Goal: Task Accomplishment & Management: Complete application form

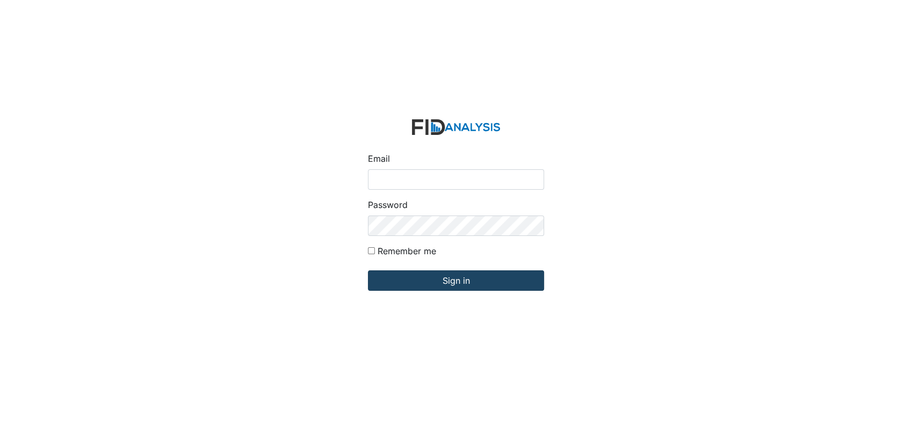
type input "[EMAIL_ADDRESS][DOMAIN_NAME]"
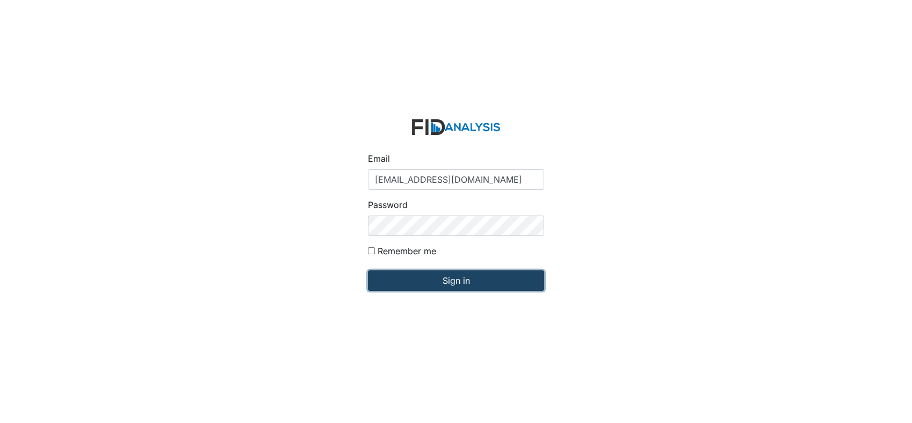
click at [451, 288] on input "Sign in" at bounding box center [456, 280] width 176 height 20
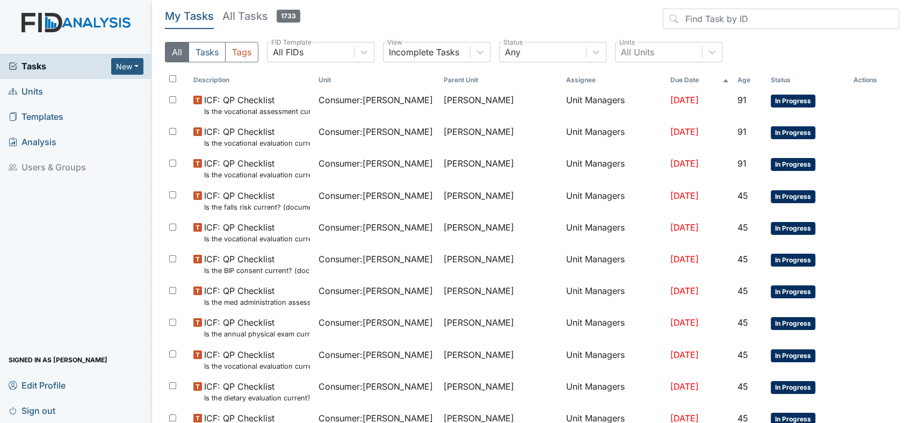
click at [40, 90] on span "Units" at bounding box center [26, 91] width 34 height 17
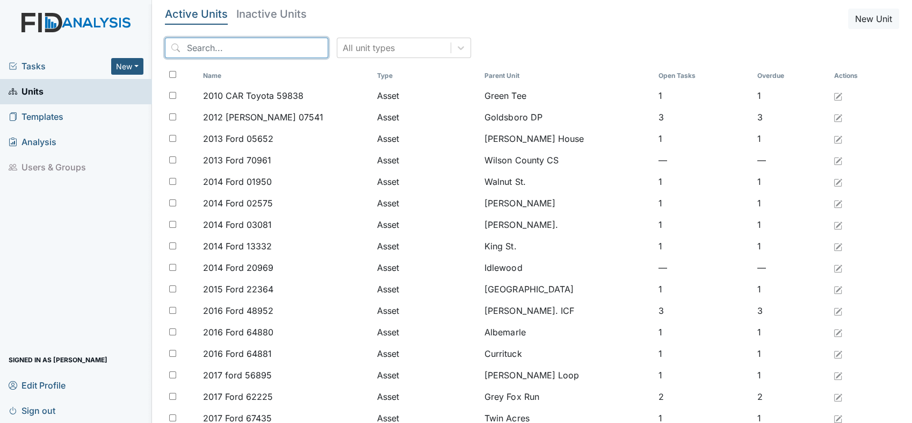
click at [290, 46] on input "search" at bounding box center [246, 48] width 163 height 20
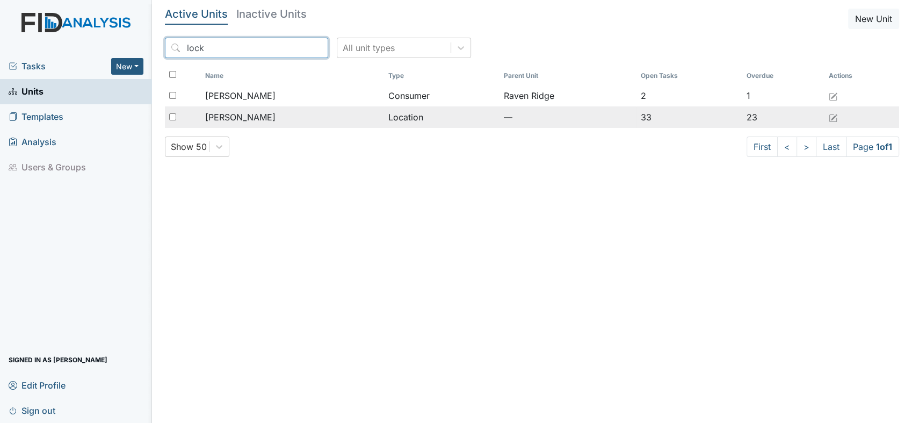
type input "lock"
click at [243, 118] on span "[PERSON_NAME]" at bounding box center [240, 117] width 70 height 13
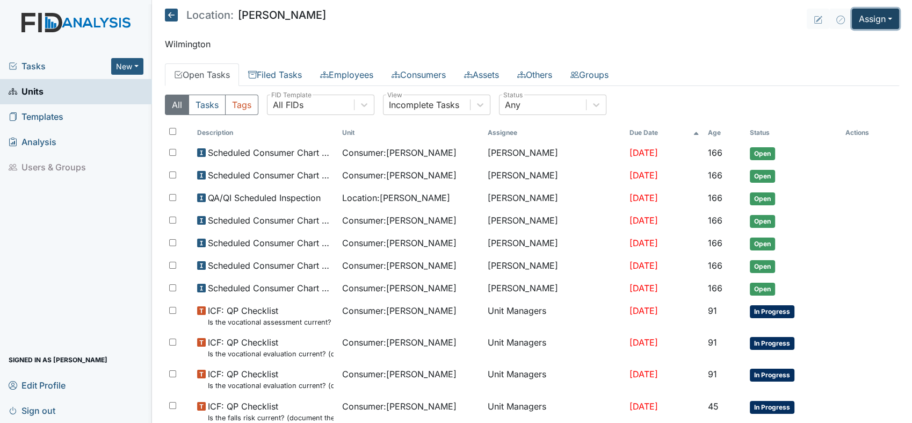
click at [878, 16] on button "Assign" at bounding box center [875, 19] width 47 height 20
click at [837, 64] on link "Assign Inspection" at bounding box center [850, 60] width 97 height 17
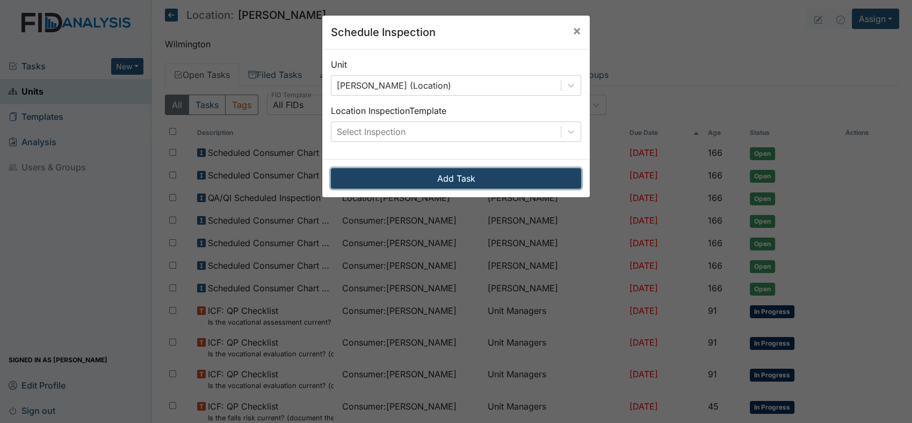
click at [475, 184] on button "Add Task" at bounding box center [456, 178] width 250 height 20
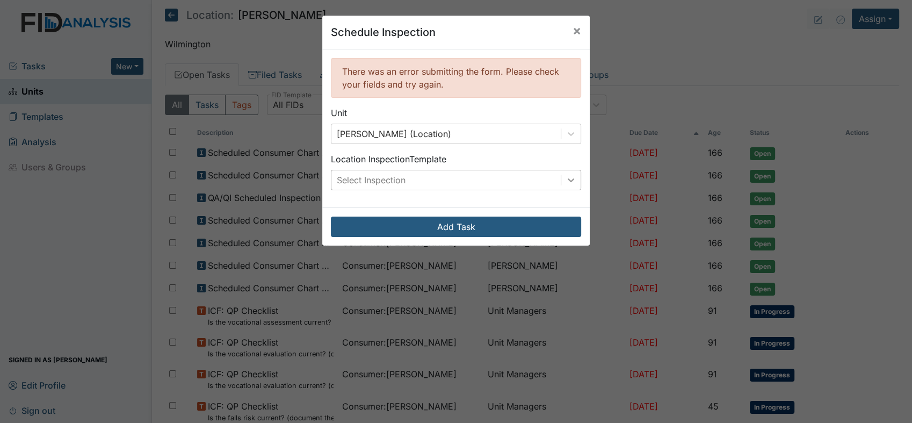
click at [567, 182] on icon at bounding box center [571, 180] width 11 height 11
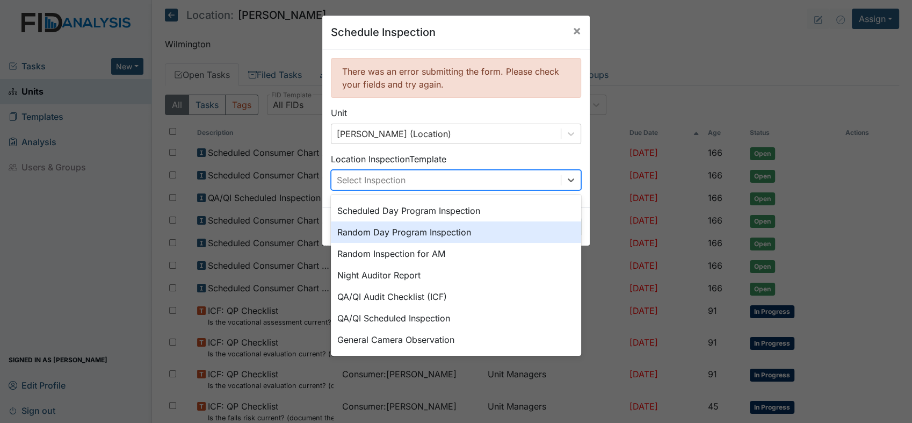
scroll to position [185, 0]
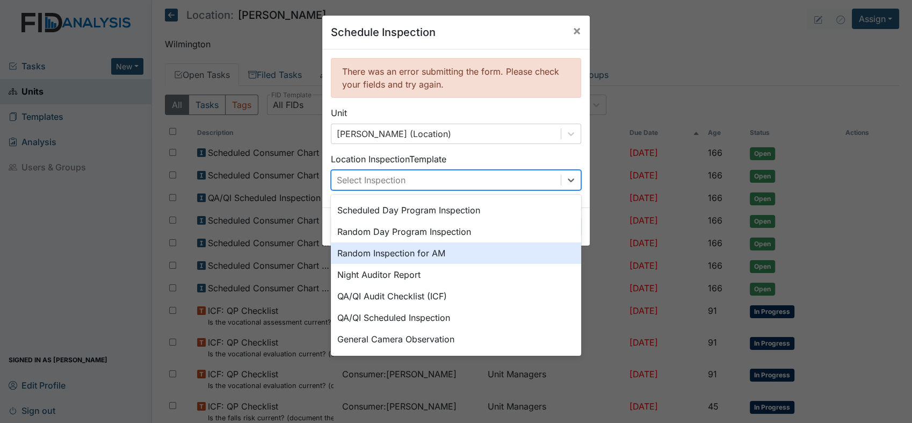
click at [424, 250] on div "Random Inspection for AM" at bounding box center [456, 252] width 250 height 21
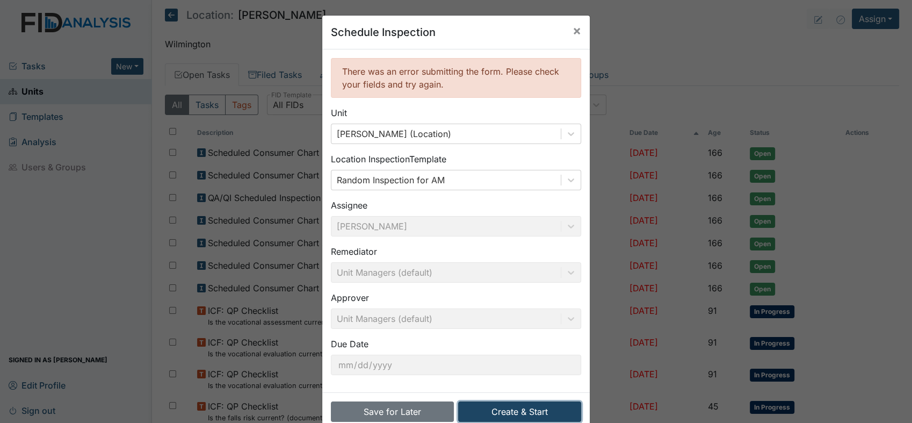
click at [503, 410] on button "Create & Start" at bounding box center [519, 411] width 123 height 20
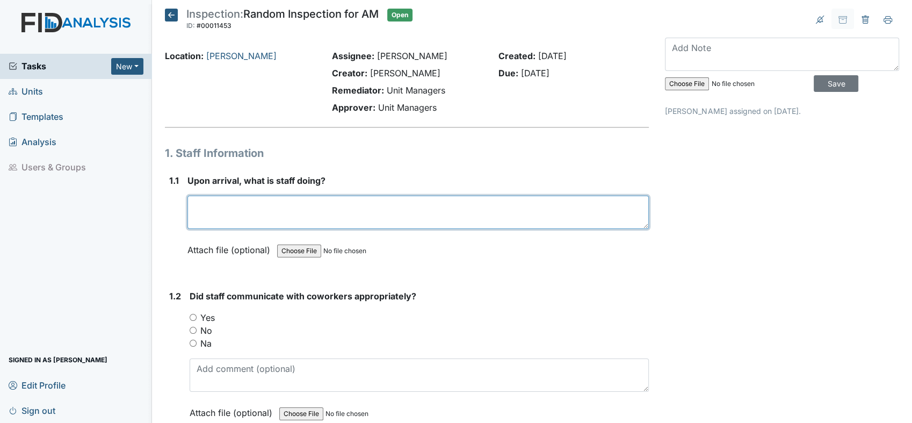
click at [342, 224] on textarea at bounding box center [417, 212] width 461 height 33
type textarea "a"
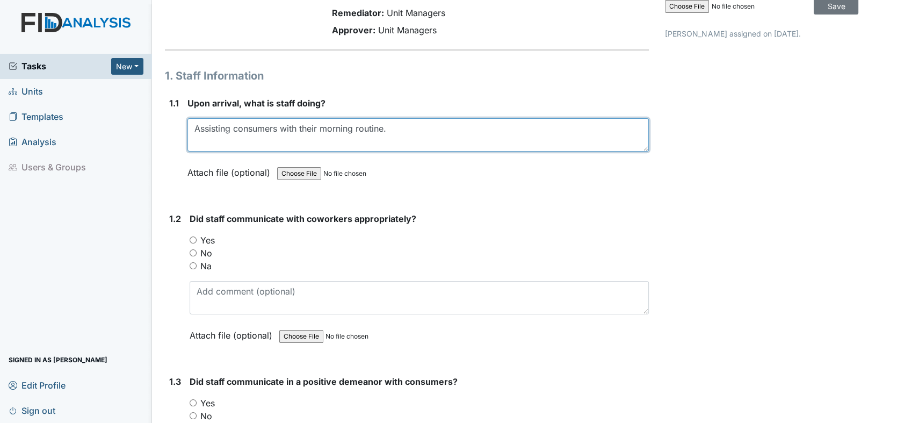
scroll to position [179, 0]
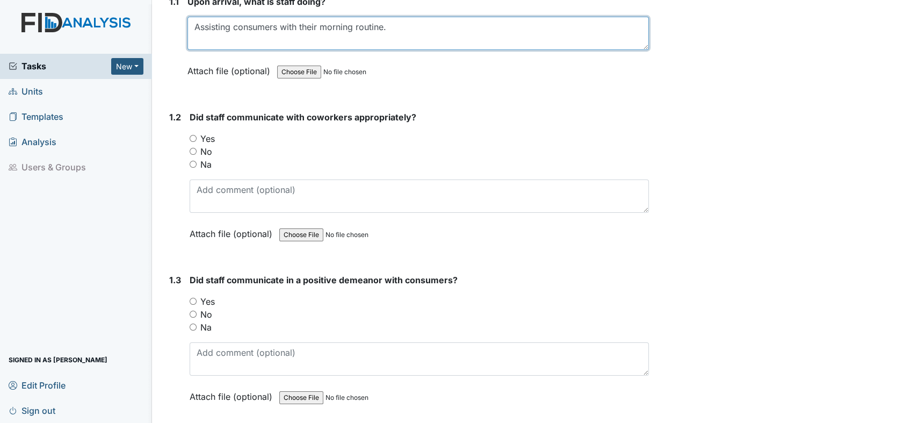
type textarea "Assisting consumers with their morning routine."
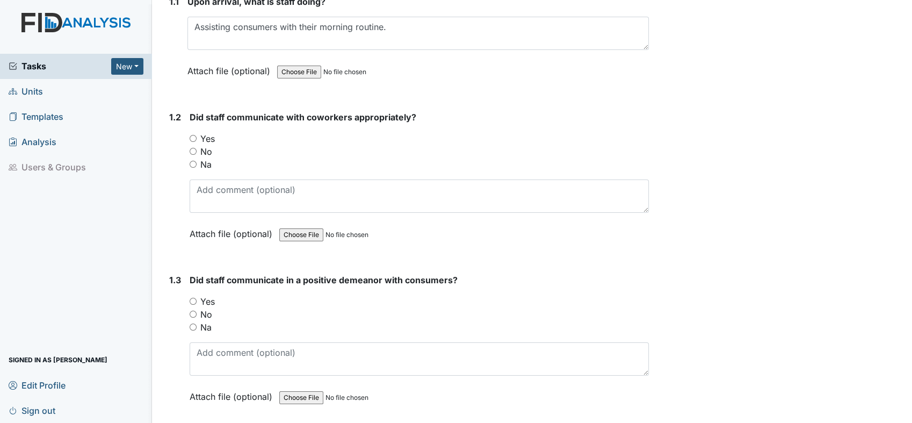
click at [191, 138] on input "Yes" at bounding box center [193, 138] width 7 height 7
radio input "true"
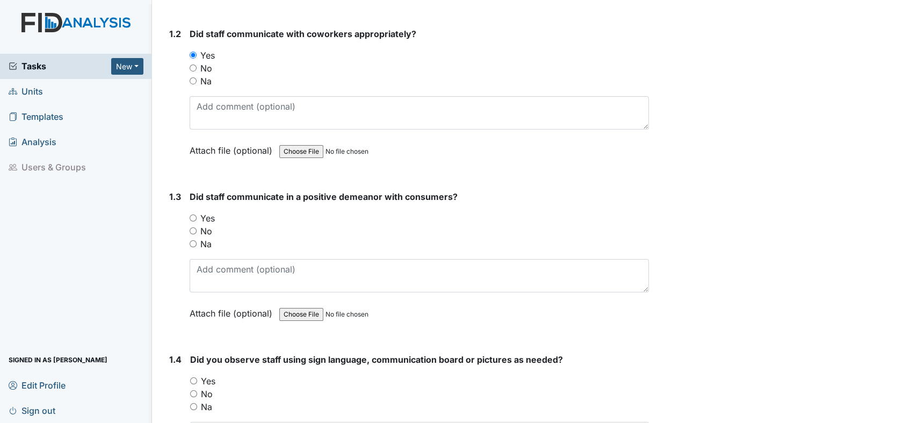
scroll to position [358, 0]
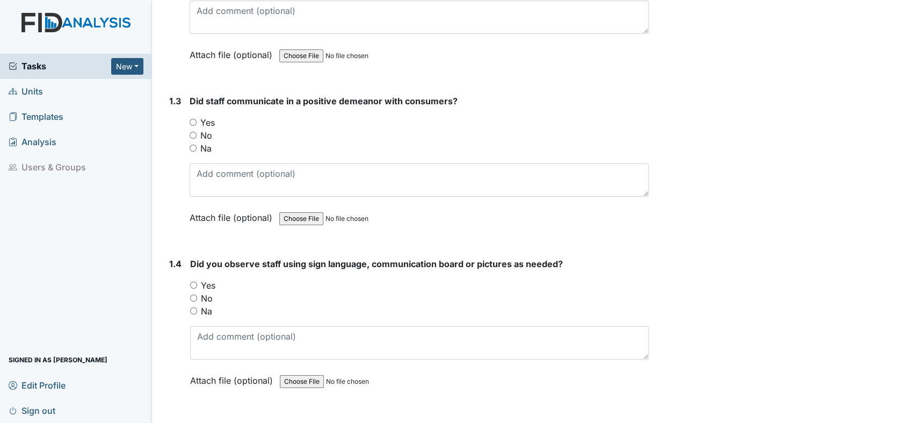
click at [197, 126] on div "Yes" at bounding box center [419, 122] width 459 height 13
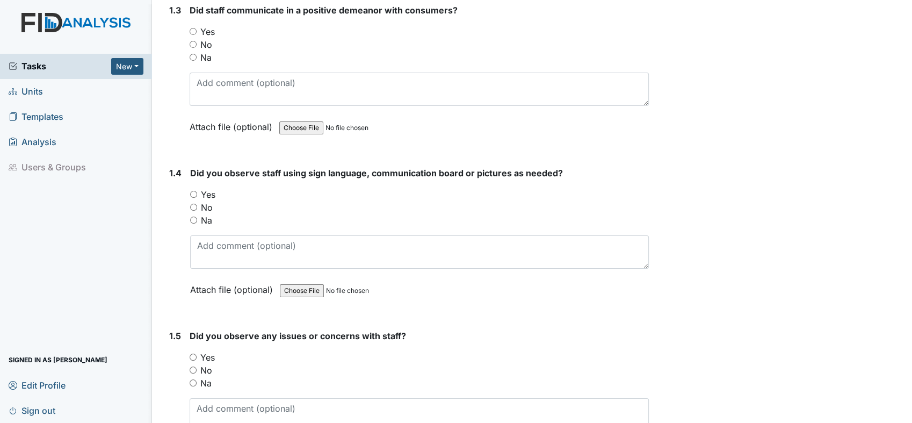
scroll to position [477, 0]
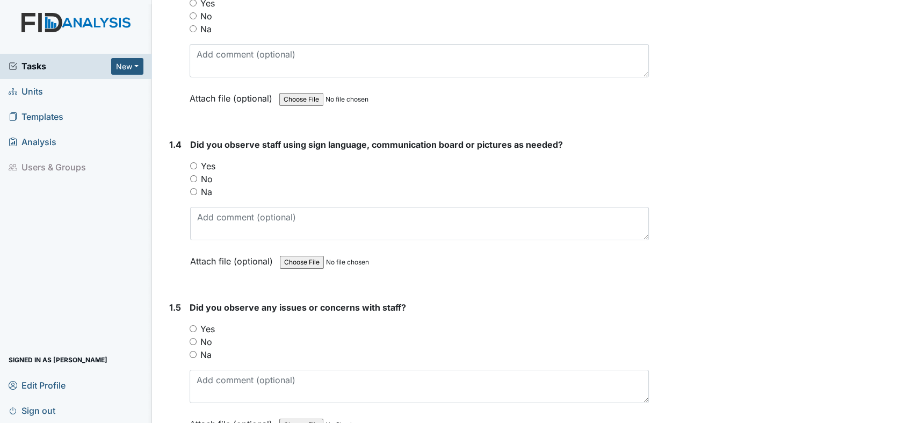
click at [193, 1] on input "Yes" at bounding box center [193, 2] width 7 height 7
radio input "true"
click at [194, 188] on input "Na" at bounding box center [193, 191] width 7 height 7
radio input "true"
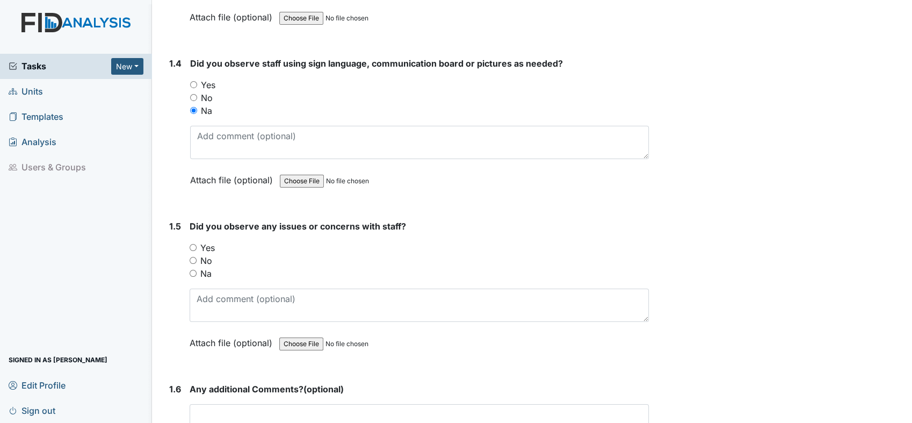
scroll to position [656, 0]
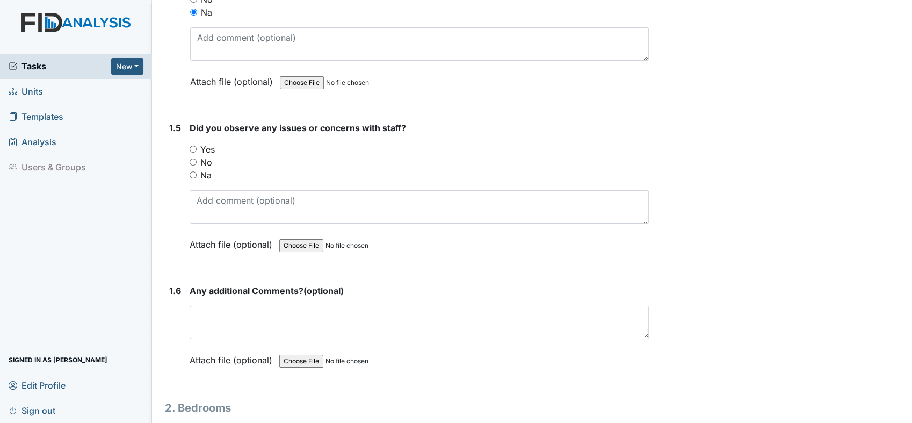
click at [192, 158] on input "No" at bounding box center [193, 161] width 7 height 7
radio input "true"
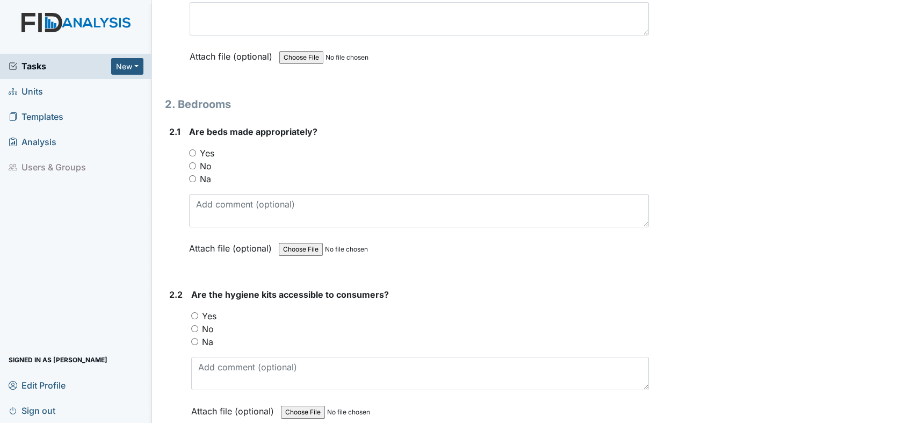
scroll to position [1014, 0]
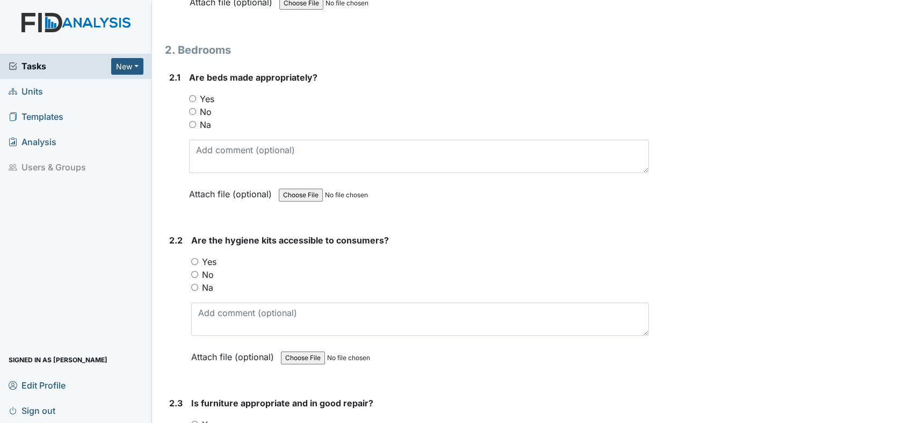
click at [193, 95] on input "Yes" at bounding box center [192, 98] width 7 height 7
radio input "true"
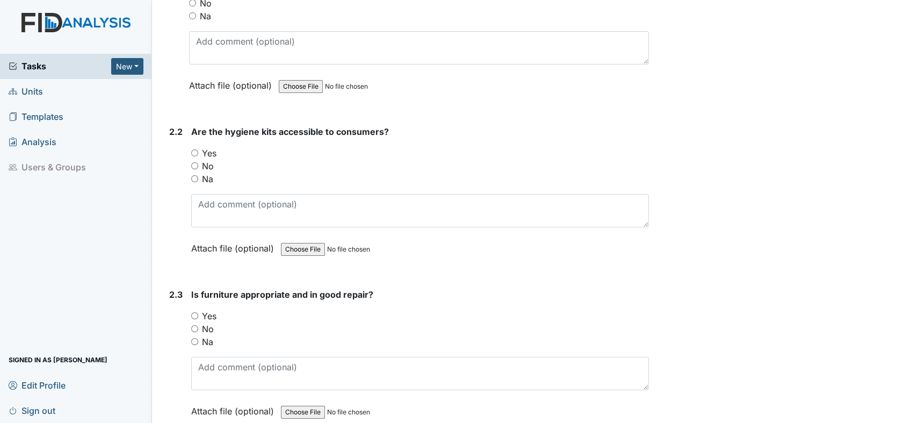
scroll to position [1193, 0]
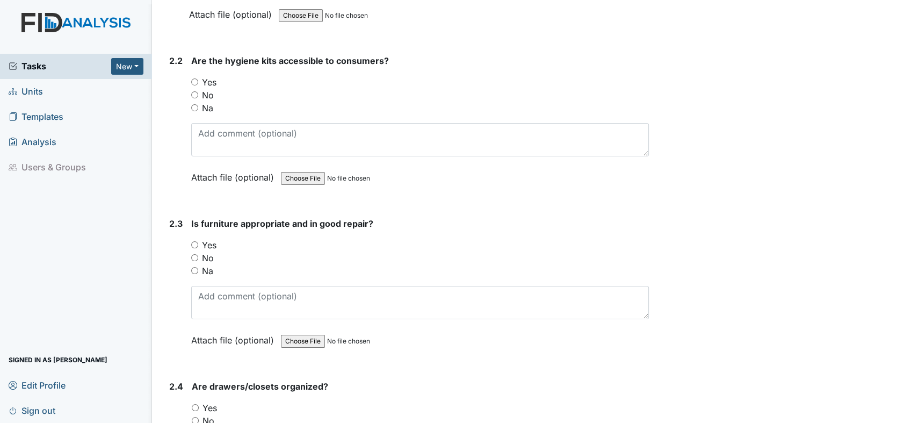
click at [200, 78] on div "Yes" at bounding box center [420, 82] width 458 height 13
click at [196, 78] on input "Yes" at bounding box center [194, 81] width 7 height 7
radio input "true"
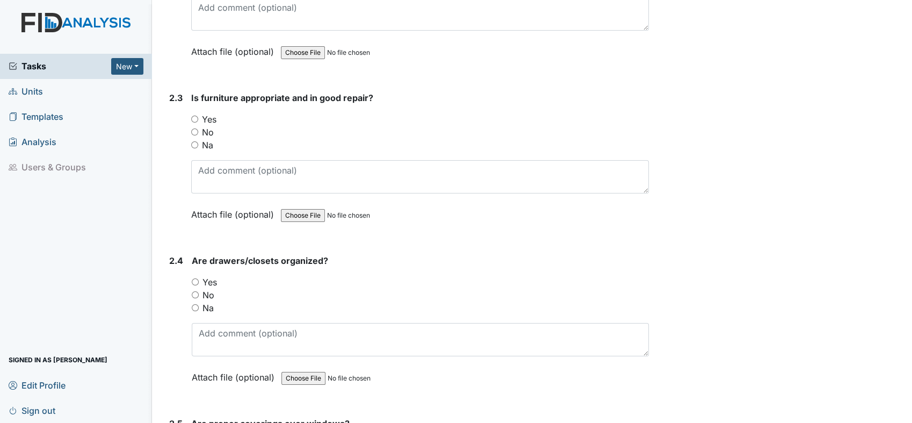
scroll to position [1372, 0]
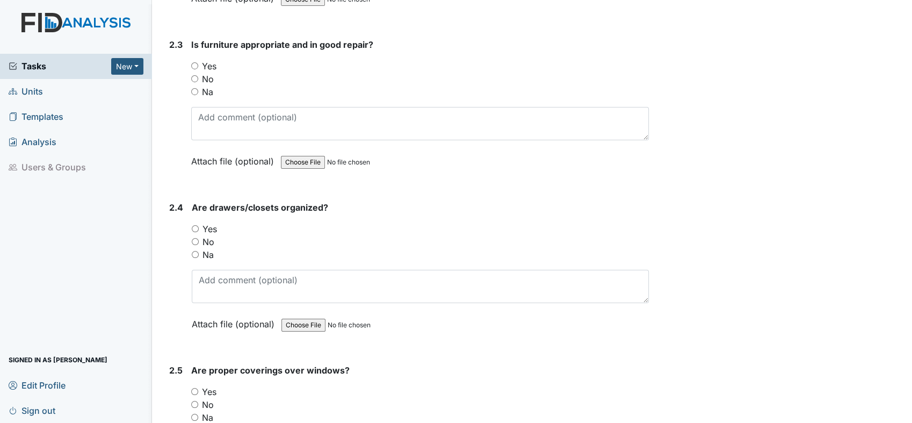
click at [194, 62] on input "Yes" at bounding box center [194, 65] width 7 height 7
radio input "true"
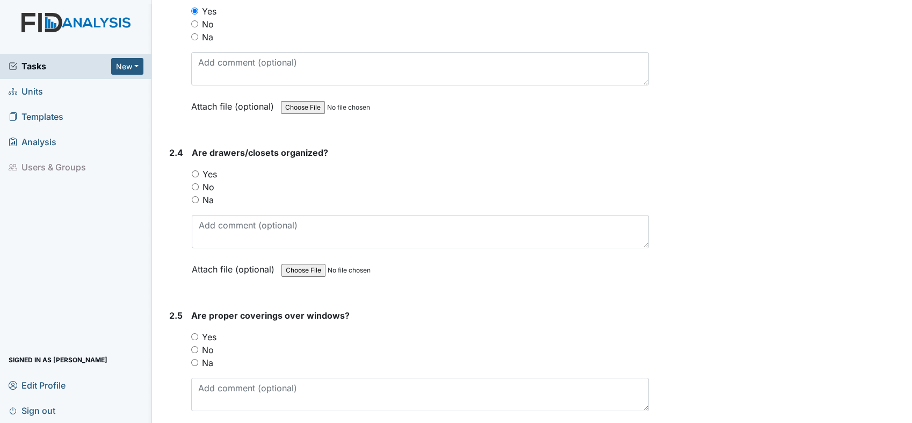
scroll to position [1551, 0]
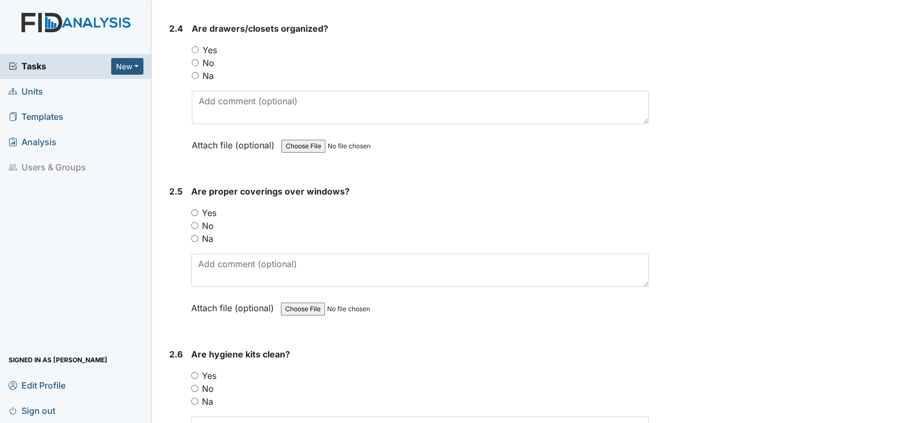
click at [194, 46] on input "Yes" at bounding box center [195, 49] width 7 height 7
radio input "true"
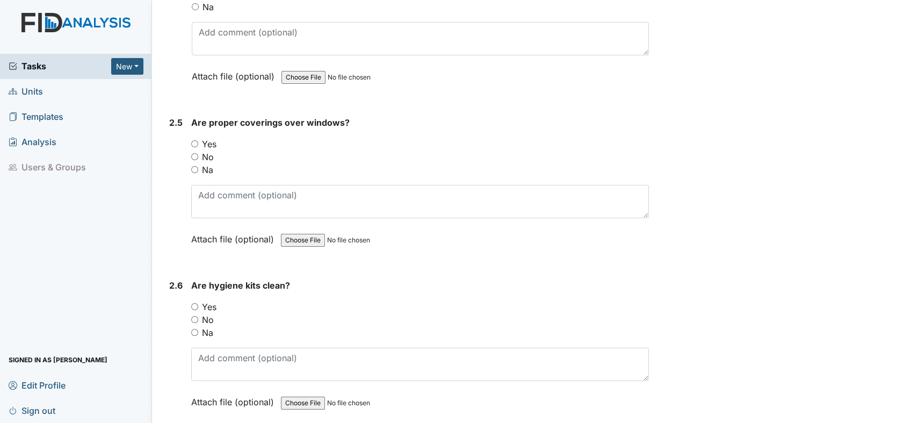
scroll to position [1671, 0]
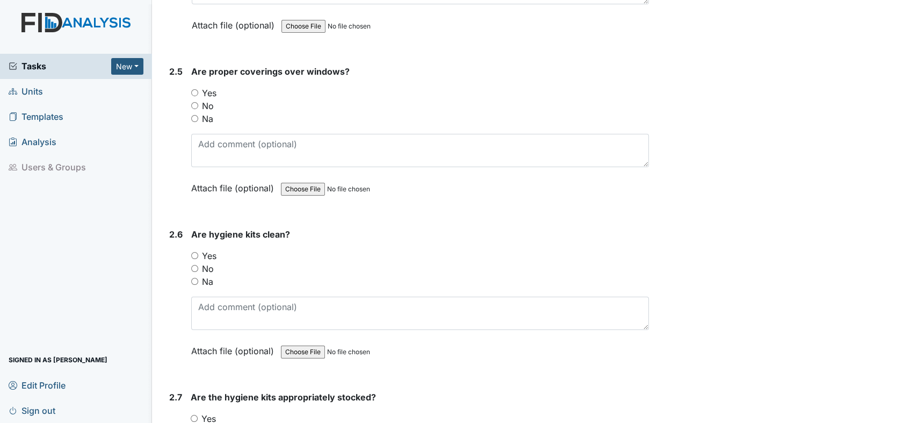
click at [194, 89] on input "Yes" at bounding box center [194, 92] width 7 height 7
radio input "true"
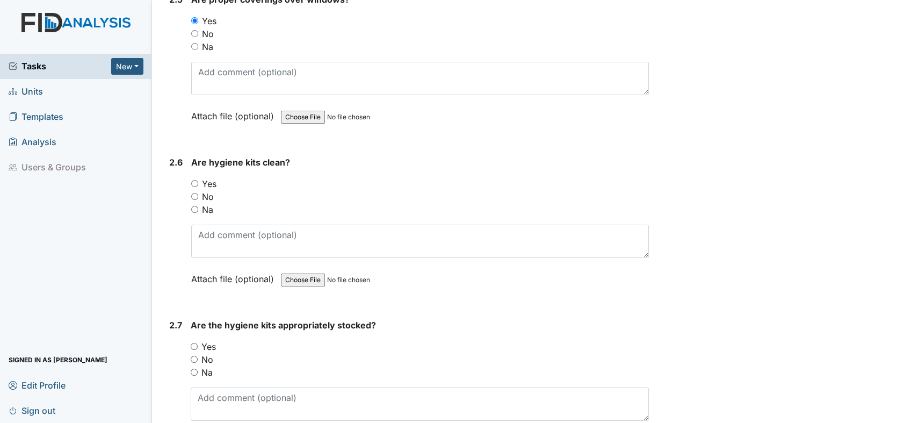
scroll to position [1790, 0]
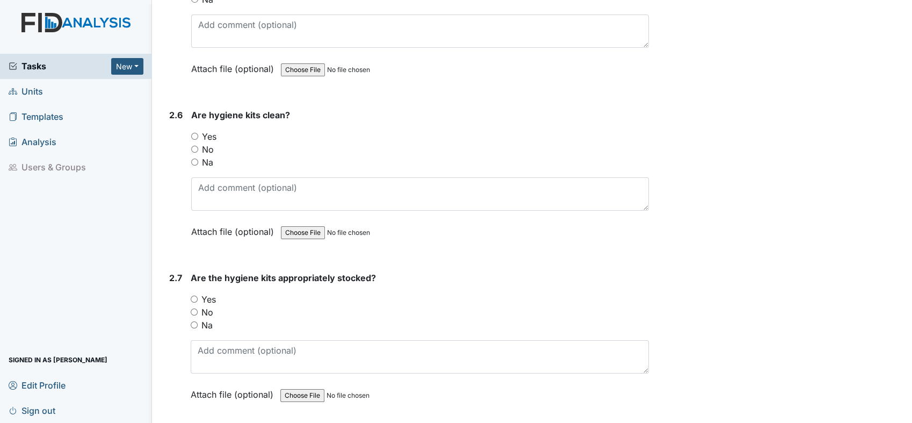
click at [192, 130] on div "Yes" at bounding box center [420, 136] width 458 height 13
click at [193, 133] on input "Yes" at bounding box center [194, 136] width 7 height 7
radio input "true"
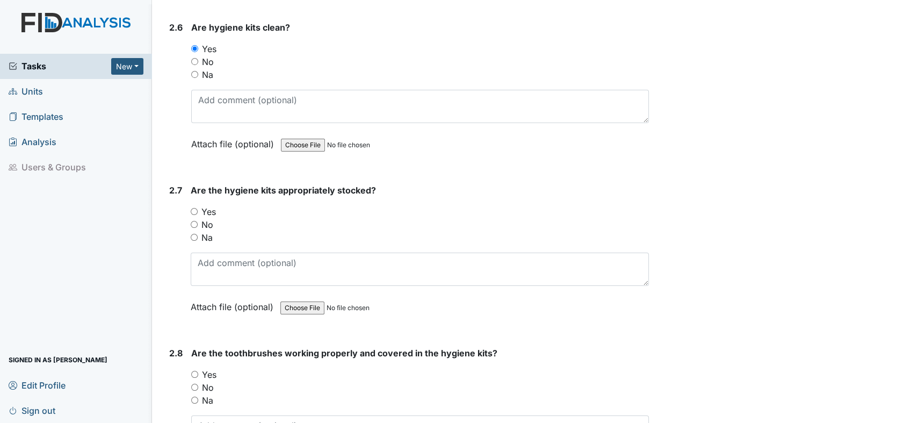
scroll to position [1969, 0]
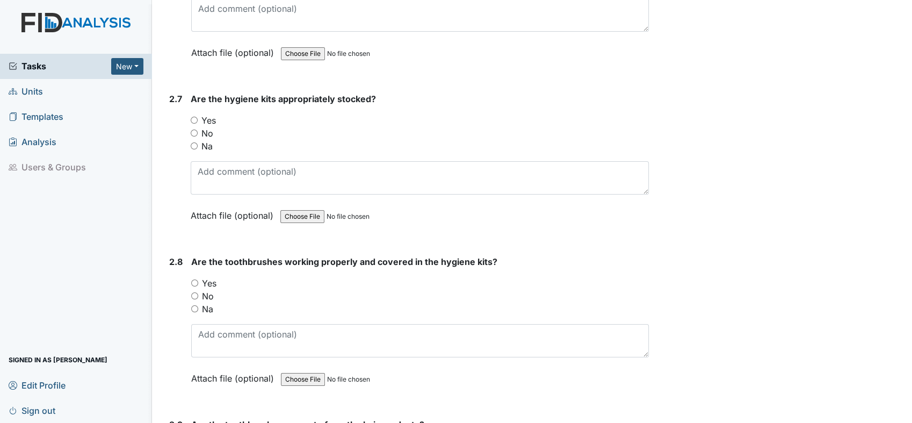
click at [193, 117] on input "Yes" at bounding box center [194, 120] width 7 height 7
radio input "true"
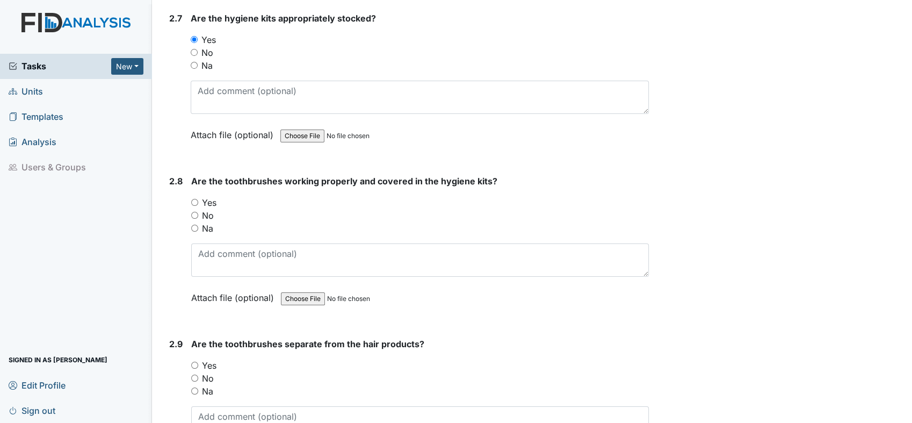
scroll to position [2149, 0]
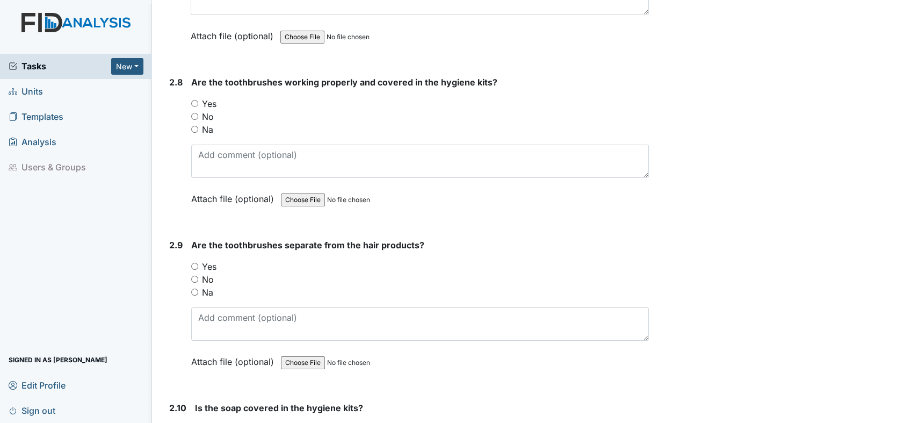
click at [193, 97] on div "Yes" at bounding box center [420, 103] width 458 height 13
click at [196, 100] on input "Yes" at bounding box center [194, 103] width 7 height 7
radio input "true"
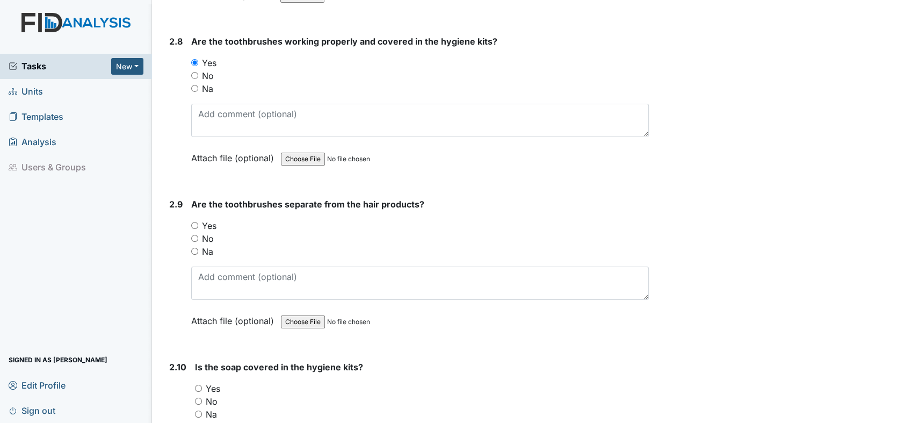
scroll to position [2268, 0]
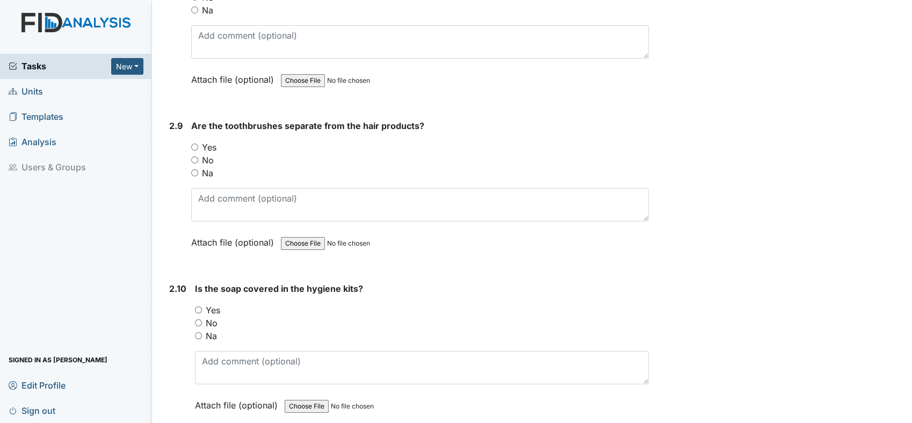
click at [193, 143] on input "Yes" at bounding box center [194, 146] width 7 height 7
radio input "true"
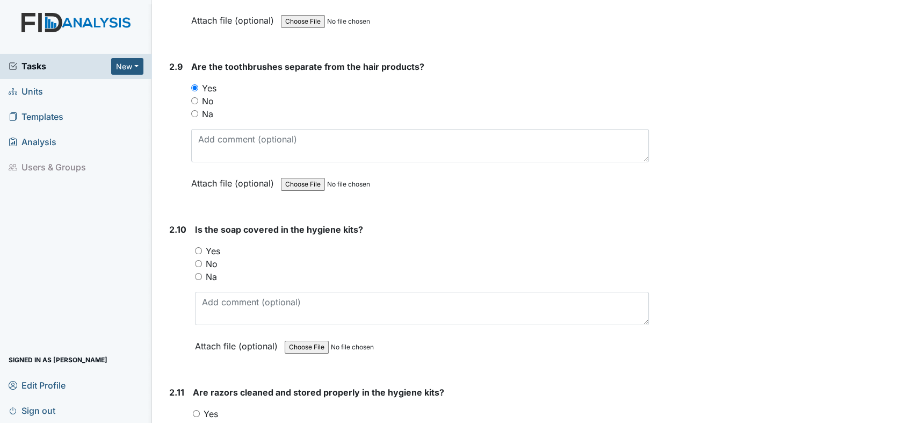
scroll to position [2387, 0]
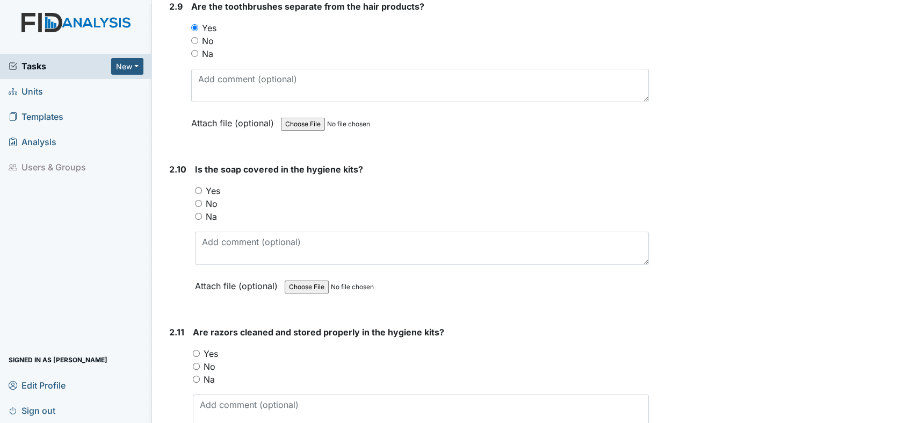
click at [198, 184] on div "Yes" at bounding box center [422, 190] width 454 height 13
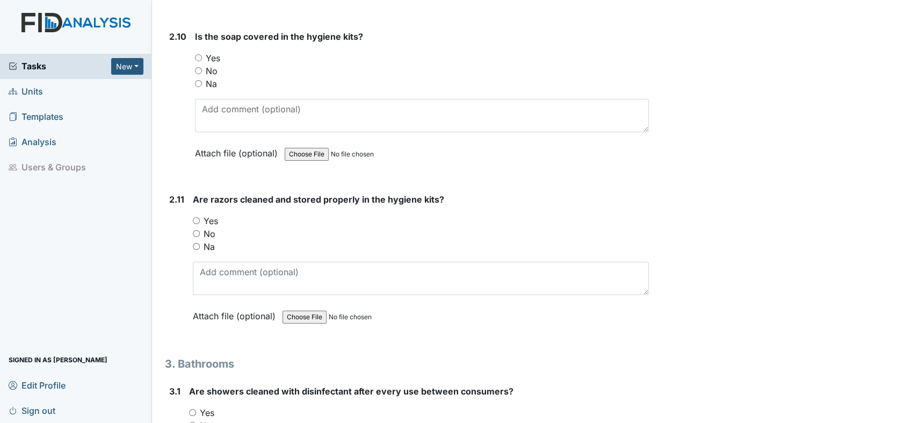
scroll to position [2447, 0]
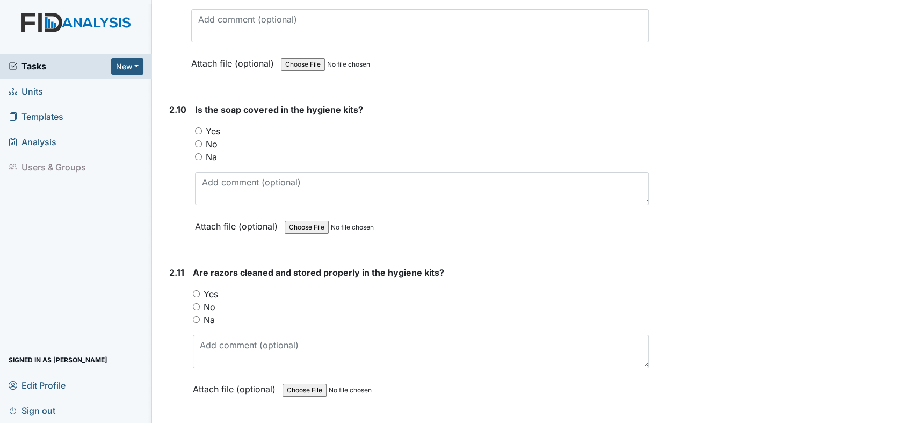
click at [199, 127] on input "Yes" at bounding box center [198, 130] width 7 height 7
radio input "true"
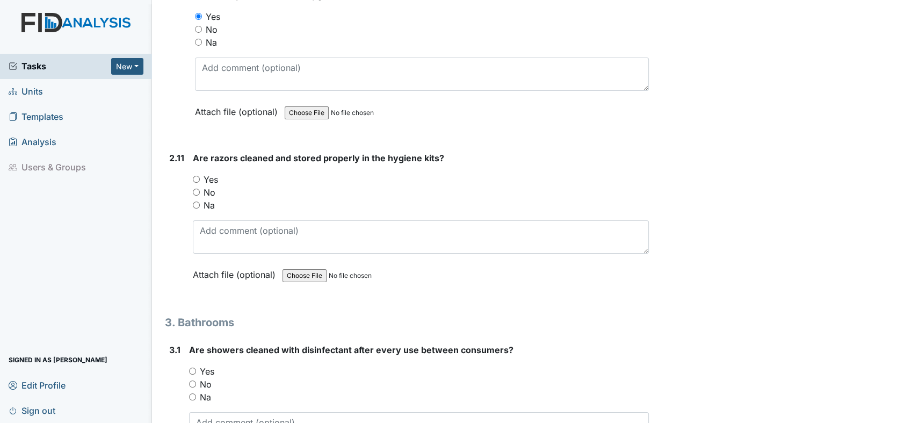
scroll to position [2566, 0]
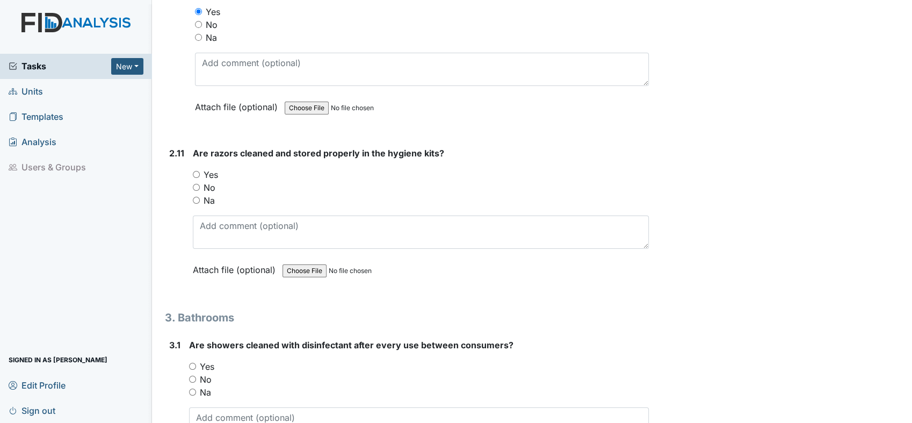
click at [197, 171] on input "Yes" at bounding box center [196, 174] width 7 height 7
radio input "true"
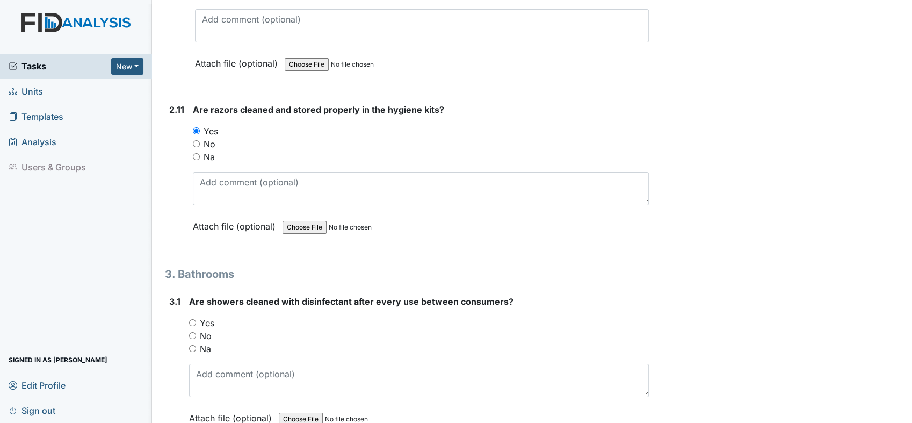
scroll to position [2686, 0]
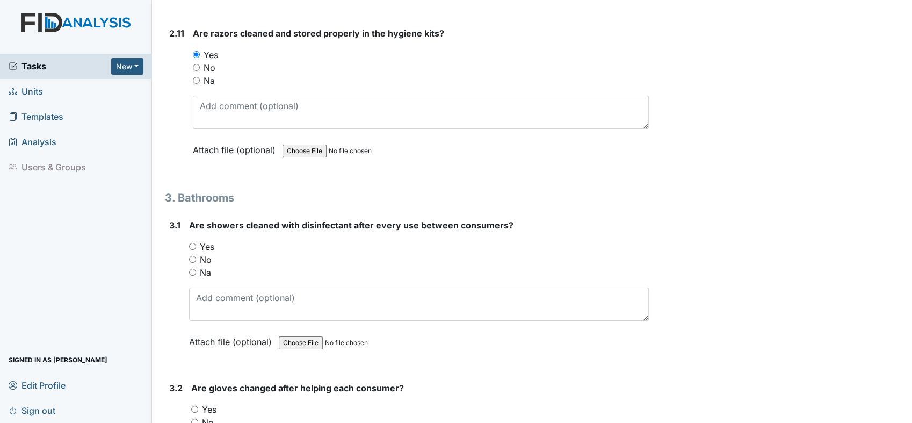
click at [192, 240] on div "Yes" at bounding box center [419, 246] width 460 height 13
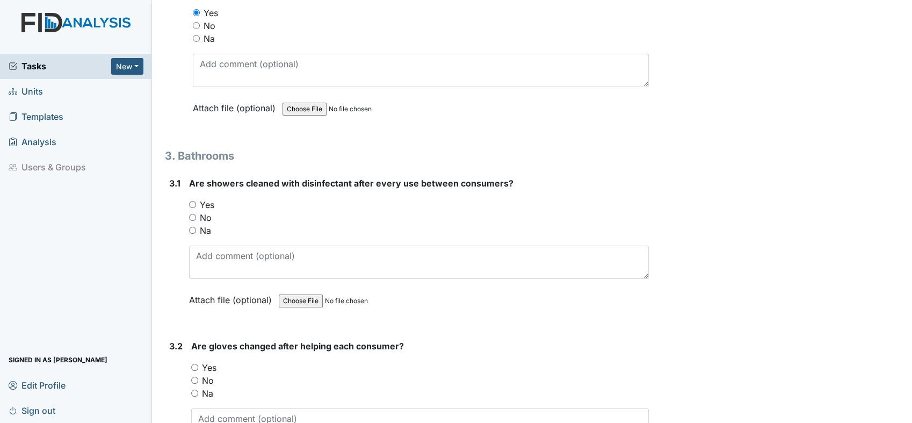
scroll to position [2805, 0]
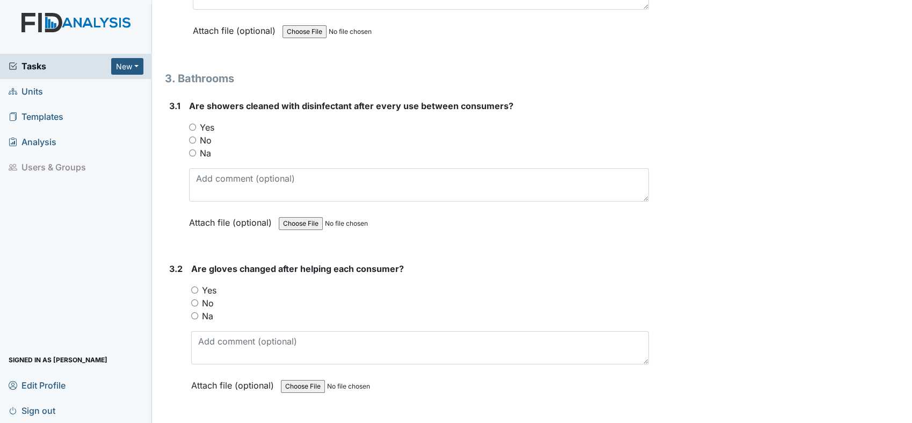
click at [194, 124] on input "Yes" at bounding box center [192, 127] width 7 height 7
radio input "true"
click at [195, 286] on input "Yes" at bounding box center [194, 289] width 7 height 7
radio input "true"
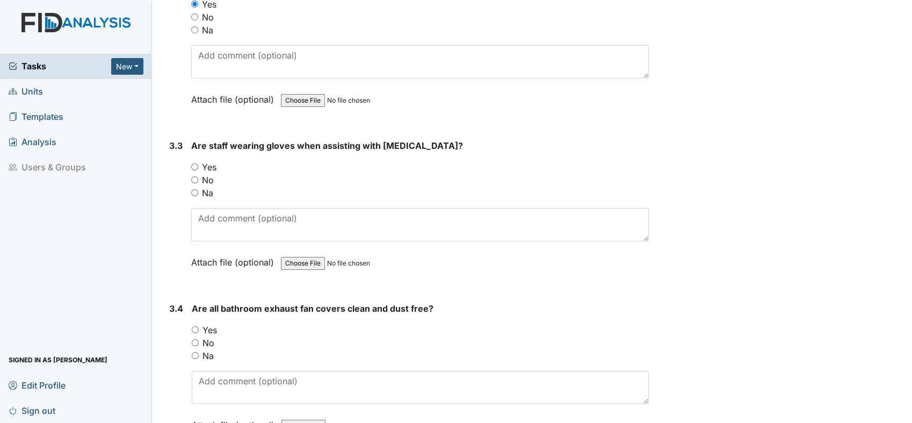
scroll to position [3163, 0]
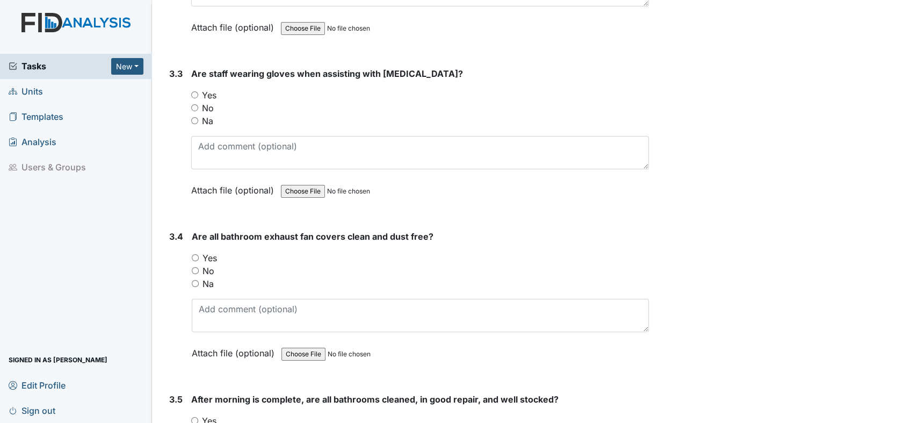
click at [196, 91] on input "Yes" at bounding box center [194, 94] width 7 height 7
radio input "true"
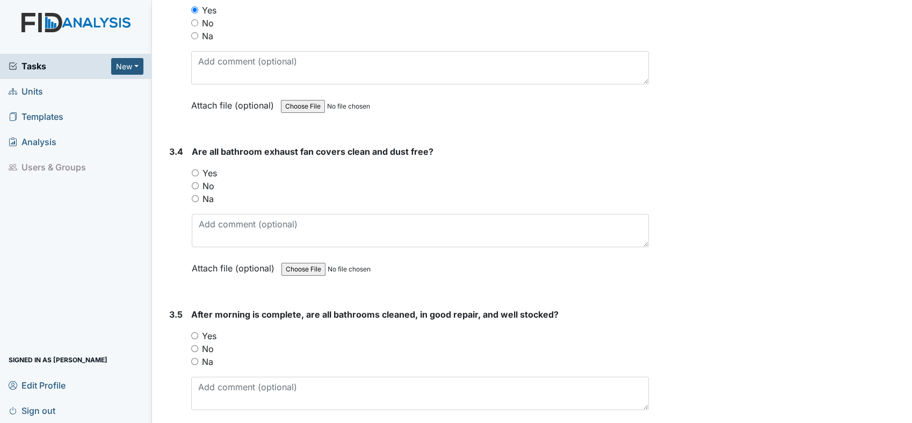
scroll to position [3342, 0]
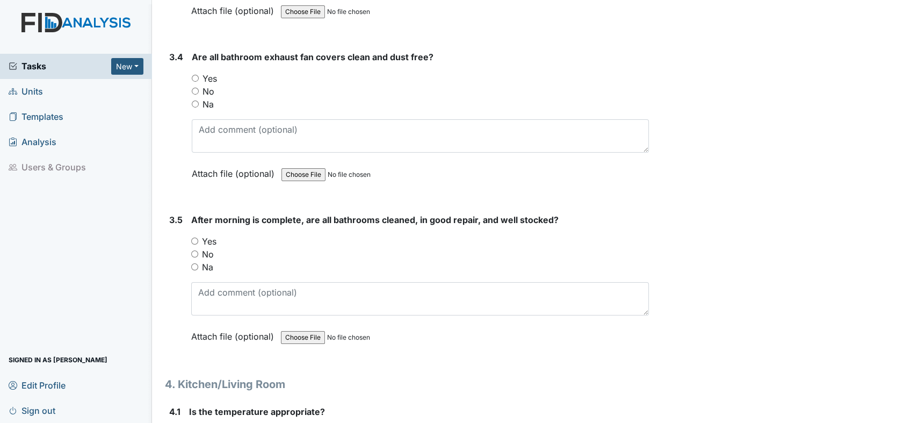
click at [192, 66] on div "3.4 Are all bathroom exhaust fan covers clean and dust free? You must select on…" at bounding box center [407, 123] width 484 height 146
click at [192, 75] on input "Yes" at bounding box center [195, 78] width 7 height 7
radio input "true"
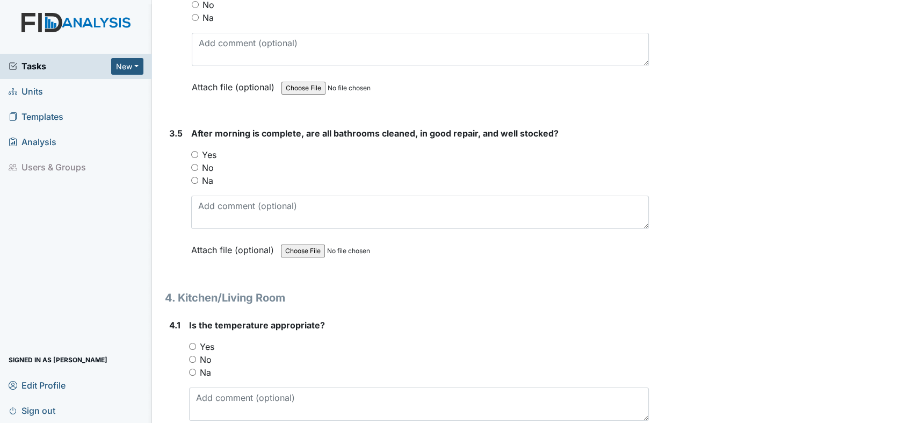
scroll to position [3521, 0]
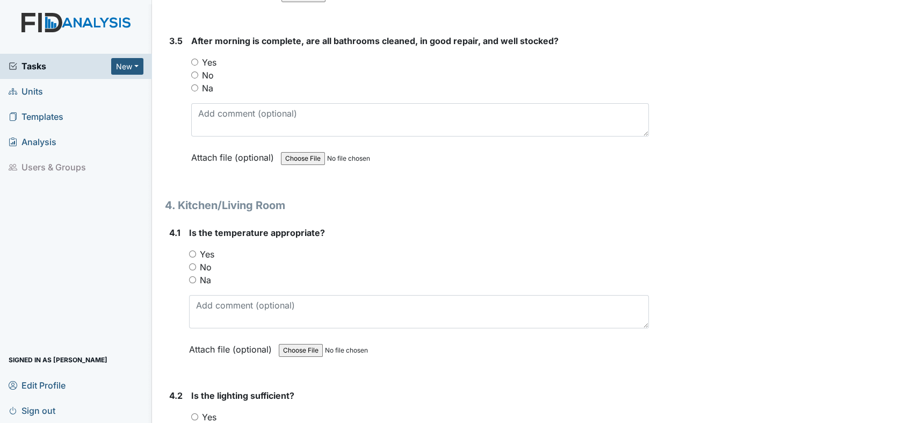
click at [196, 59] on input "Yes" at bounding box center [194, 62] width 7 height 7
radio input "true"
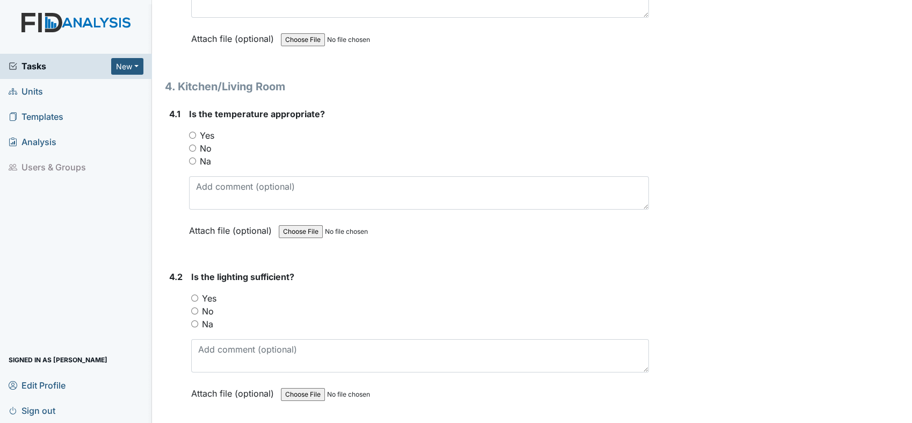
scroll to position [3640, 0]
click at [191, 131] on input "Yes" at bounding box center [192, 134] width 7 height 7
radio input "true"
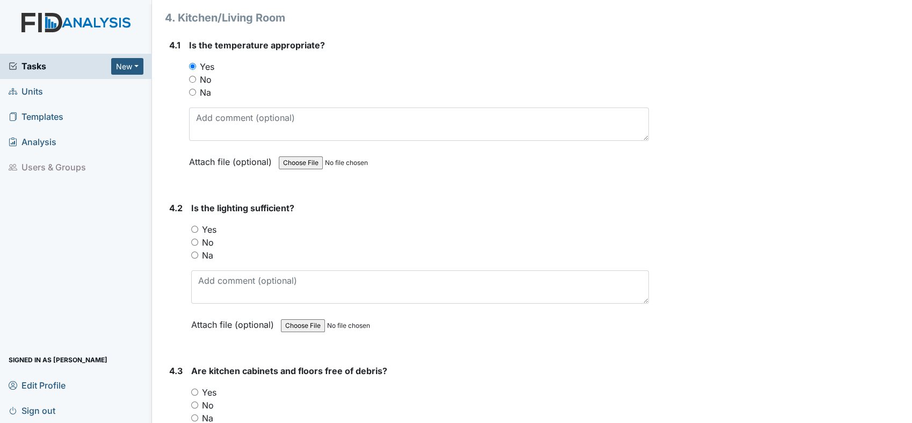
scroll to position [3760, 0]
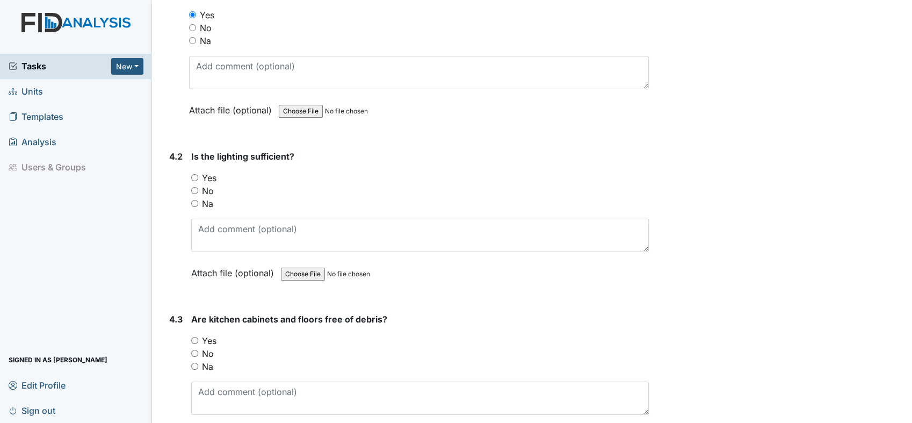
click at [192, 174] on input "Yes" at bounding box center [194, 177] width 7 height 7
radio input "true"
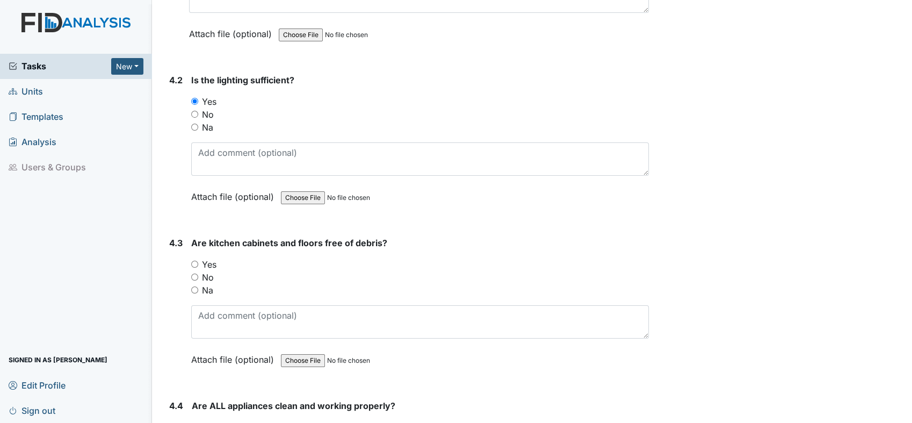
scroll to position [3879, 0]
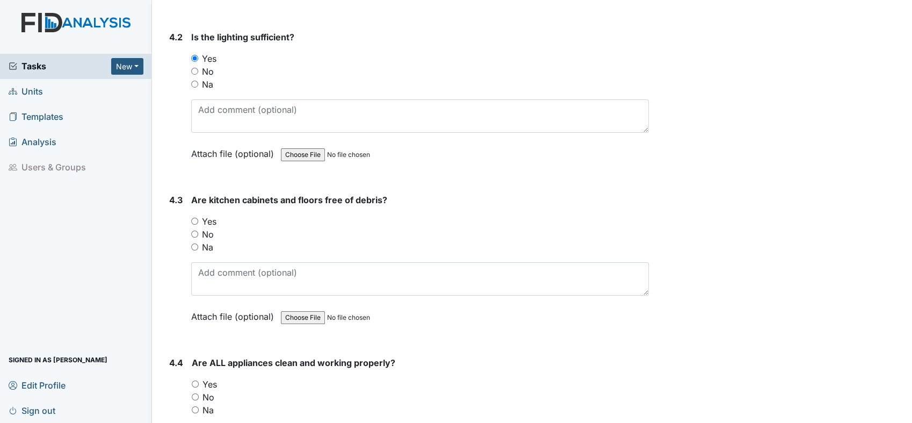
click at [193, 218] on input "Yes" at bounding box center [194, 221] width 7 height 7
radio input "true"
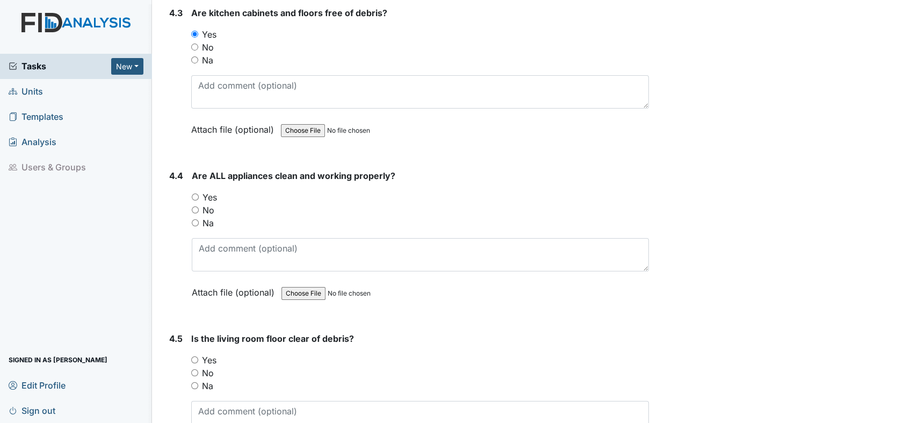
scroll to position [4118, 0]
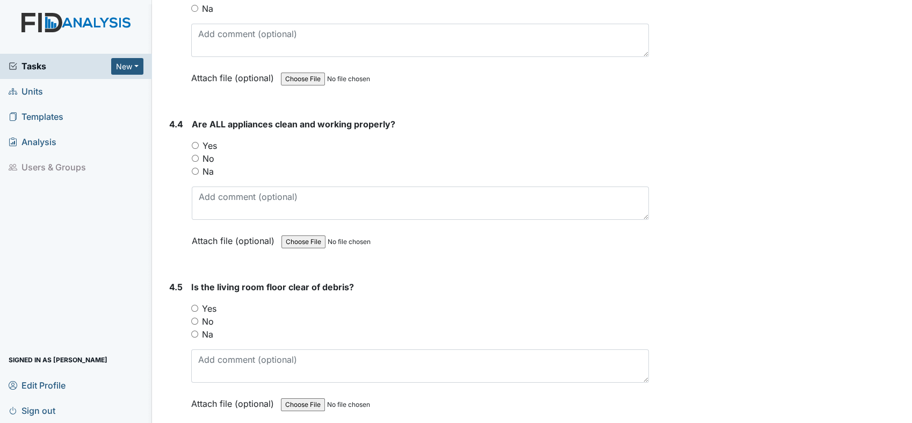
click at [193, 142] on input "Yes" at bounding box center [195, 145] width 7 height 7
radio input "true"
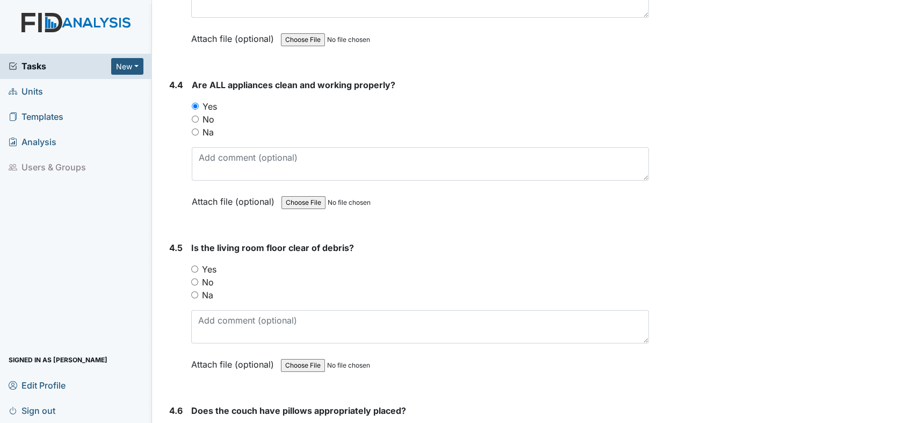
scroll to position [4237, 0]
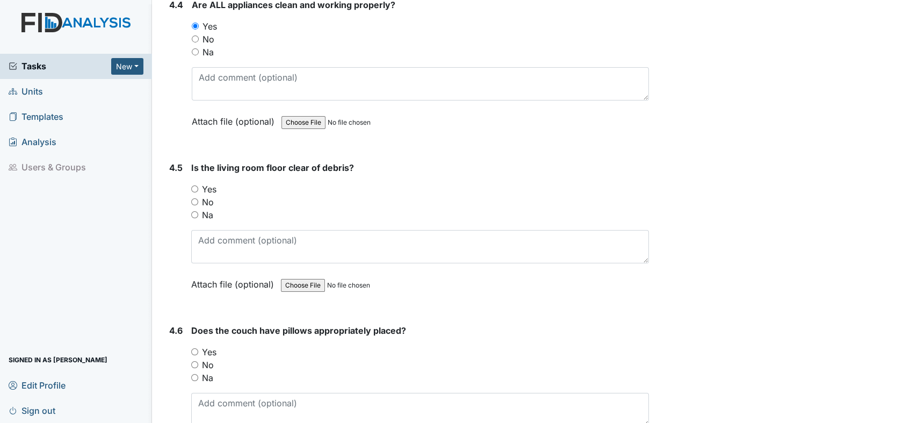
click at [194, 185] on input "Yes" at bounding box center [194, 188] width 7 height 7
radio input "true"
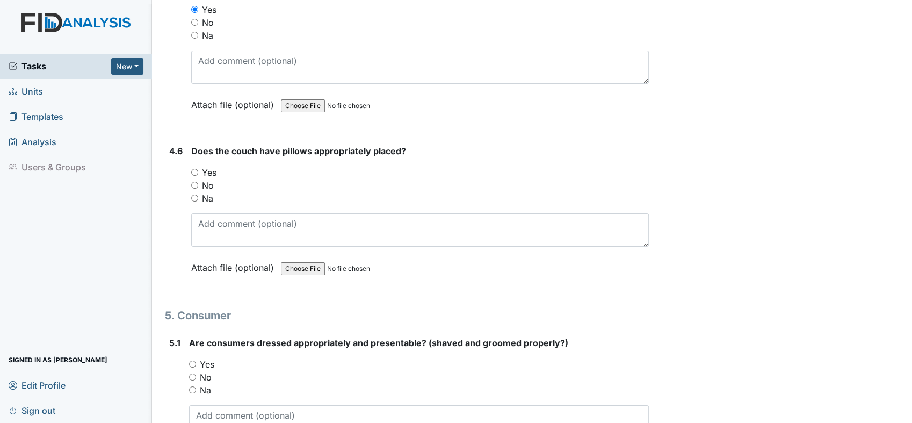
click at [198, 169] on input "Yes" at bounding box center [194, 172] width 7 height 7
radio input "true"
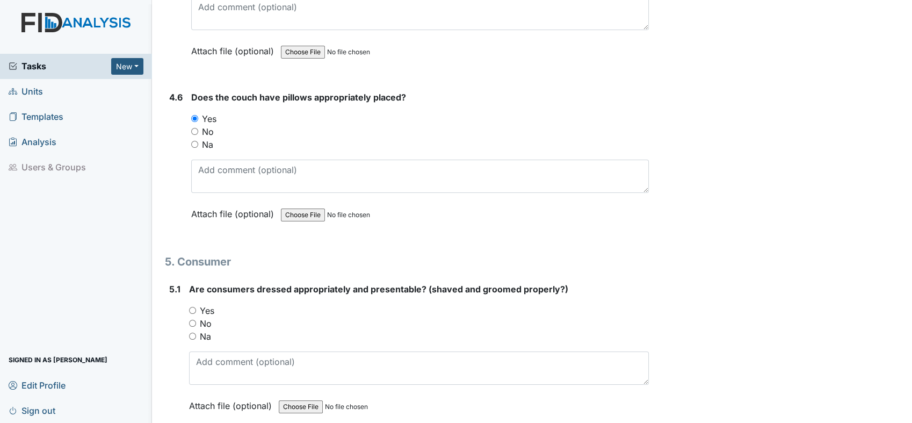
scroll to position [4535, 0]
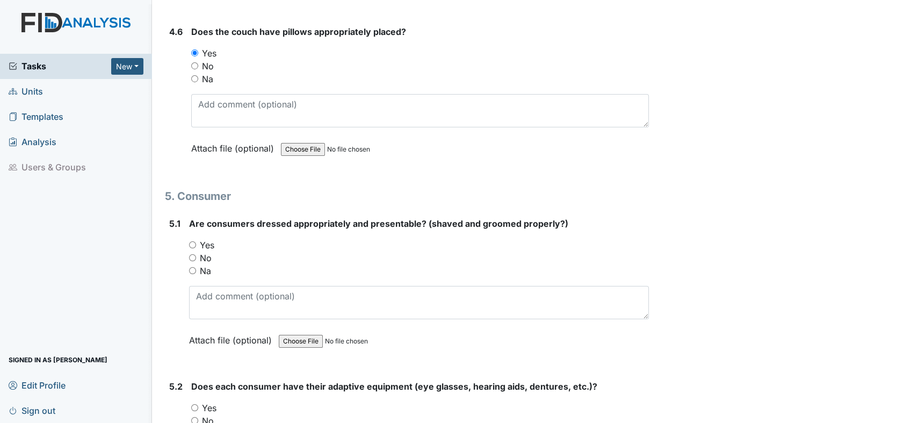
click at [191, 241] on input "Yes" at bounding box center [192, 244] width 7 height 7
radio input "true"
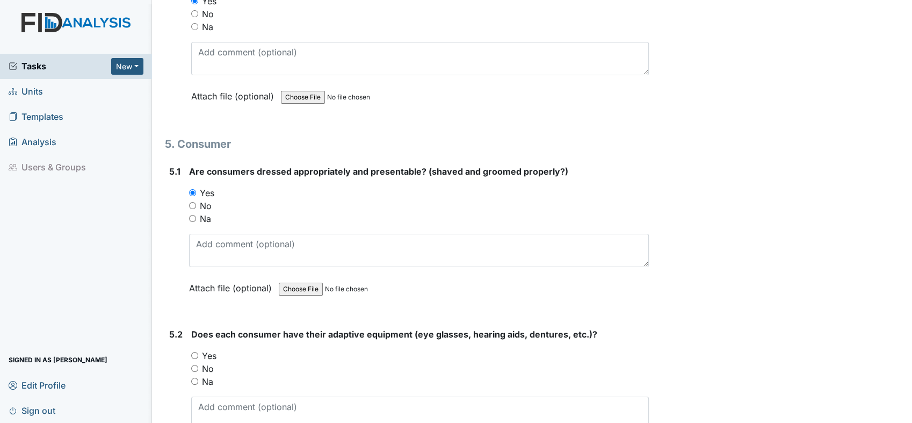
scroll to position [4655, 0]
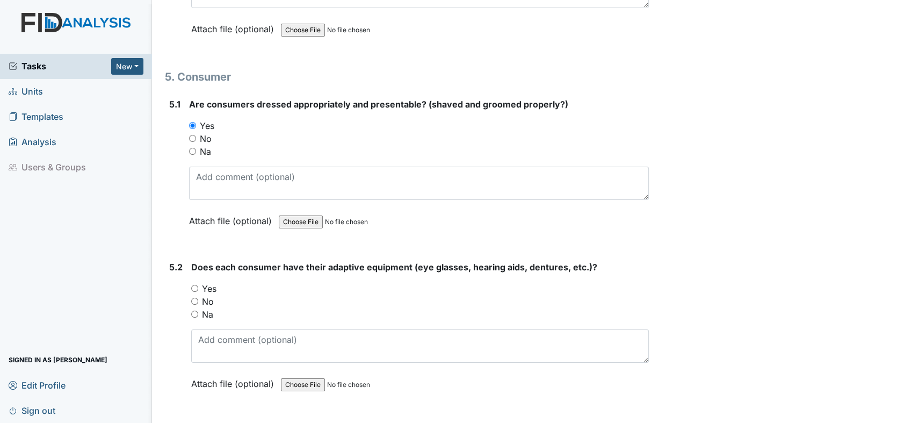
click at [192, 285] on input "Yes" at bounding box center [194, 288] width 7 height 7
radio input "true"
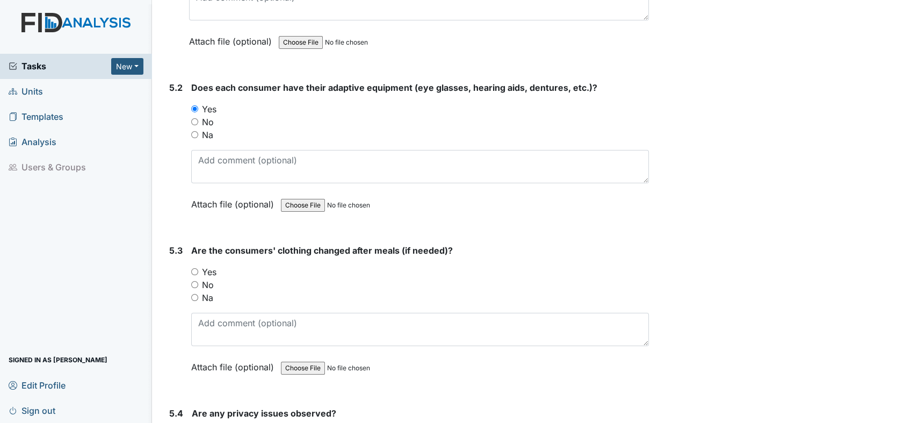
click at [194, 268] on input "Yes" at bounding box center [194, 271] width 7 height 7
radio input "true"
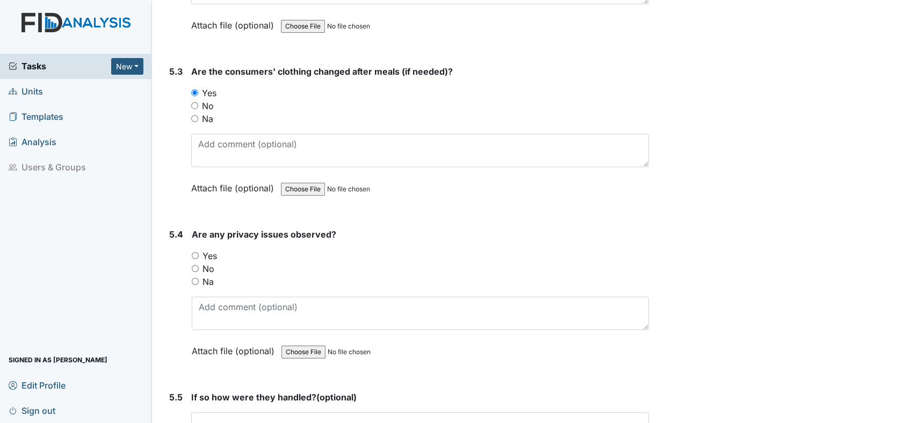
click at [193, 252] on input "Yes" at bounding box center [195, 255] width 7 height 7
radio input "true"
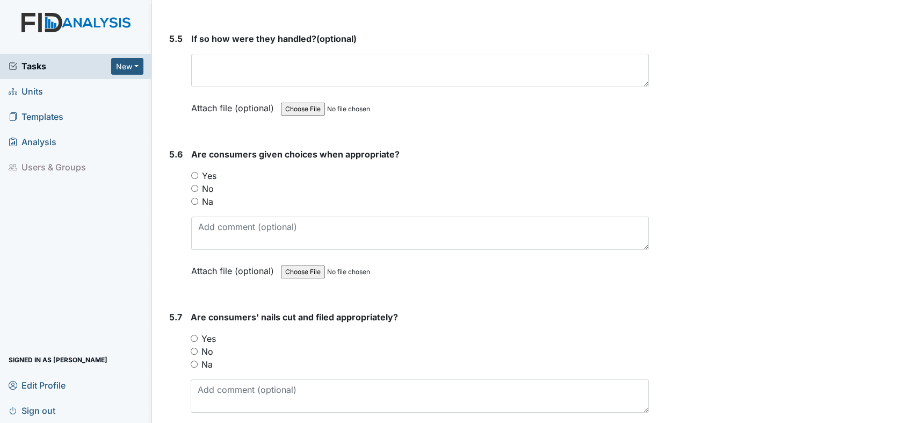
scroll to position [5311, 0]
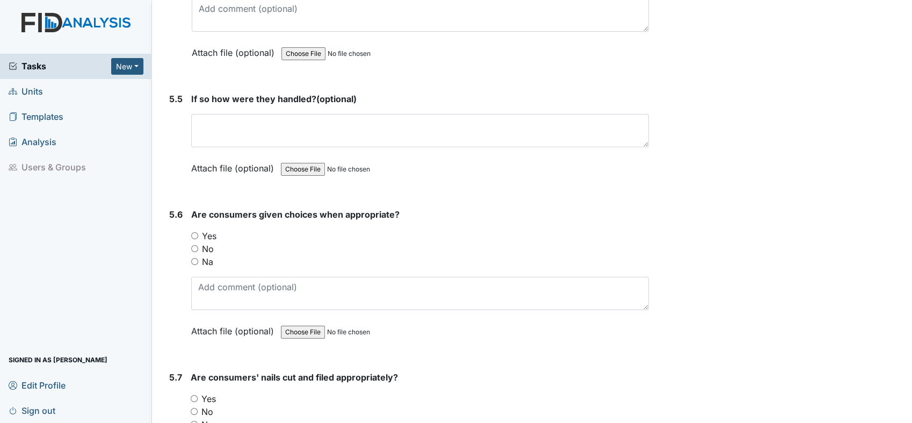
drag, startPoint x: 202, startPoint y: 214, endPoint x: 184, endPoint y: 215, distance: 17.8
click at [202, 229] on label "Yes" at bounding box center [209, 235] width 15 height 13
click at [185, 216] on div "5.6 Are consumers given choices when appropriate? You must select one of the be…" at bounding box center [407, 281] width 484 height 146
click at [192, 215] on div "5.6 Are consumers given choices when appropriate? You must select one of the be…" at bounding box center [407, 281] width 484 height 146
click at [194, 232] on input "Yes" at bounding box center [194, 235] width 7 height 7
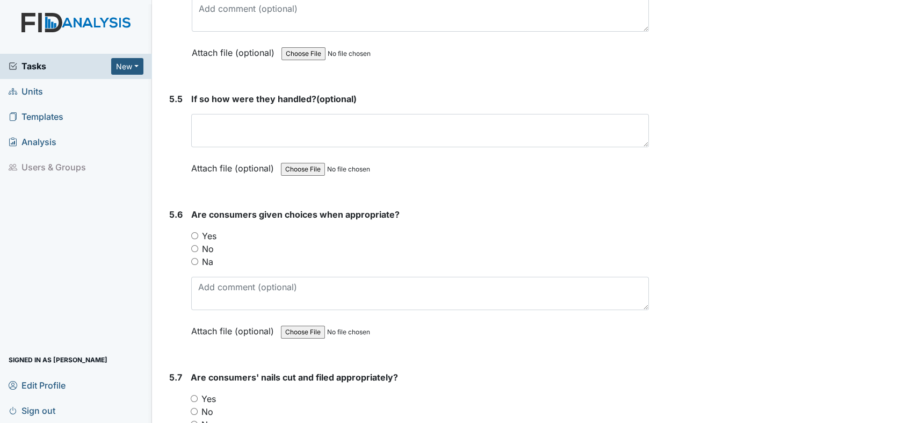
radio input "true"
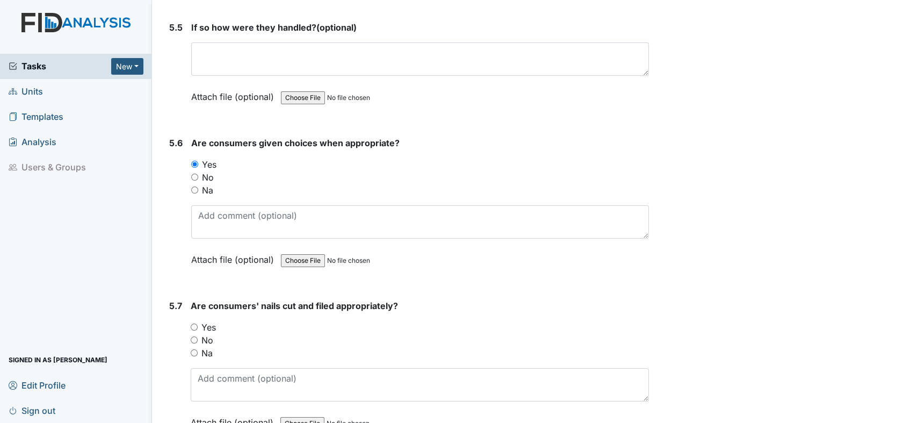
scroll to position [5431, 0]
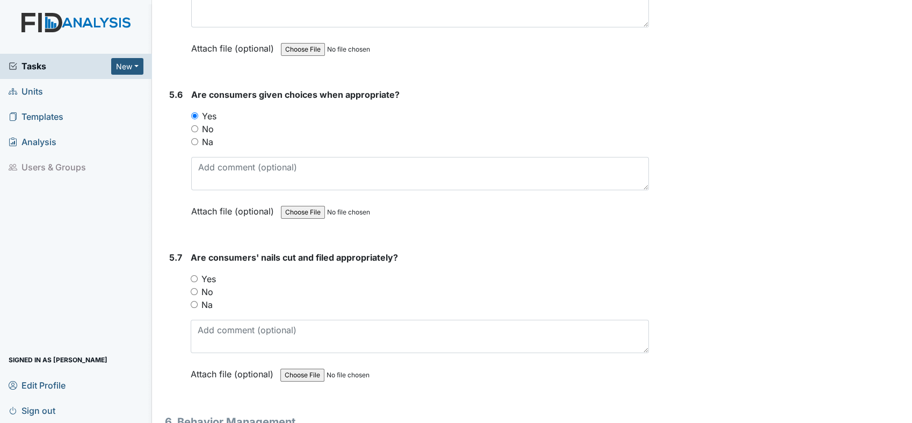
click at [193, 275] on input "Yes" at bounding box center [194, 278] width 7 height 7
radio input "true"
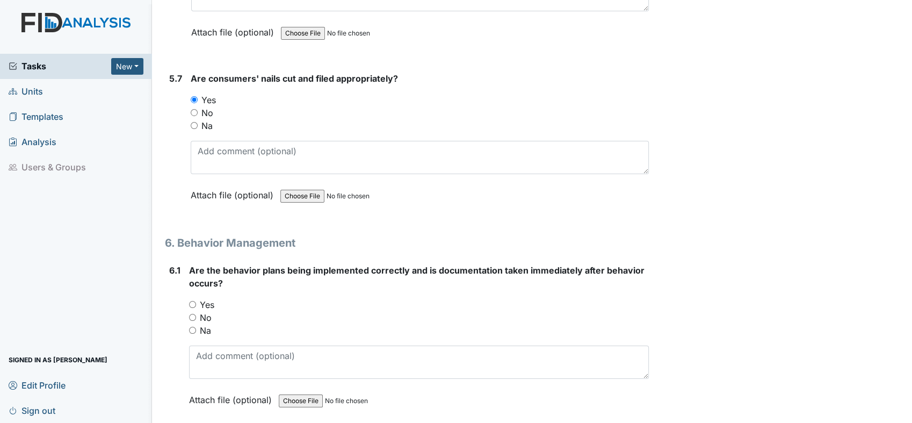
click at [192, 301] on input "Yes" at bounding box center [192, 304] width 7 height 7
radio input "true"
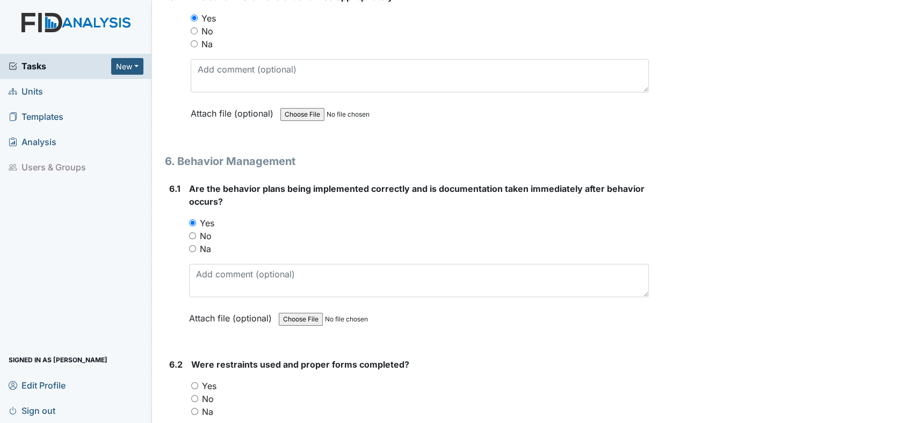
scroll to position [5789, 0]
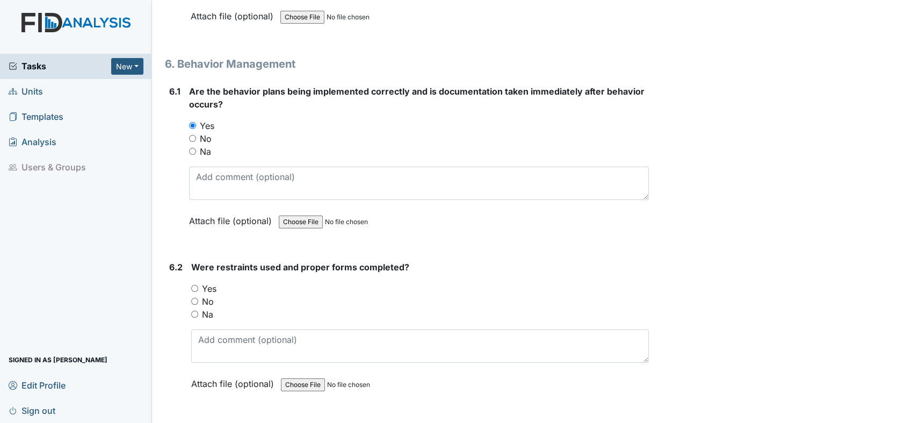
click at [194, 285] on input "Yes" at bounding box center [194, 288] width 7 height 7
radio input "true"
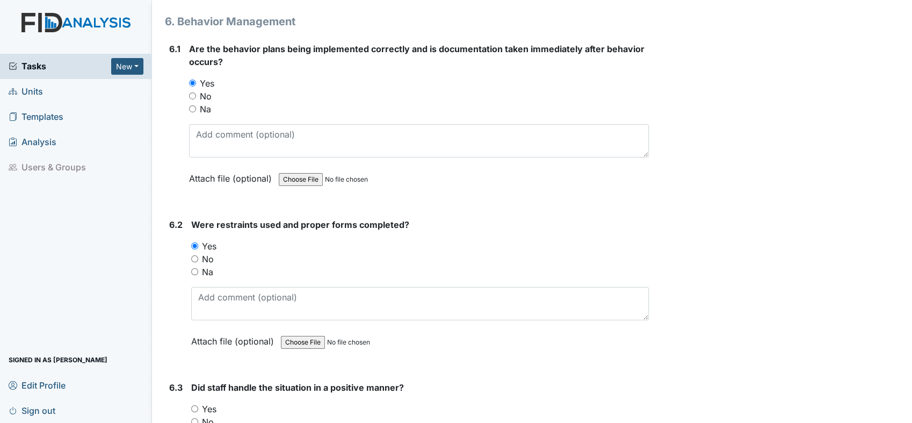
scroll to position [5908, 0]
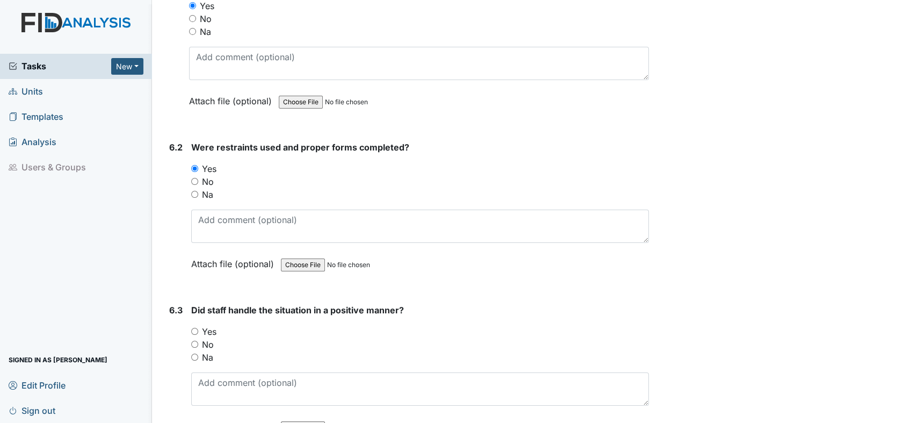
click at [192, 328] on input "Yes" at bounding box center [194, 331] width 7 height 7
radio input "true"
click at [184, 176] on div "6.2 Were restraints used and proper forms completed? You must select one of the…" at bounding box center [407, 214] width 484 height 146
click at [194, 175] on div "No" at bounding box center [420, 181] width 458 height 13
click at [193, 191] on input "Na" at bounding box center [194, 194] width 7 height 7
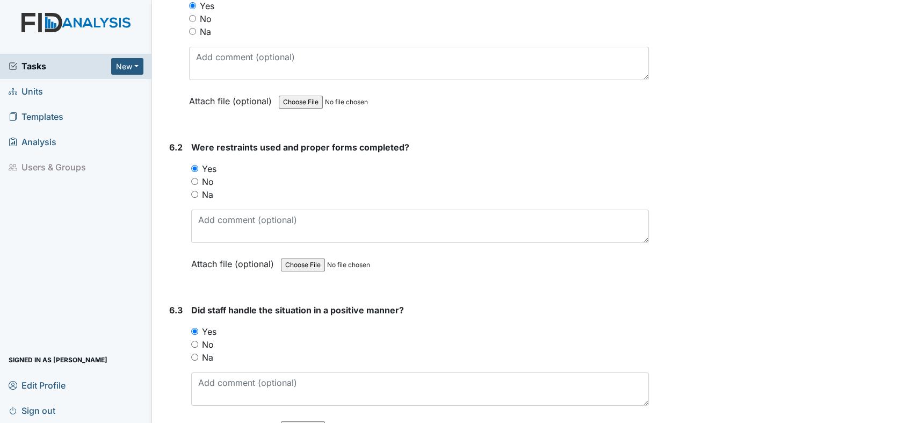
radio input "true"
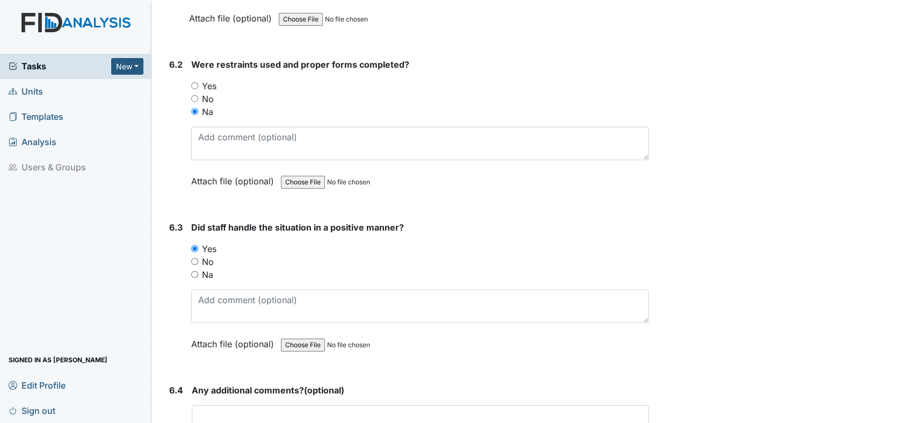
scroll to position [6087, 0]
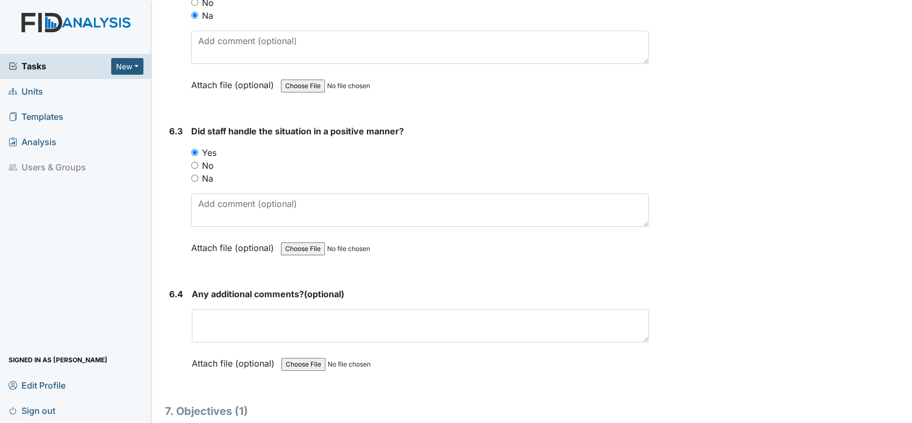
click at [194, 175] on input "Na" at bounding box center [194, 178] width 7 height 7
radio input "true"
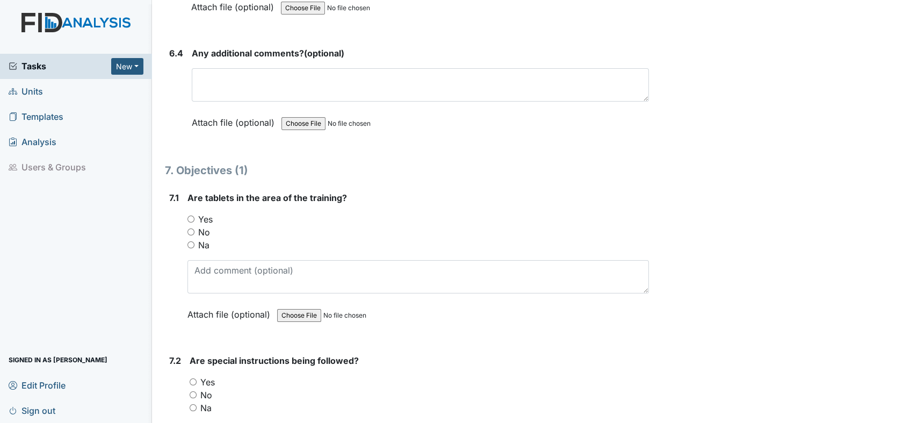
scroll to position [6446, 0]
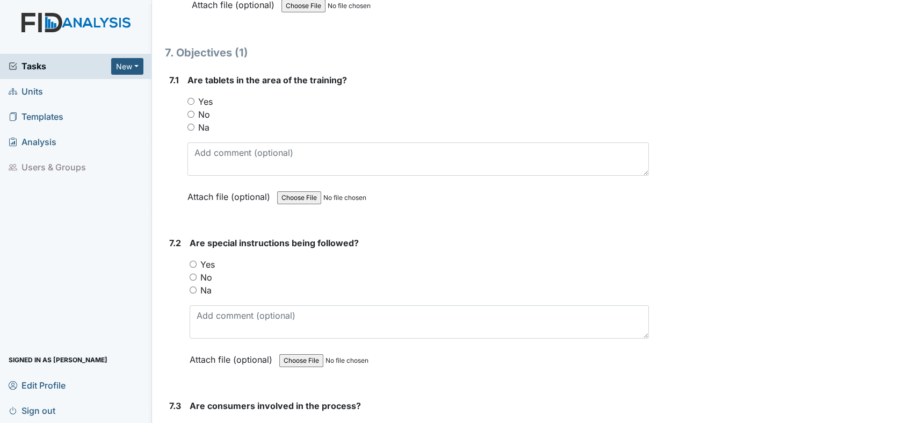
click at [191, 98] on input "Yes" at bounding box center [190, 101] width 7 height 7
radio input "true"
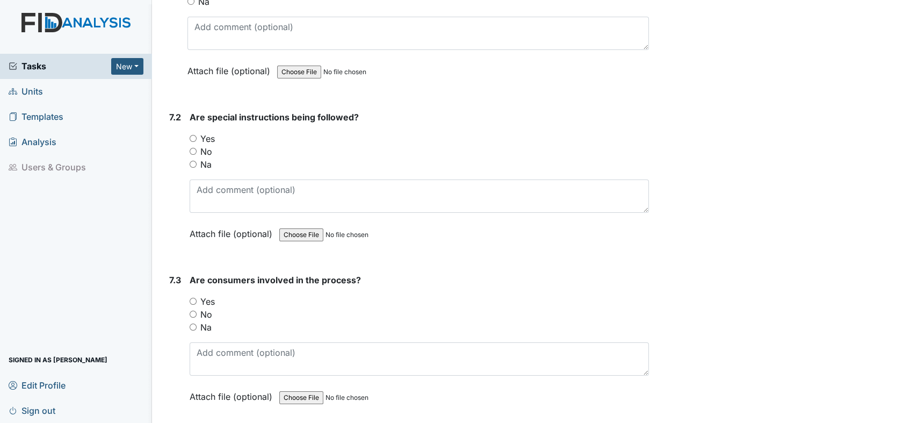
scroll to position [6565, 0]
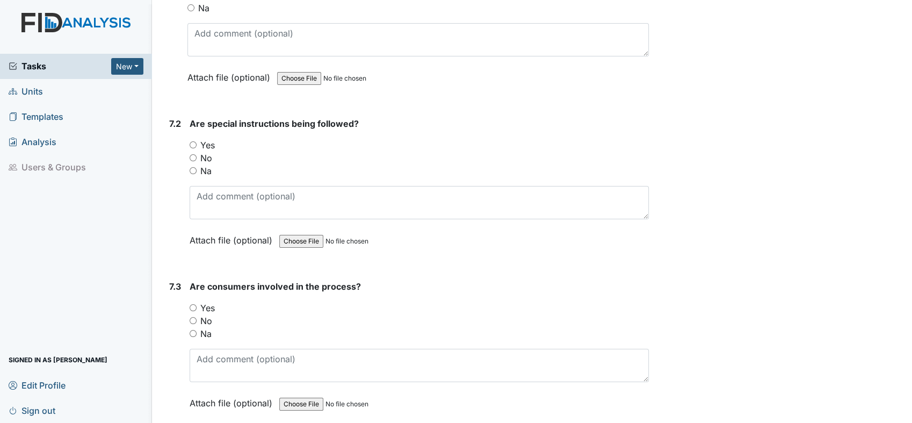
click at [193, 141] on input "Yes" at bounding box center [193, 144] width 7 height 7
radio input "true"
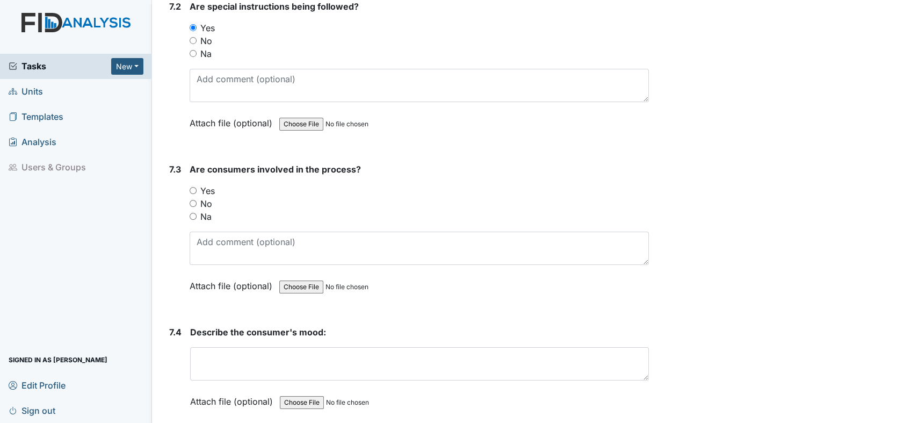
scroll to position [6744, 0]
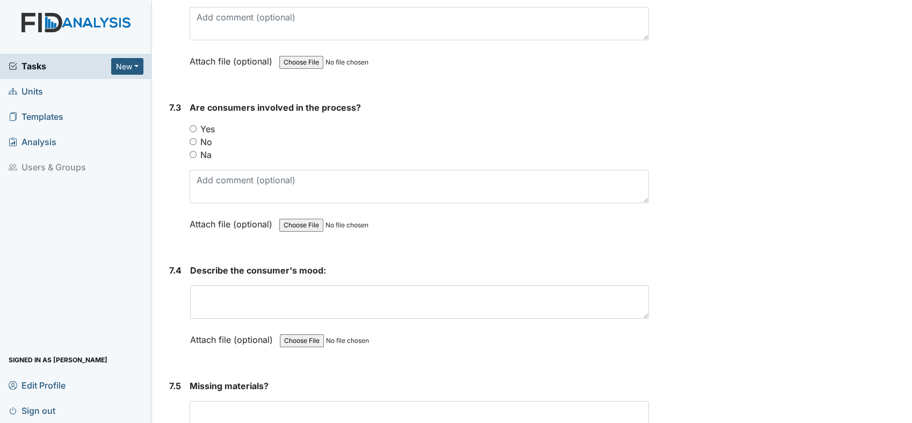
click at [193, 125] on input "Yes" at bounding box center [193, 128] width 7 height 7
radio input "true"
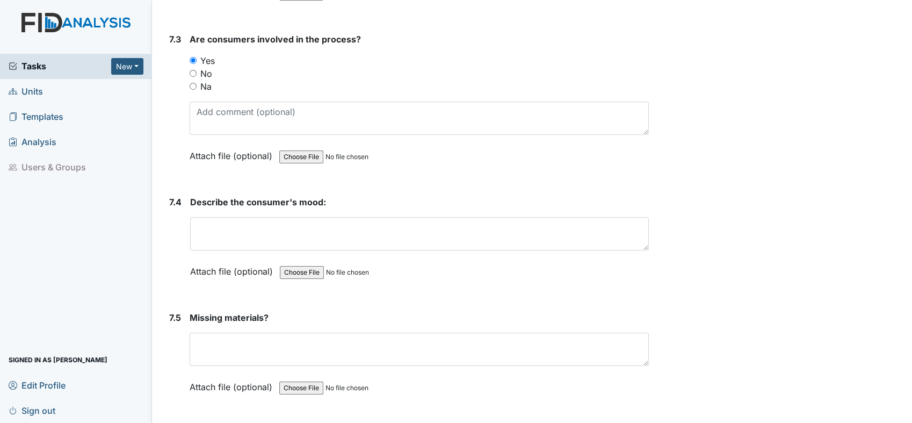
scroll to position [6803, 0]
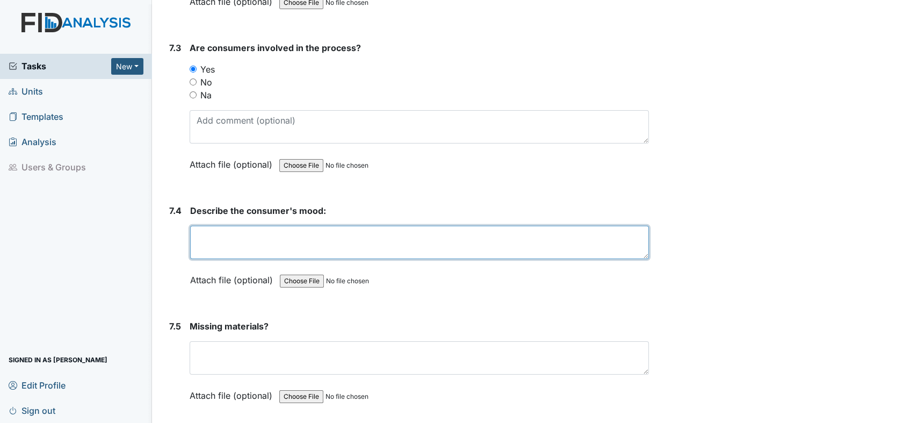
click at [271, 226] on textarea at bounding box center [419, 242] width 459 height 33
click at [464, 226] on textarea "Consumer was happy. Consumer did appear tired this monoring," at bounding box center [419, 242] width 459 height 33
drag, startPoint x: 454, startPoint y: 214, endPoint x: 428, endPoint y: 215, distance: 26.9
click at [428, 226] on textarea "Consumer was happy. Consumer did appear tired this monoring," at bounding box center [419, 242] width 459 height 33
type textarea "Consumer was happy. Consumer did appear tired this morning,"
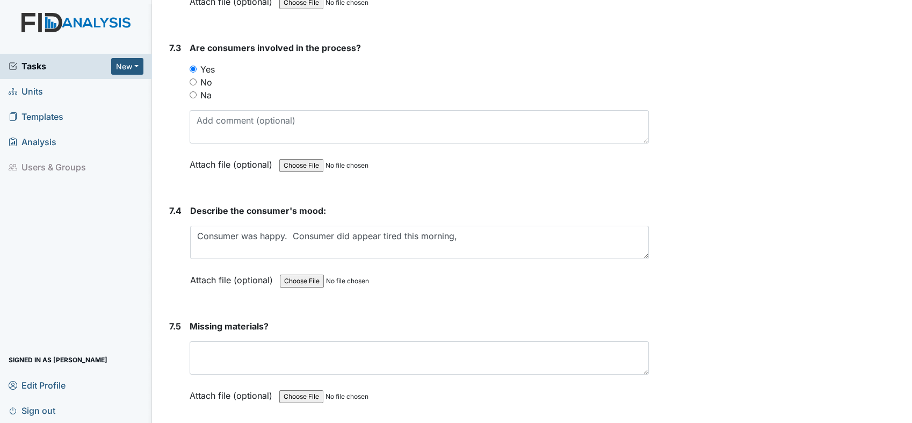
click at [472, 267] on div "Attach file (optional) You can upload .pdf, .txt, .jpg, .jpeg, .png, .csv, .xls…" at bounding box center [419, 280] width 459 height 26
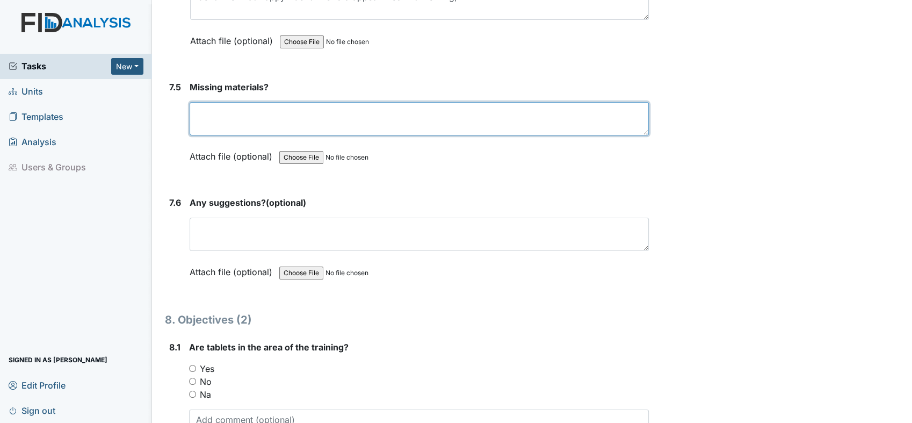
click at [307, 102] on textarea at bounding box center [419, 118] width 459 height 33
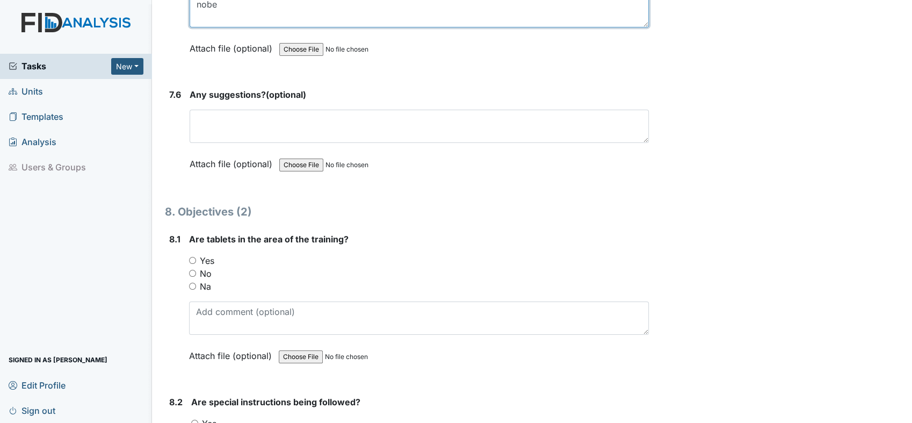
scroll to position [7221, 0]
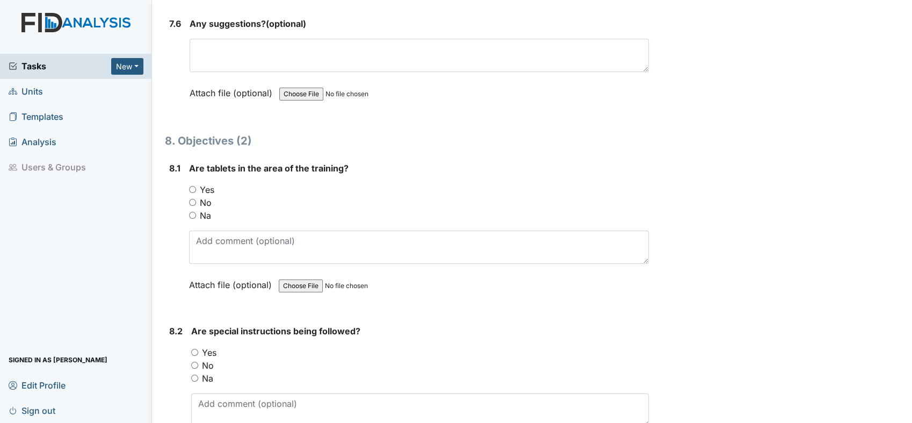
type textarea "nobe"
click at [189, 186] on input "Yes" at bounding box center [192, 189] width 7 height 7
radio input "true"
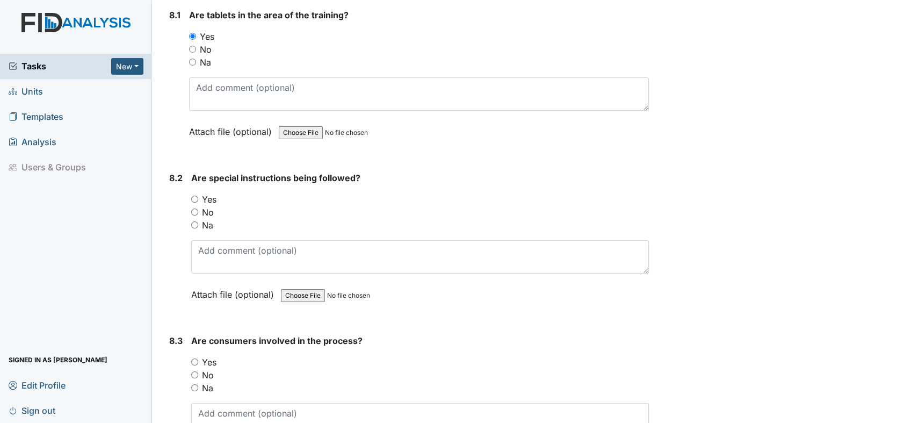
scroll to position [7460, 0]
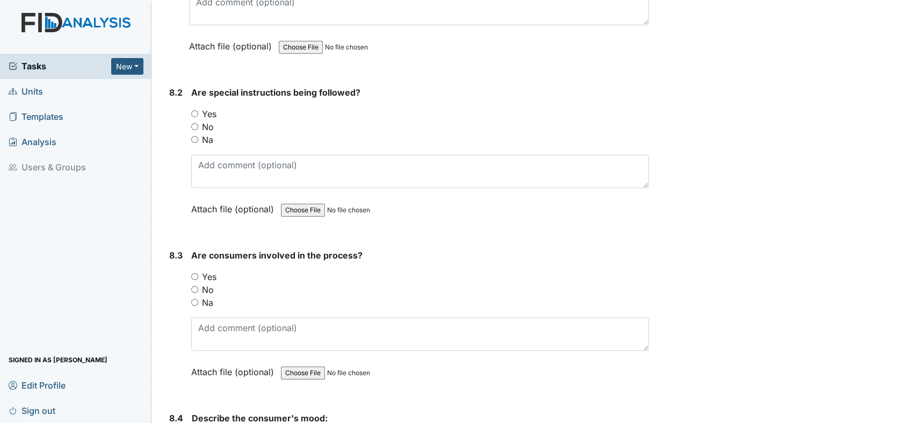
click at [193, 107] on div "Yes" at bounding box center [420, 113] width 458 height 13
click at [192, 107] on div "Yes" at bounding box center [420, 113] width 458 height 13
click at [197, 110] on input "Yes" at bounding box center [194, 113] width 7 height 7
radio input "true"
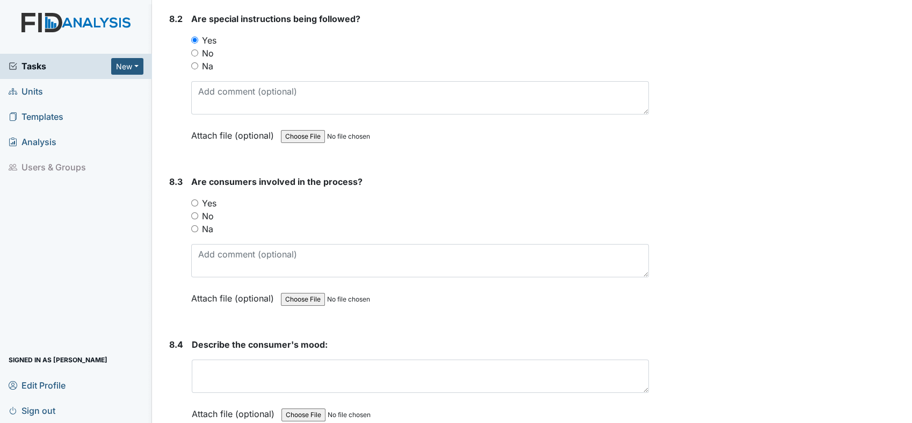
scroll to position [7579, 0]
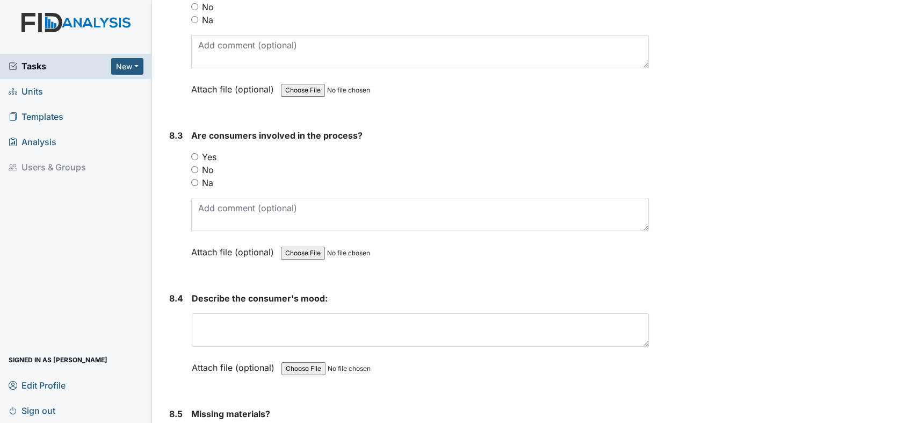
click at [194, 153] on input "Yes" at bounding box center [194, 156] width 7 height 7
radio input "true"
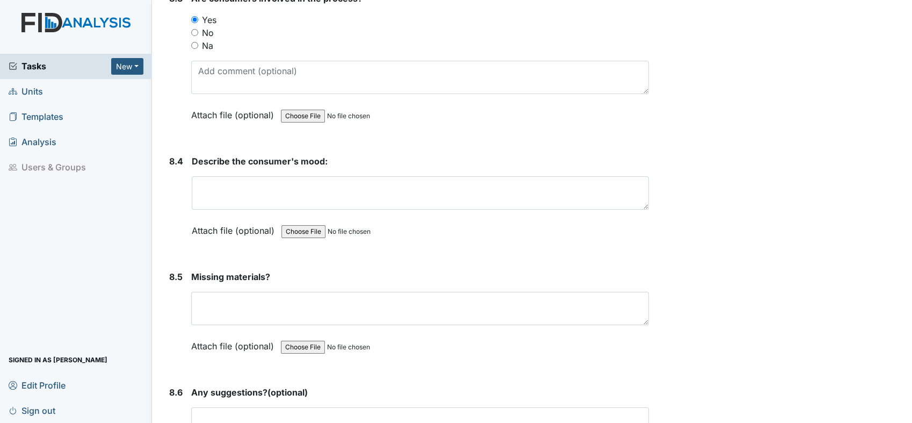
scroll to position [7758, 0]
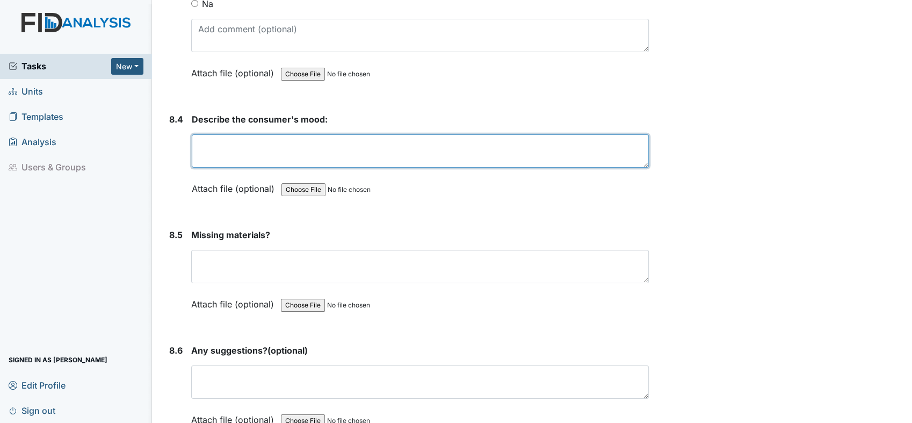
click at [236, 134] on textarea at bounding box center [420, 150] width 457 height 33
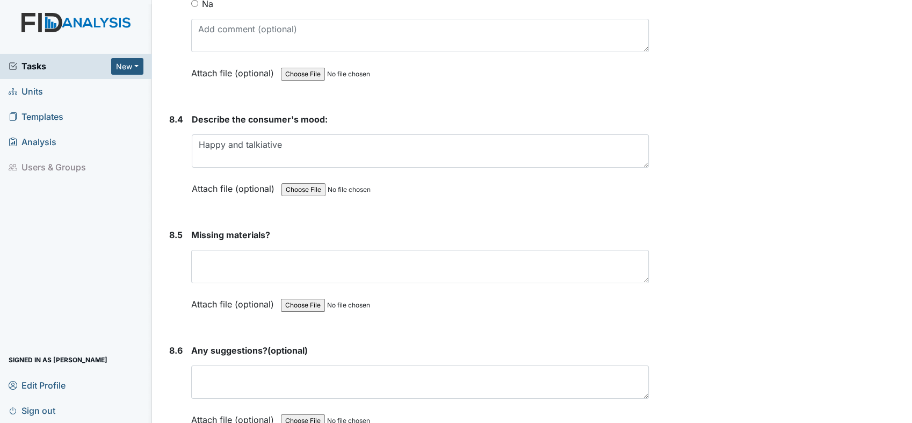
drag, startPoint x: 541, startPoint y: 189, endPoint x: 528, endPoint y: 180, distance: 15.9
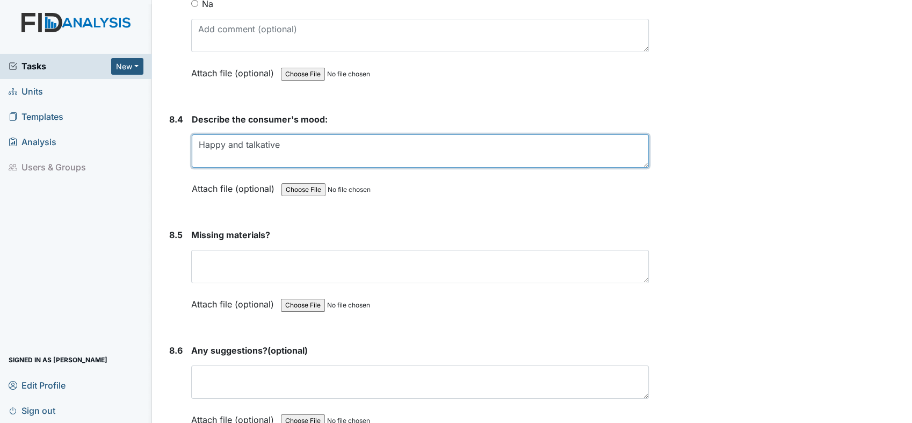
scroll to position [7937, 0]
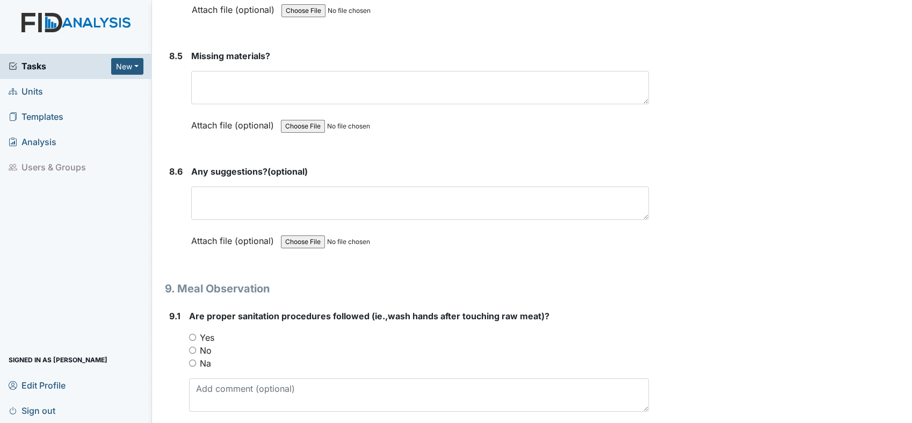
type textarea "Happy and talkative"
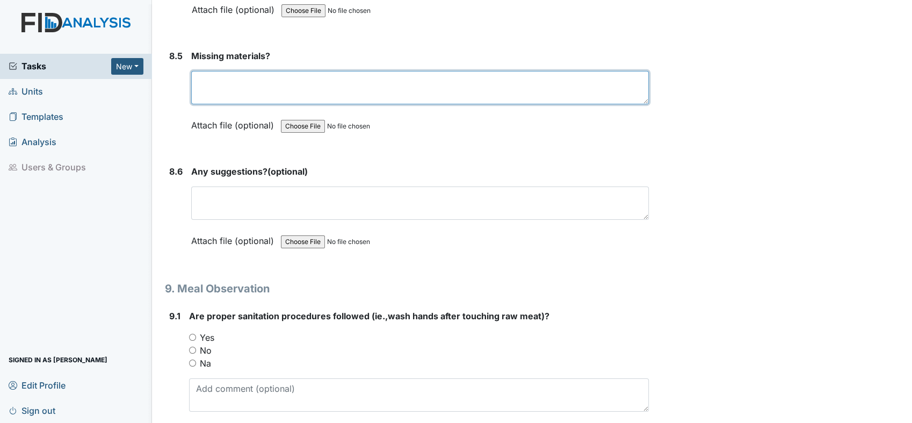
click at [276, 71] on textarea at bounding box center [420, 87] width 458 height 33
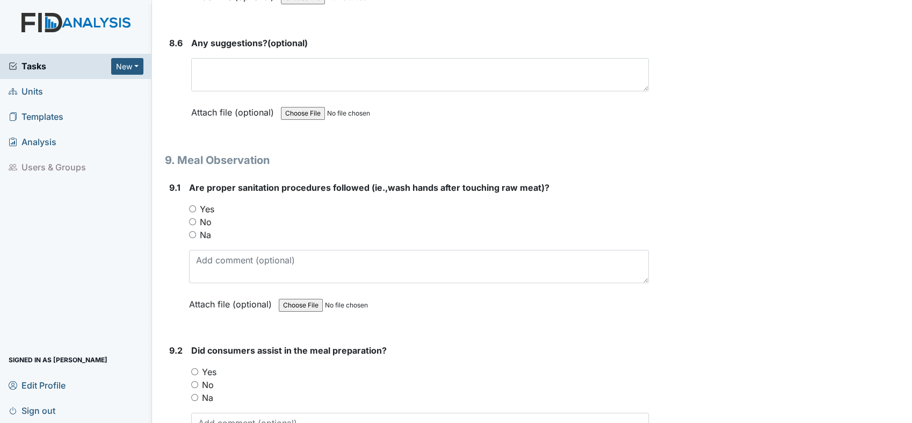
scroll to position [8117, 0]
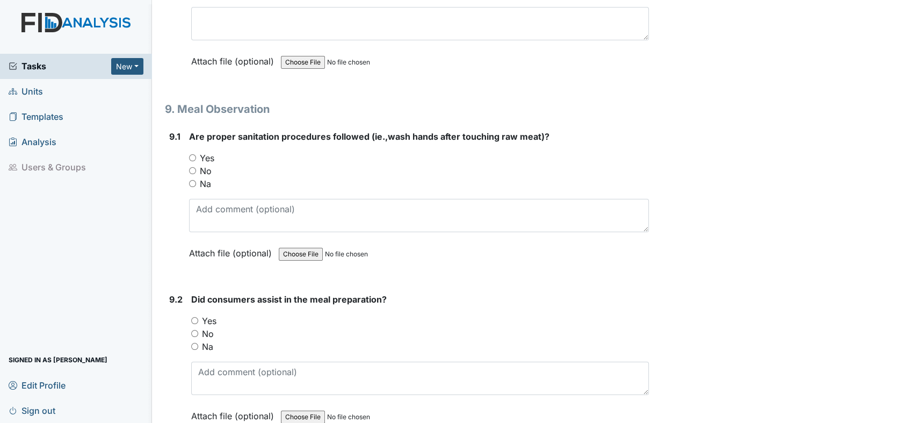
type textarea "none"
click at [191, 151] on div "Yes" at bounding box center [419, 157] width 460 height 13
click at [191, 154] on input "Yes" at bounding box center [192, 157] width 7 height 7
radio input "true"
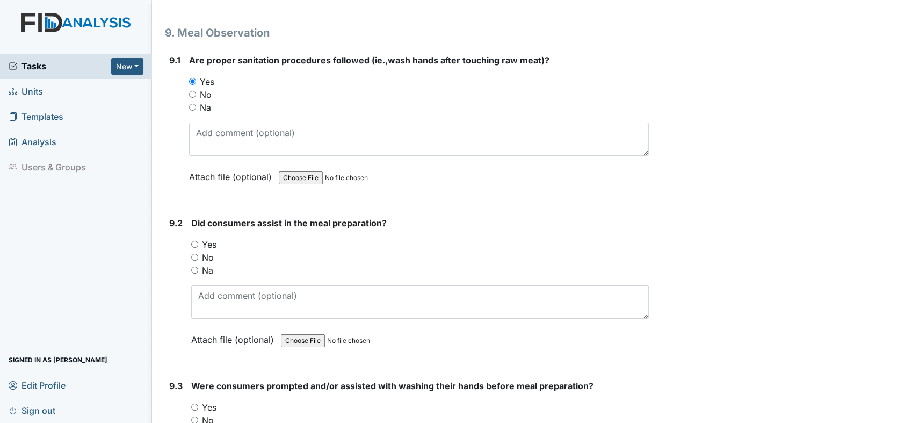
scroll to position [8295, 0]
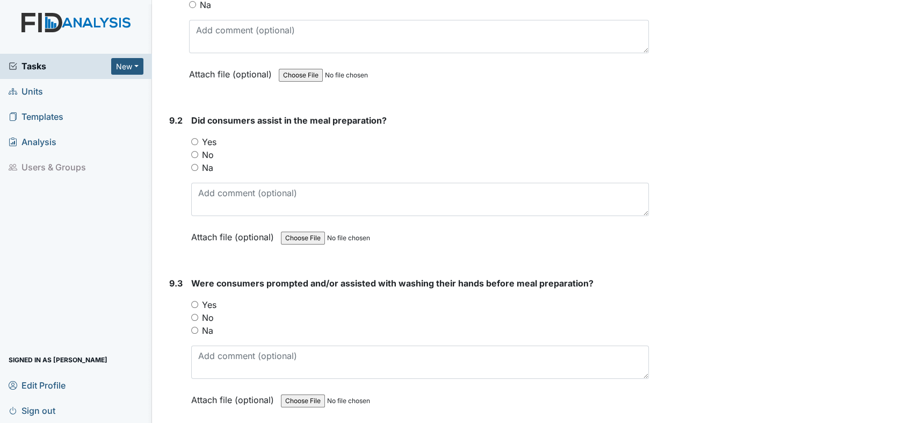
click at [196, 138] on input "Yes" at bounding box center [194, 141] width 7 height 7
radio input "true"
click at [198, 148] on div "No" at bounding box center [420, 154] width 458 height 13
click at [193, 151] on input "No" at bounding box center [194, 154] width 7 height 7
radio input "true"
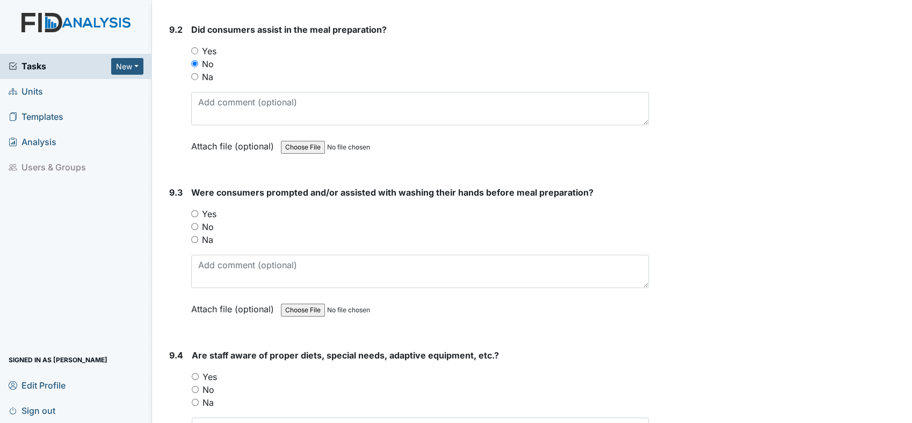
scroll to position [8474, 0]
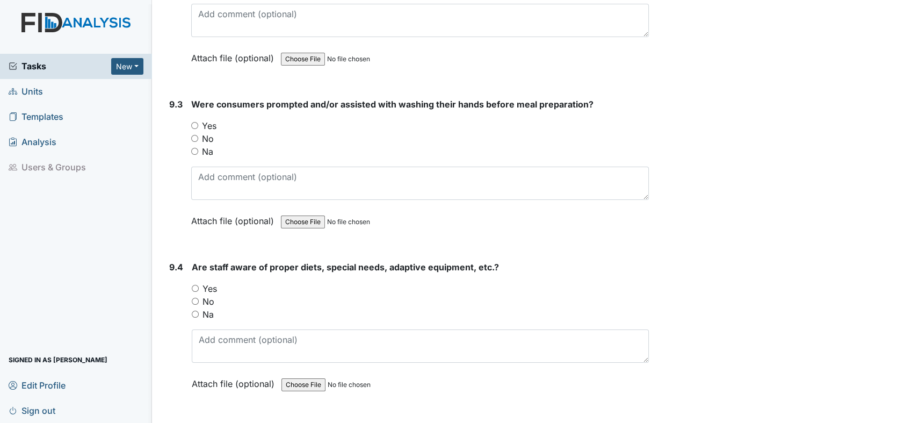
click at [194, 122] on input "Yes" at bounding box center [194, 125] width 7 height 7
radio input "true"
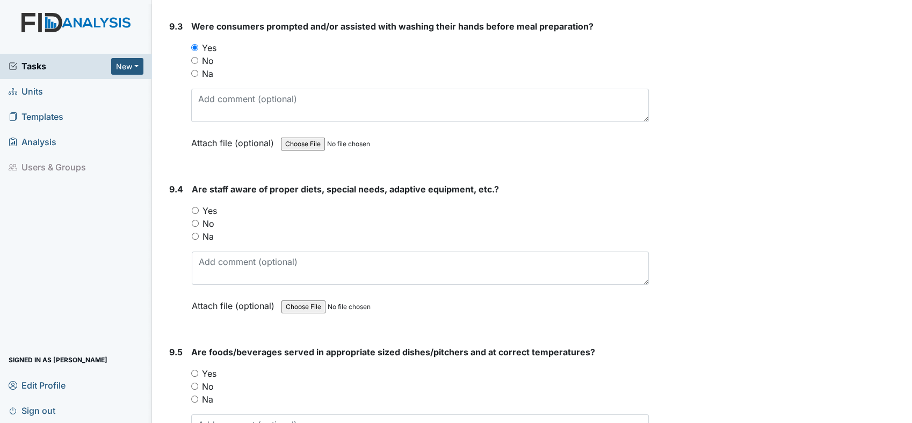
scroll to position [8654, 0]
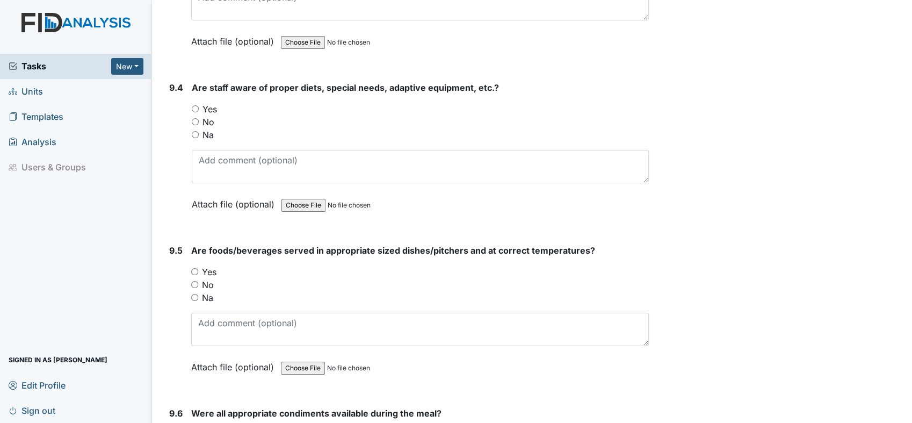
click at [195, 105] on input "Yes" at bounding box center [195, 108] width 7 height 7
radio input "true"
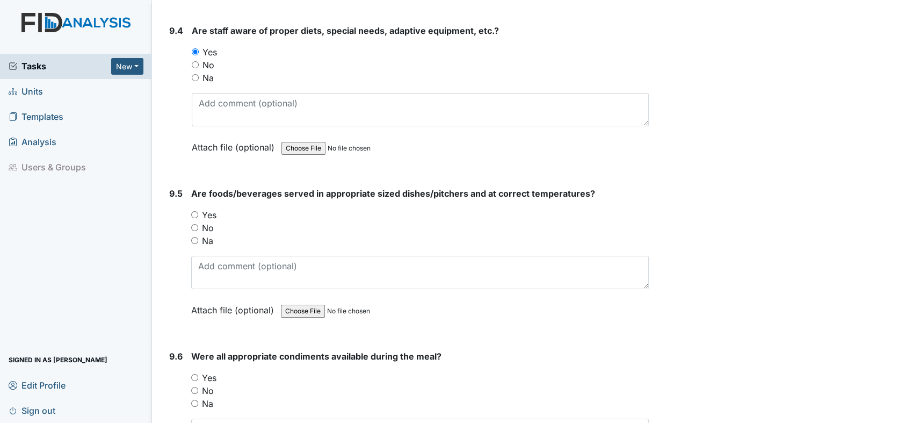
scroll to position [8832, 0]
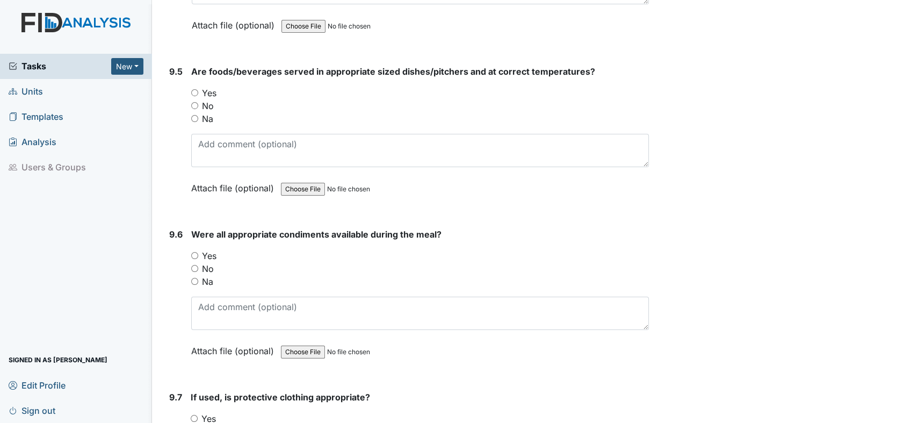
click at [195, 89] on input "Yes" at bounding box center [194, 92] width 7 height 7
radio input "true"
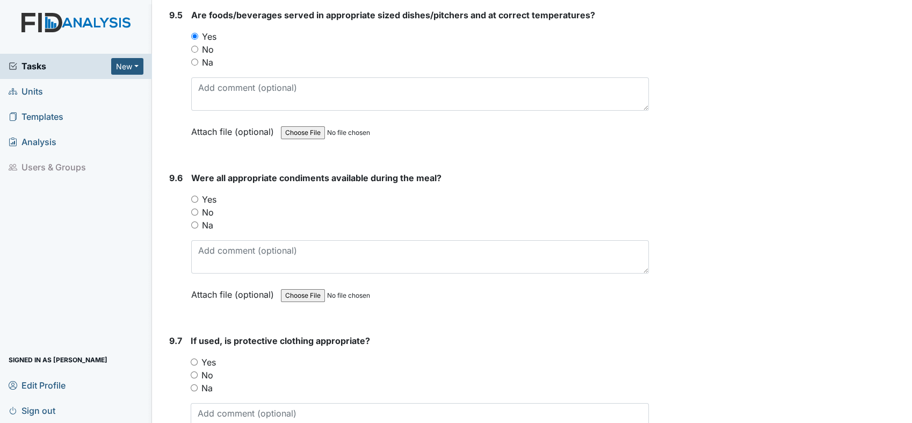
scroll to position [8952, 0]
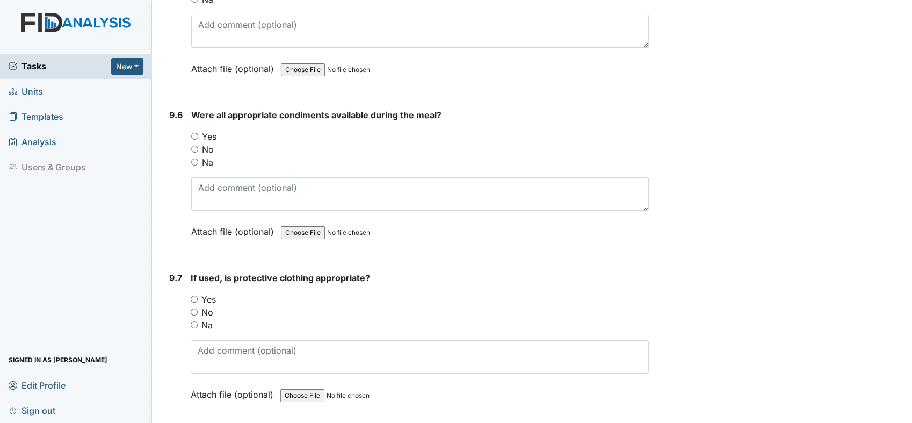
click at [194, 133] on input "Yes" at bounding box center [194, 136] width 7 height 7
radio input "true"
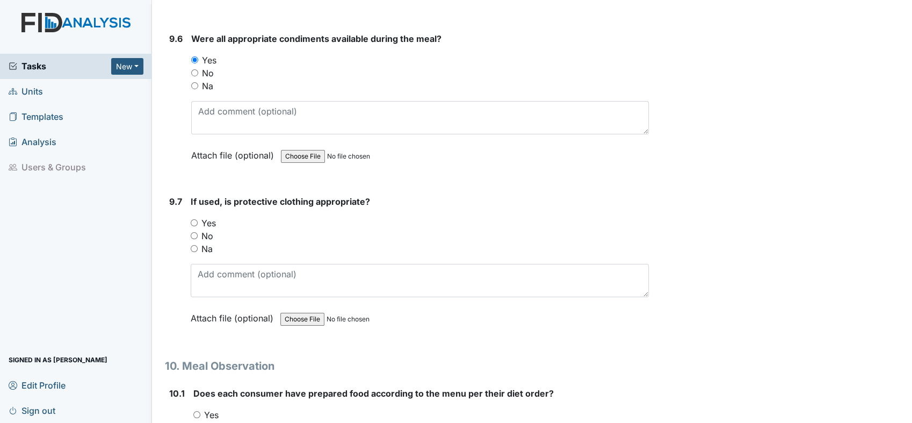
scroll to position [9131, 0]
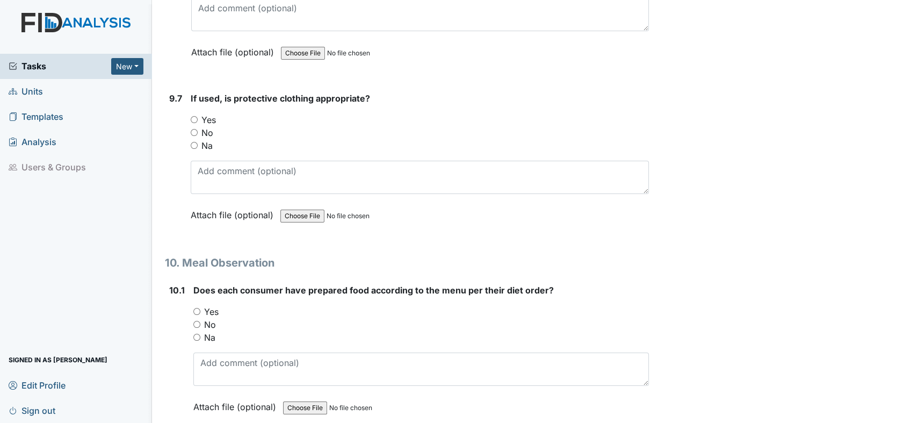
click at [199, 113] on div "Yes" at bounding box center [420, 119] width 458 height 13
click at [193, 116] on input "Yes" at bounding box center [194, 119] width 7 height 7
radio input "true"
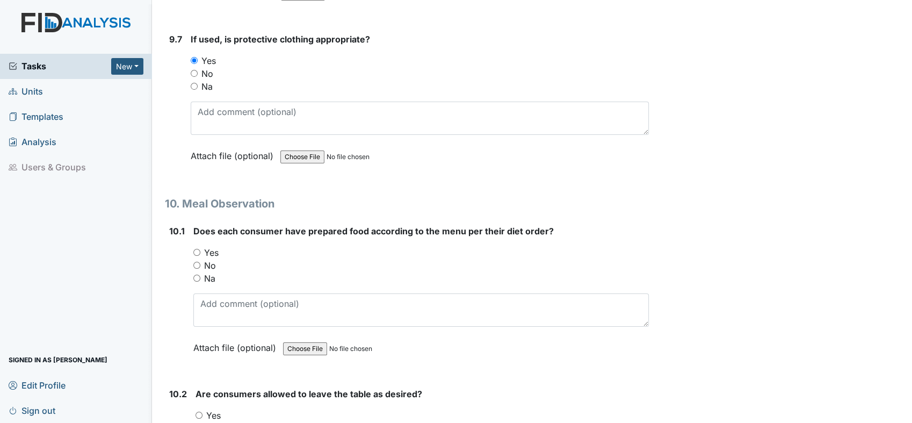
scroll to position [9310, 0]
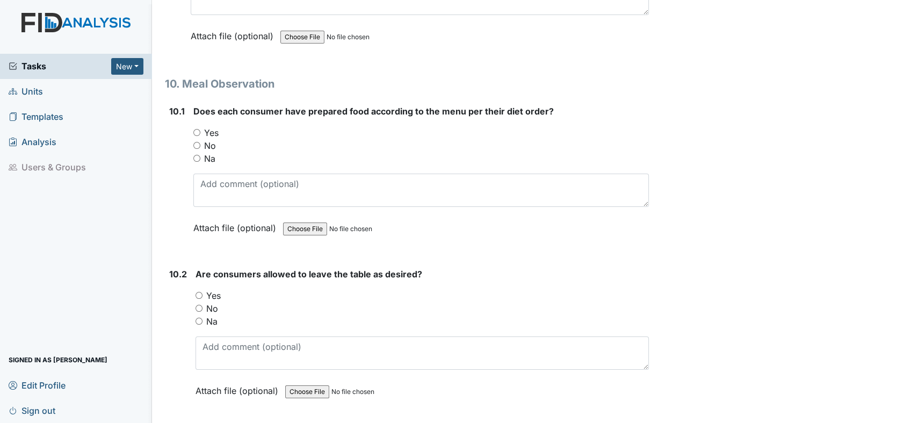
click at [196, 129] on input "Yes" at bounding box center [196, 132] width 7 height 7
radio input "true"
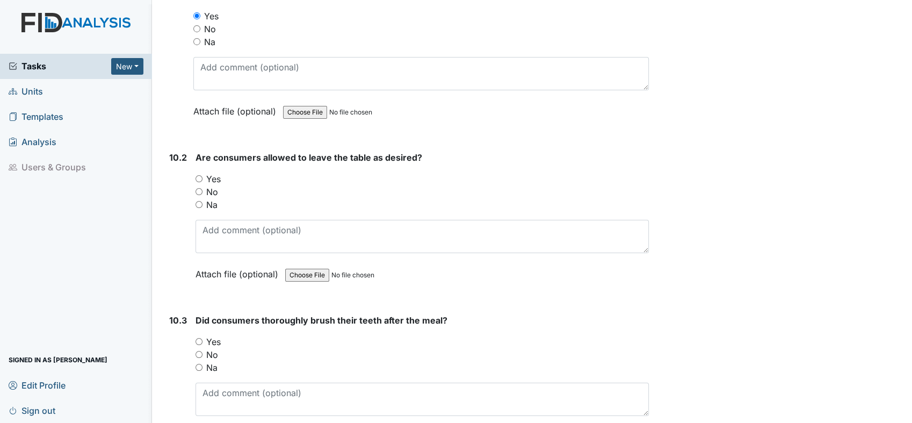
scroll to position [9489, 0]
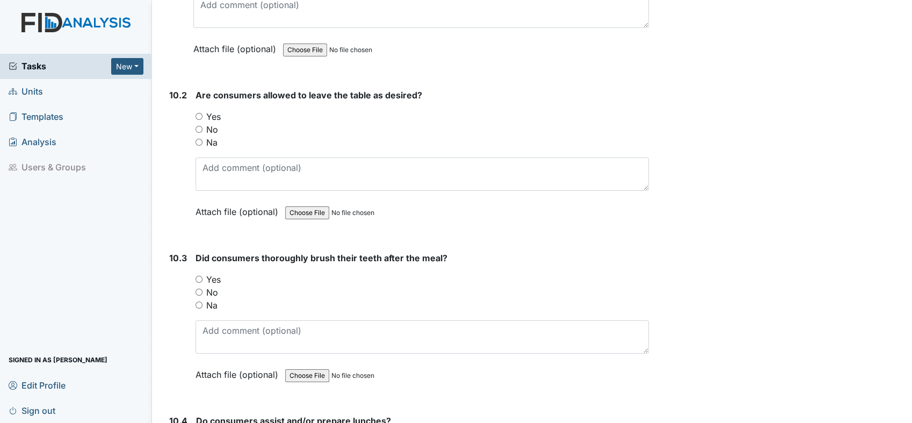
click at [198, 113] on input "Yes" at bounding box center [199, 116] width 7 height 7
radio input "true"
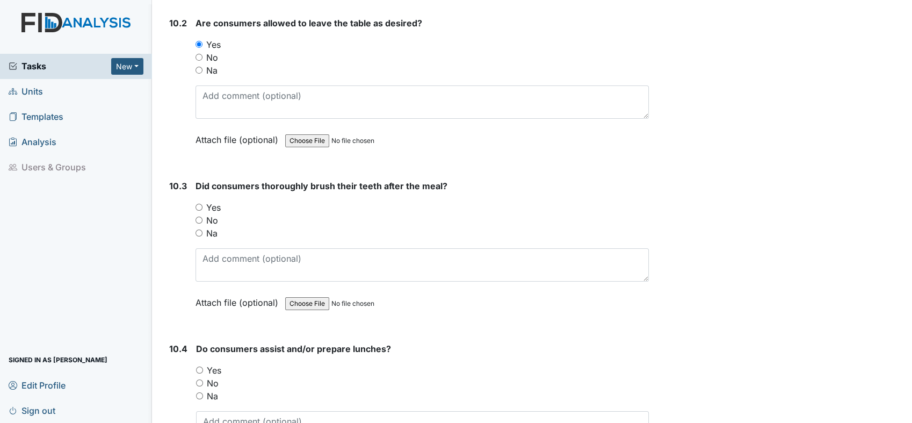
scroll to position [9608, 0]
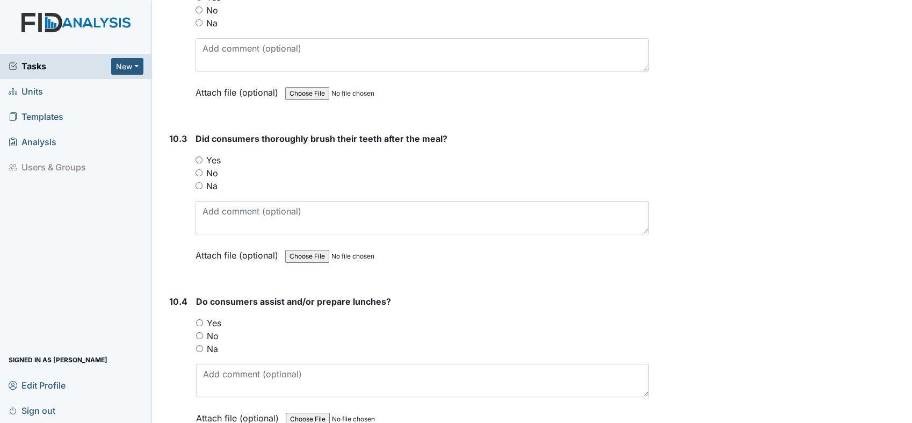
click at [198, 169] on input "No" at bounding box center [199, 172] width 7 height 7
radio input "true"
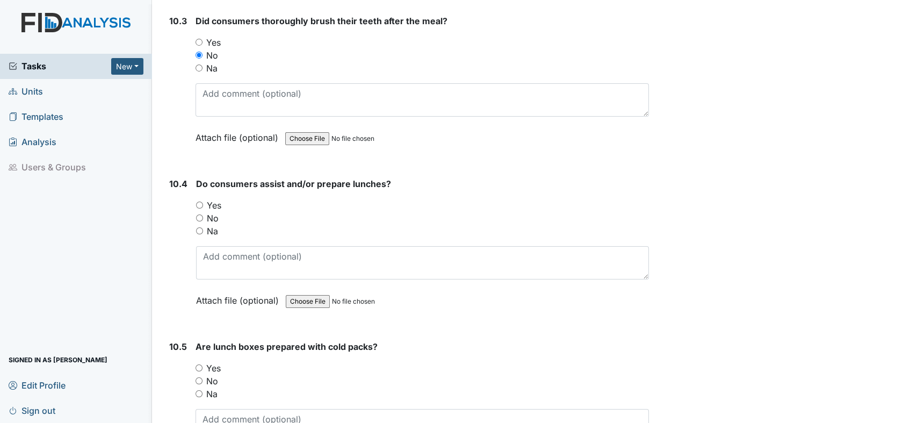
scroll to position [9728, 0]
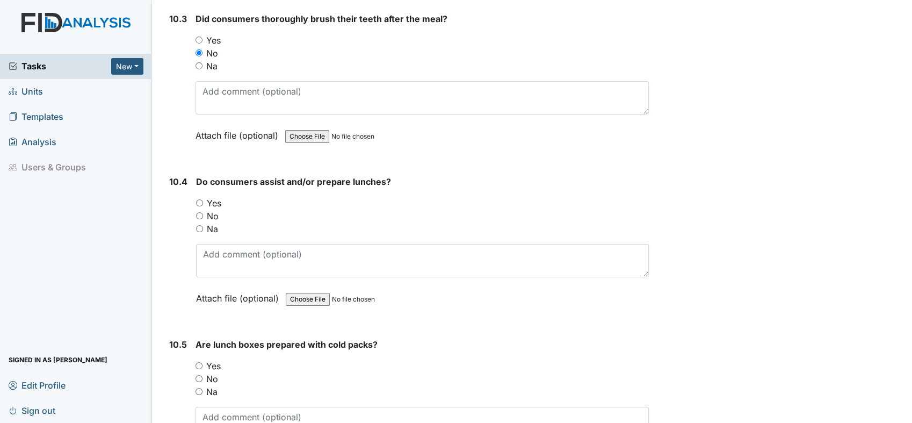
drag, startPoint x: 201, startPoint y: 193, endPoint x: 209, endPoint y: 189, distance: 8.7
click at [204, 222] on div "Na" at bounding box center [422, 228] width 453 height 13
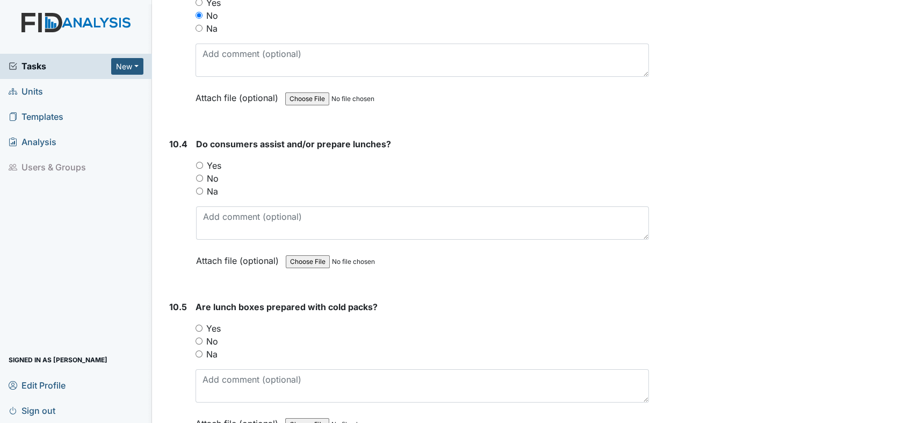
scroll to position [9788, 0]
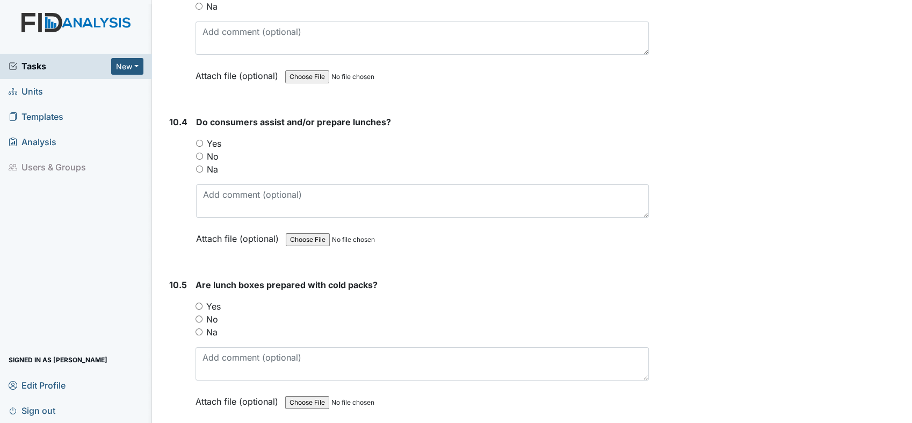
click at [200, 165] on input "Na" at bounding box center [199, 168] width 7 height 7
radio input "true"
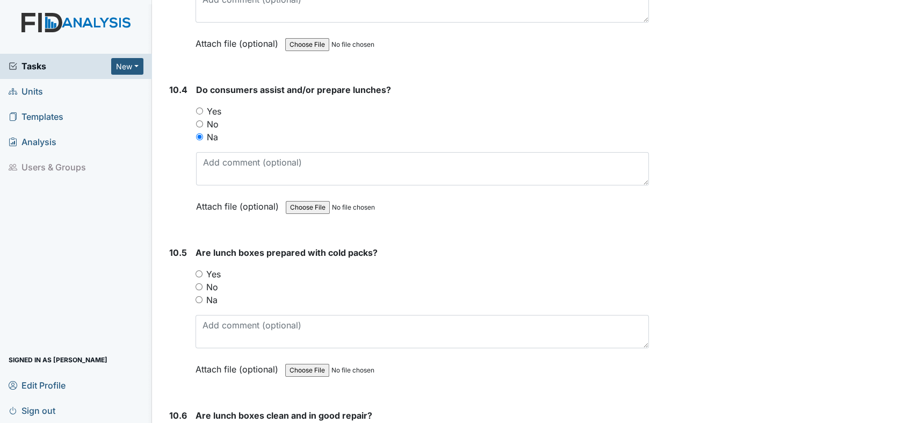
scroll to position [9847, 0]
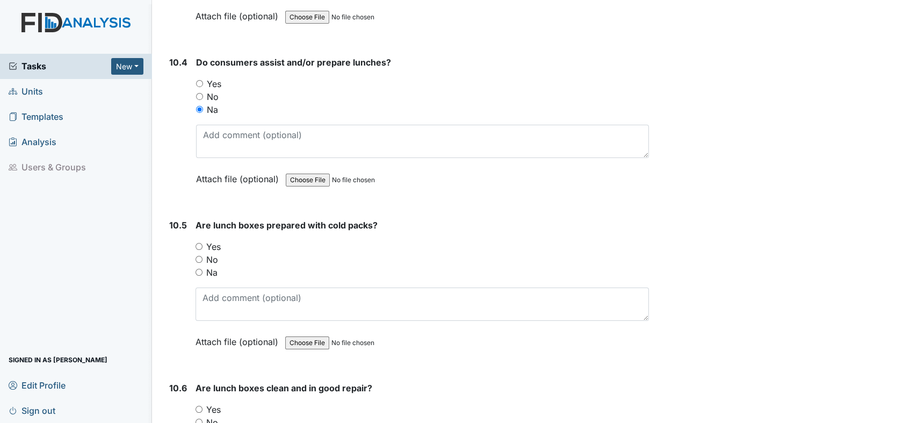
click at [199, 269] on input "Na" at bounding box center [199, 272] width 7 height 7
radio input "true"
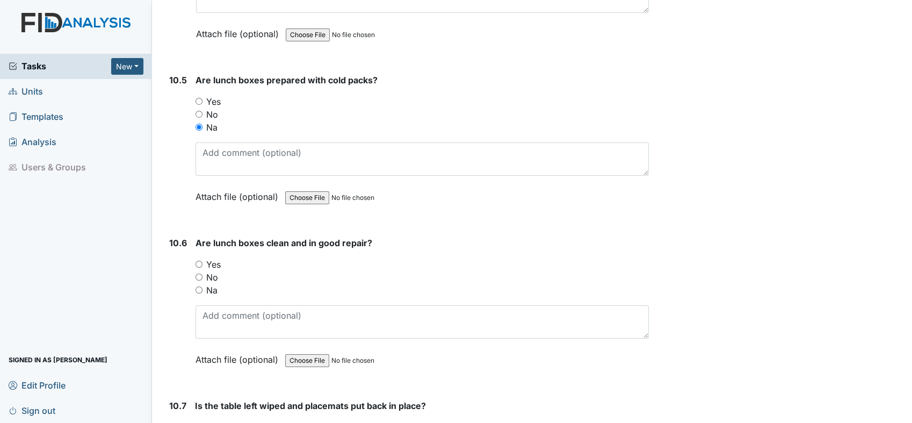
scroll to position [10026, 0]
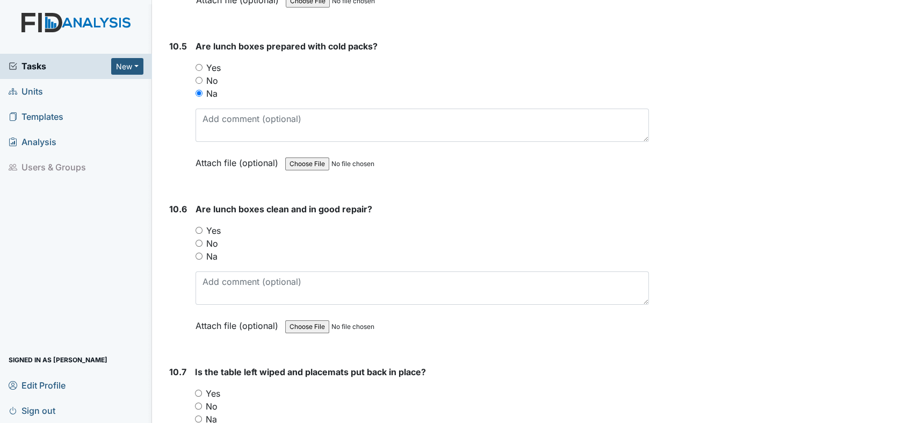
click at [197, 252] on input "Na" at bounding box center [199, 255] width 7 height 7
radio input "true"
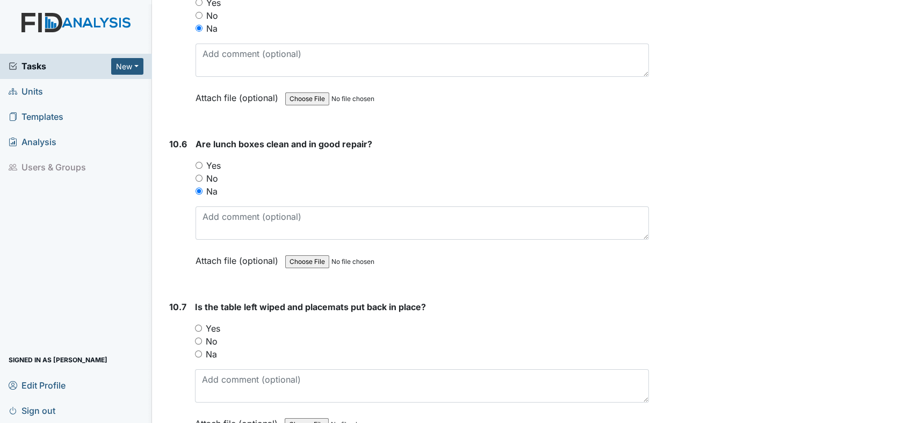
scroll to position [10205, 0]
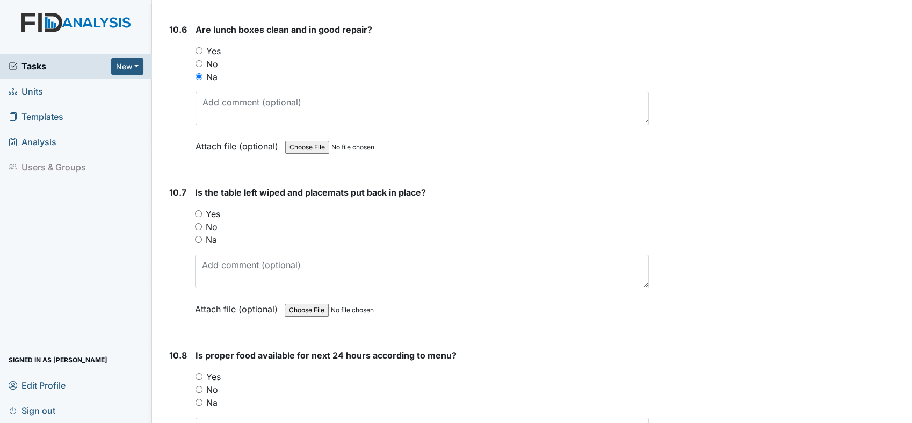
click at [205, 214] on div "Is the table left wiped and placemats put back in place? You must select one of…" at bounding box center [422, 254] width 454 height 137
click at [200, 210] on input "Yes" at bounding box center [198, 213] width 7 height 7
radio input "true"
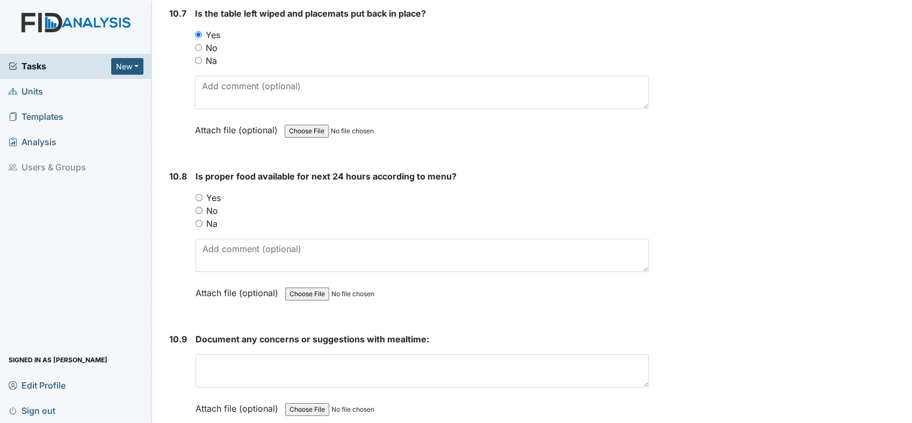
click at [199, 194] on input "Yes" at bounding box center [199, 197] width 7 height 7
radio input "true"
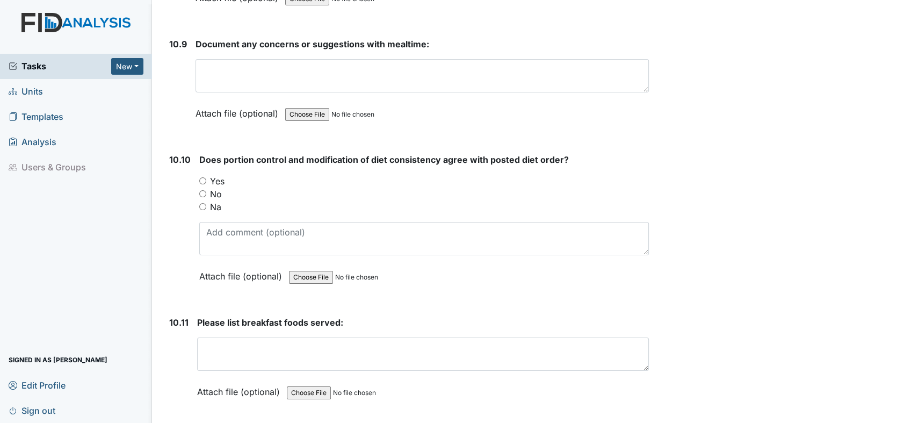
scroll to position [10743, 0]
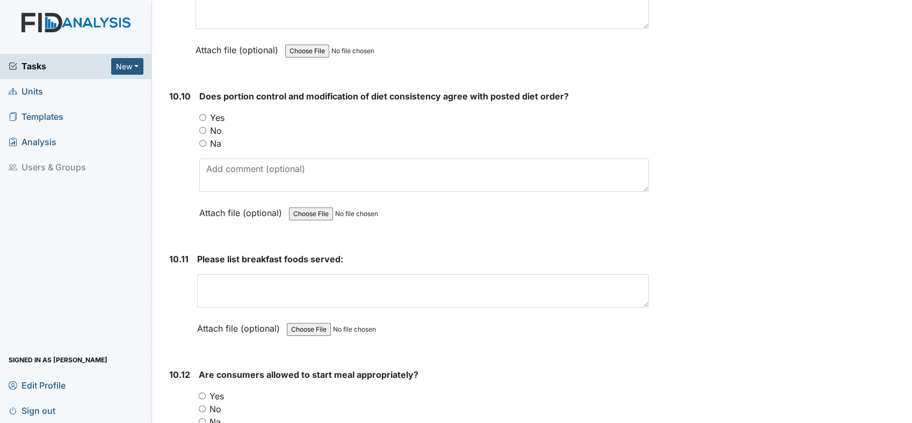
click at [202, 114] on input "Yes" at bounding box center [202, 117] width 7 height 7
radio input "true"
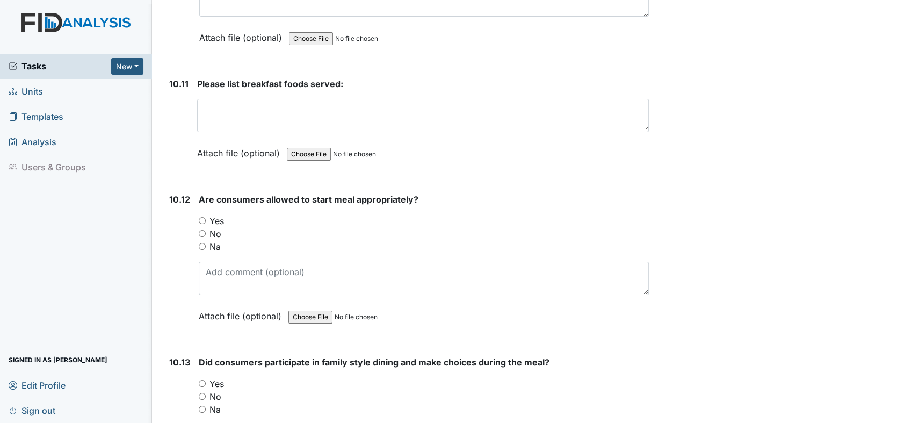
scroll to position [10921, 0]
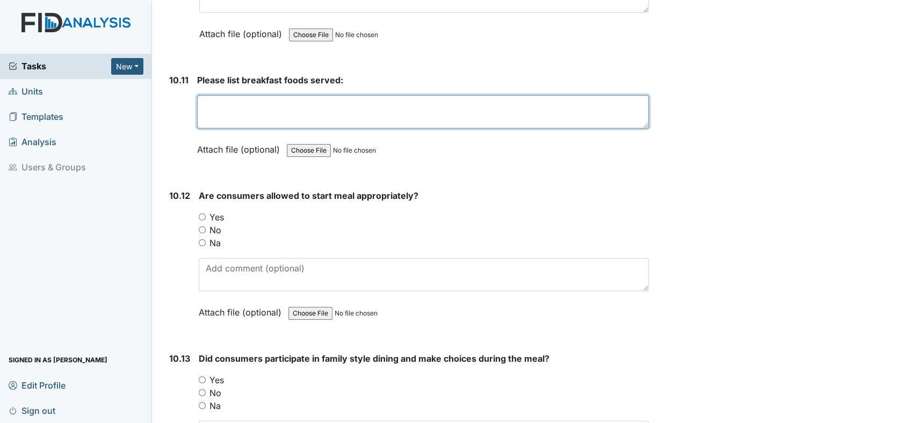
click at [314, 95] on textarea at bounding box center [423, 111] width 452 height 33
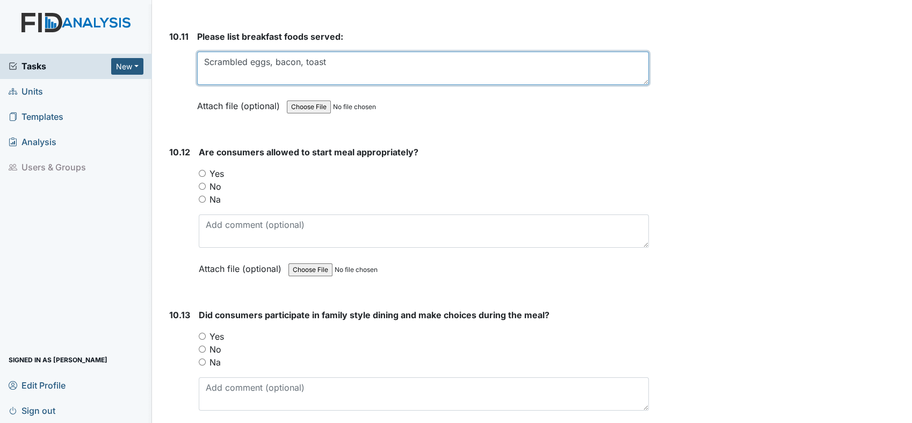
scroll to position [11041, 0]
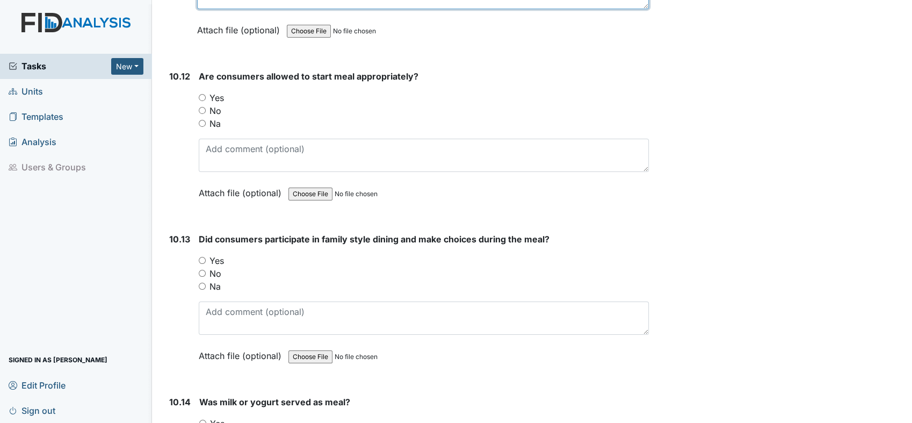
type textarea "Scrambled eggs, bacon, toast"
click at [198, 70] on div "10.12 Are consumers allowed to start meal appropriately? You must select one of…" at bounding box center [407, 143] width 484 height 146
click at [201, 94] on input "Yes" at bounding box center [202, 97] width 7 height 7
radio input "true"
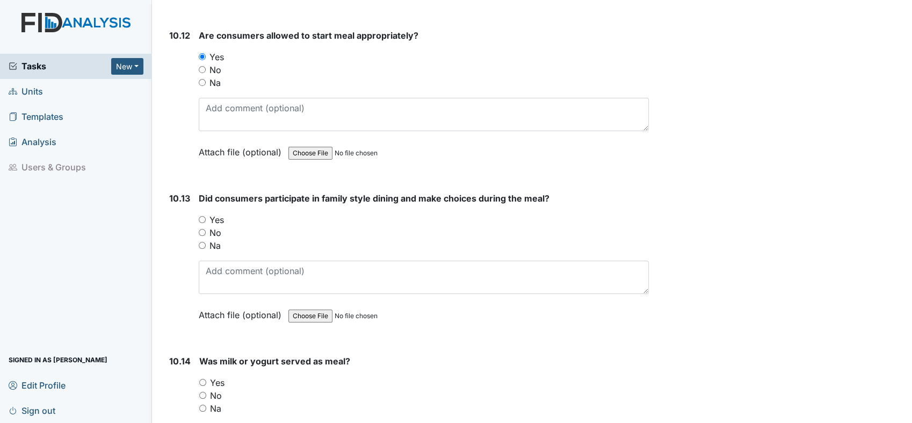
scroll to position [11160, 0]
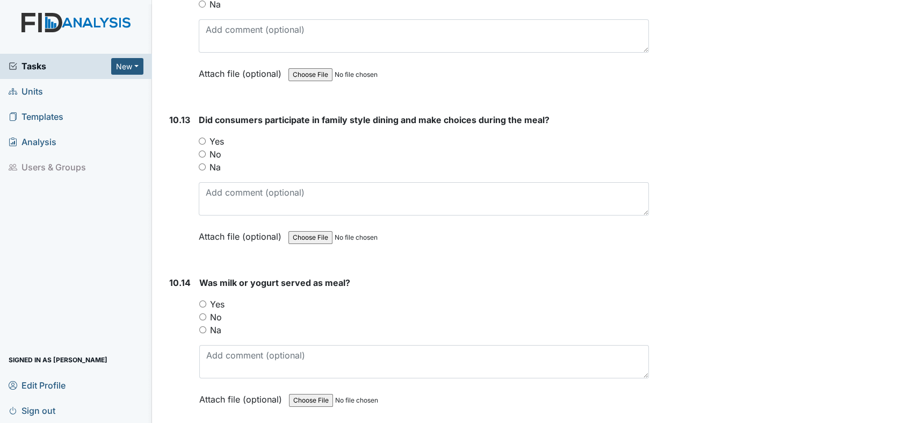
click at [202, 138] on input "Yes" at bounding box center [202, 141] width 7 height 7
radio input "true"
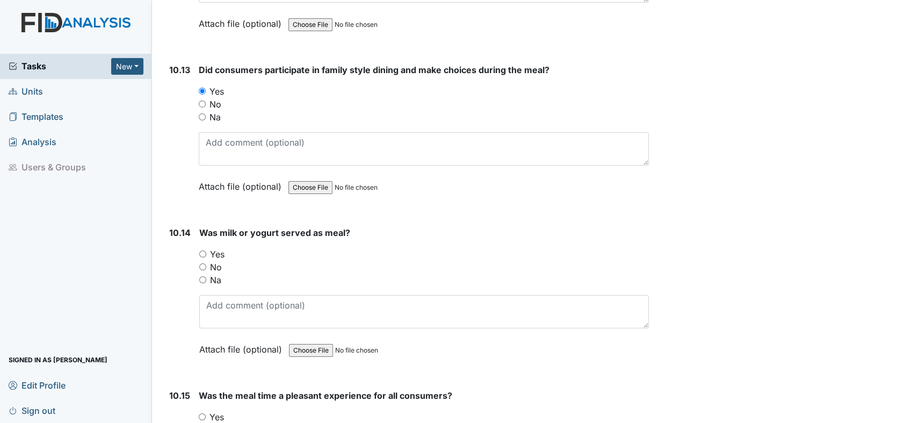
scroll to position [11280, 0]
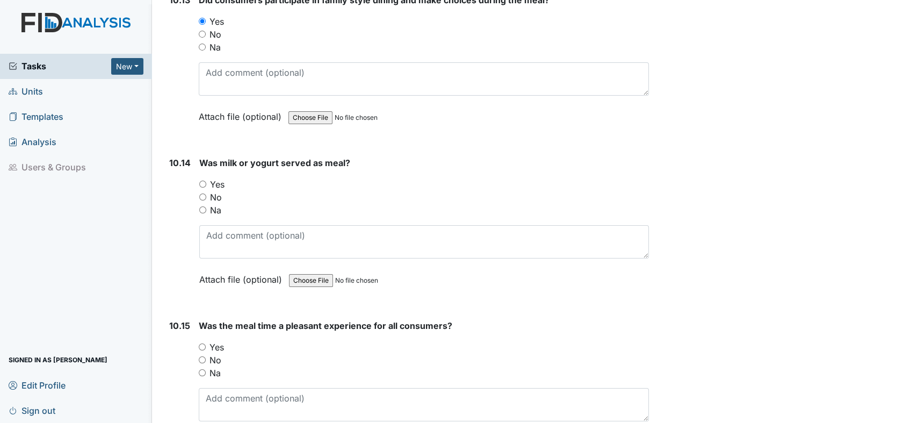
click at [200, 180] on input "Yes" at bounding box center [202, 183] width 7 height 7
radio input "true"
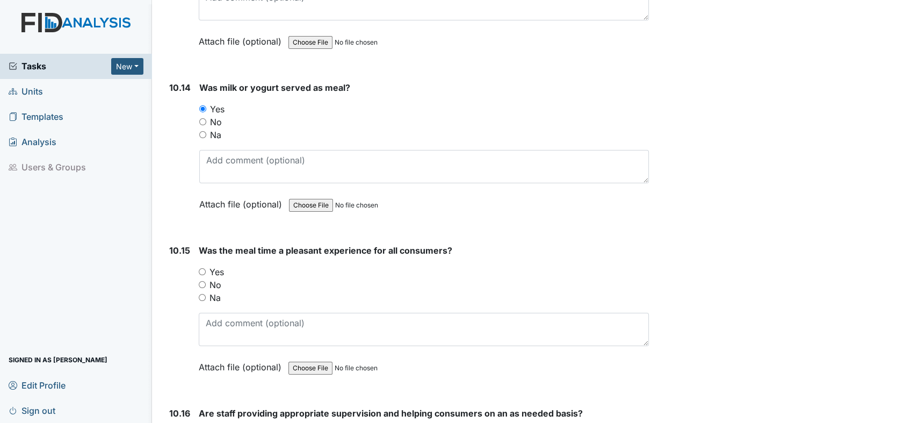
scroll to position [11459, 0]
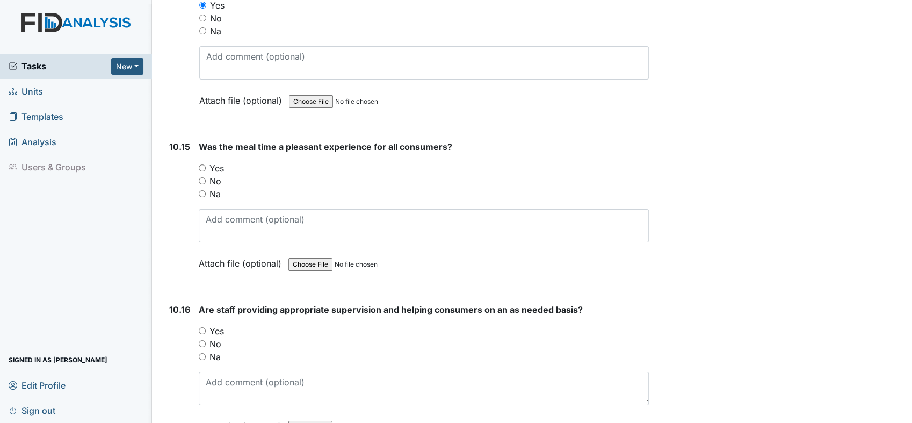
click at [199, 164] on input "Yes" at bounding box center [202, 167] width 7 height 7
radio input "true"
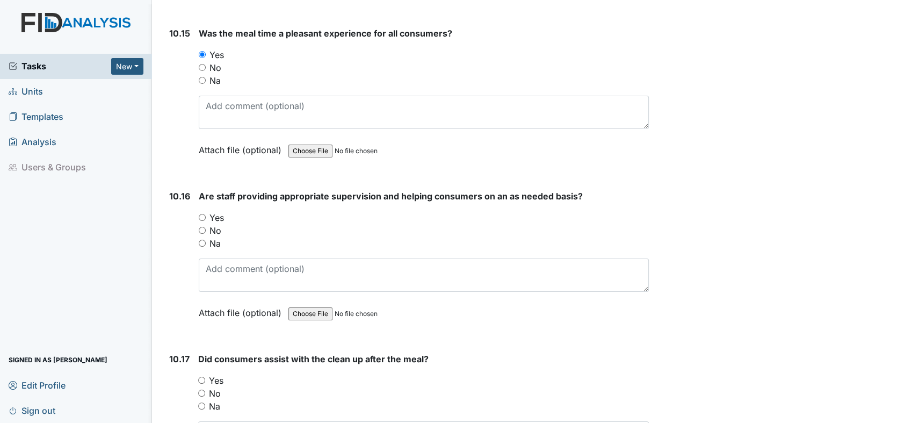
scroll to position [11578, 0]
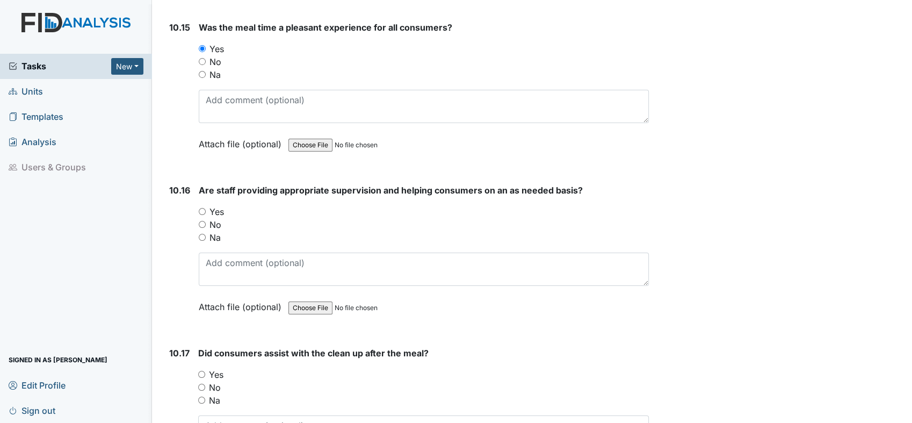
click at [201, 208] on input "Yes" at bounding box center [202, 211] width 7 height 7
radio input "true"
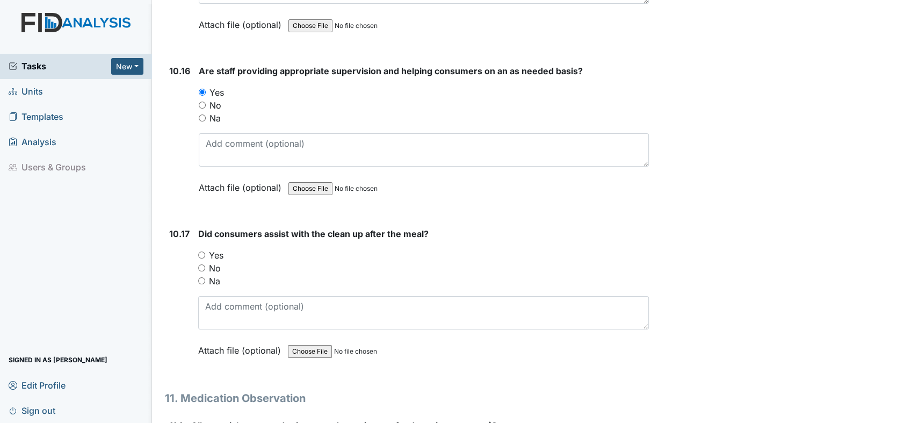
click at [198, 249] on div "Yes" at bounding box center [423, 255] width 451 height 13
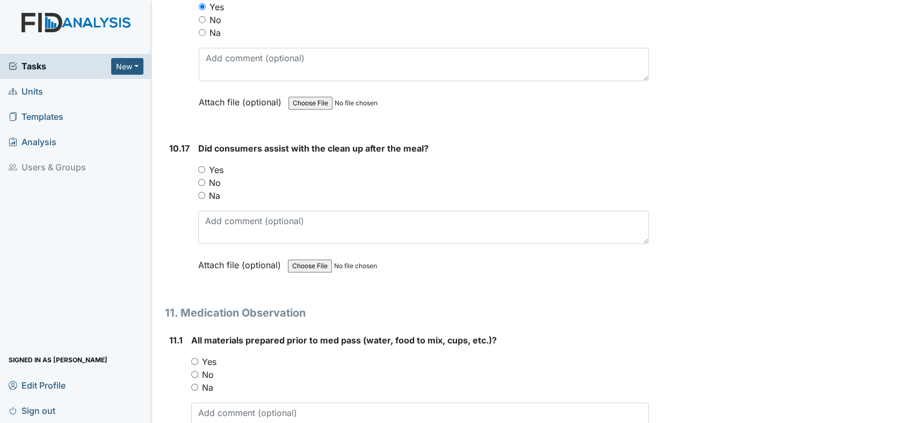
scroll to position [11876, 0]
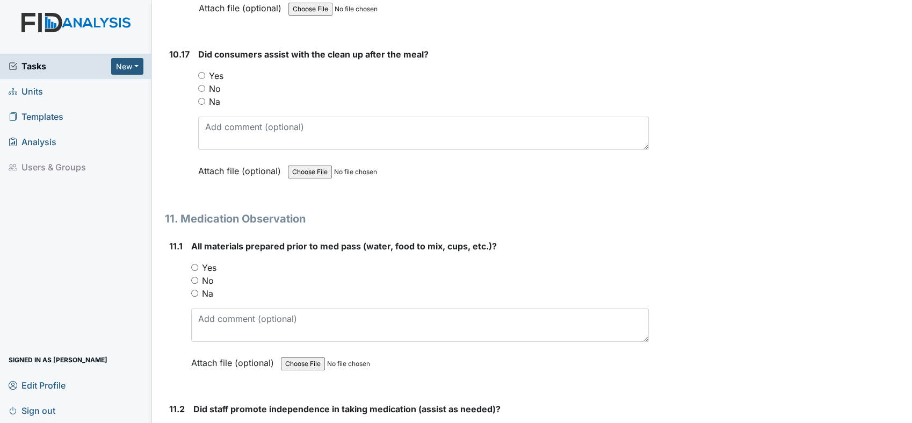
click at [201, 85] on input "No" at bounding box center [201, 88] width 7 height 7
radio input "true"
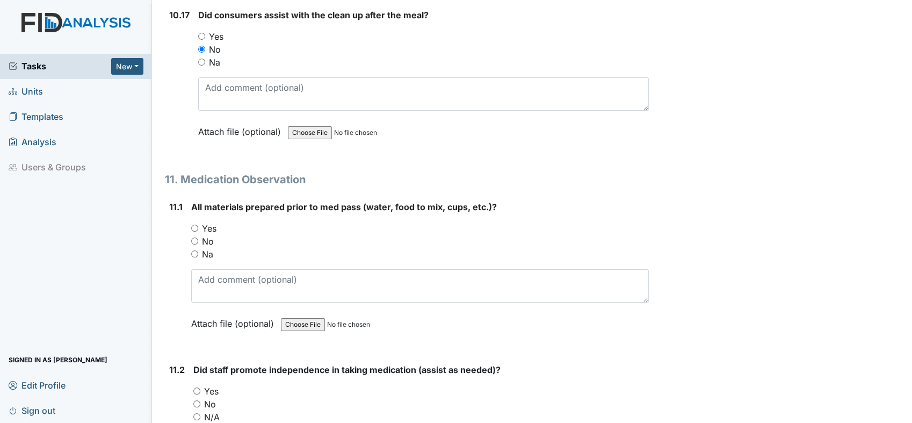
scroll to position [11936, 0]
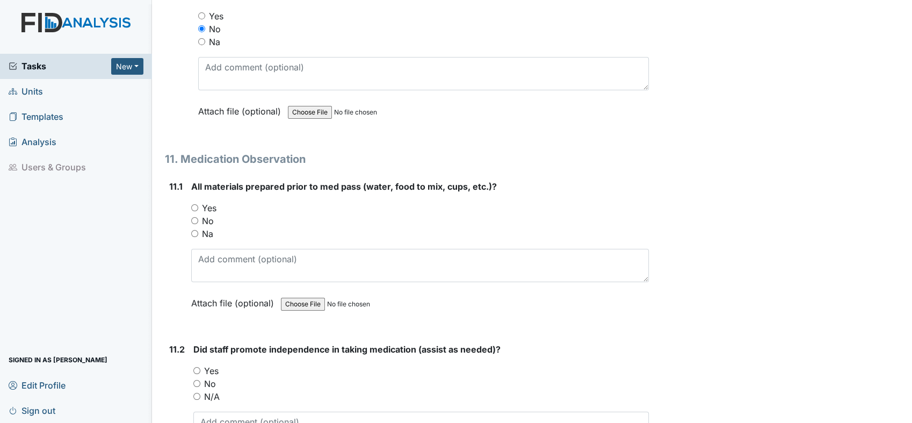
click at [193, 204] on input "Yes" at bounding box center [194, 207] width 7 height 7
radio input "true"
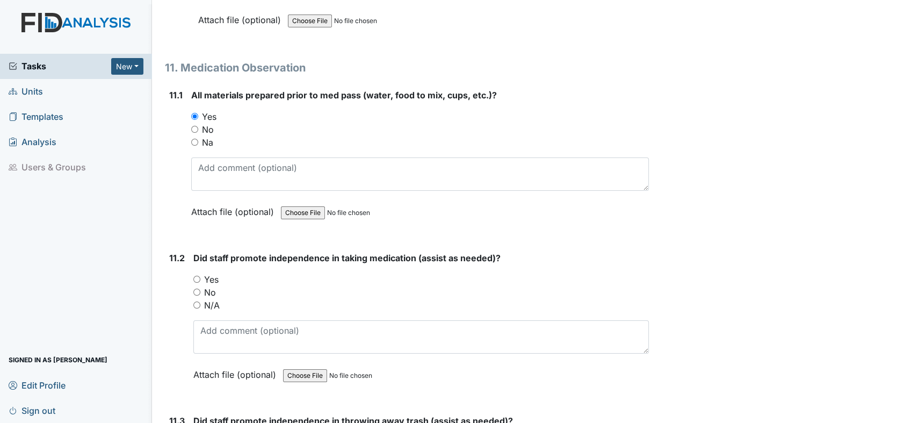
scroll to position [12115, 0]
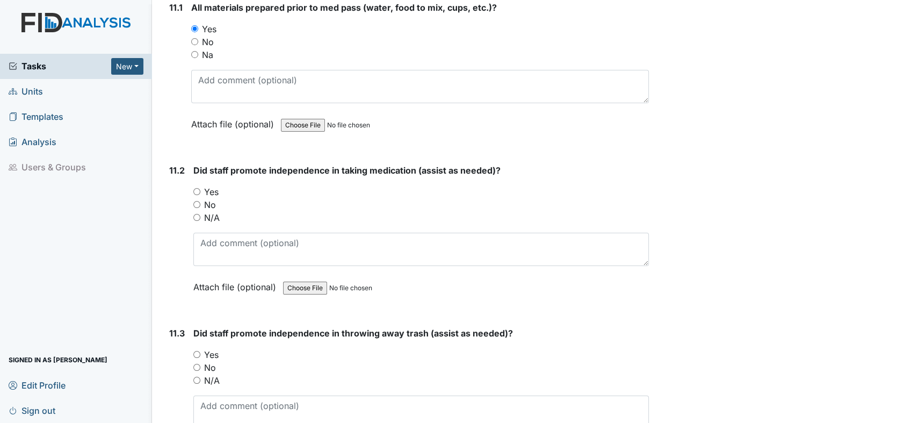
click at [196, 188] on input "Yes" at bounding box center [196, 191] width 7 height 7
radio input "true"
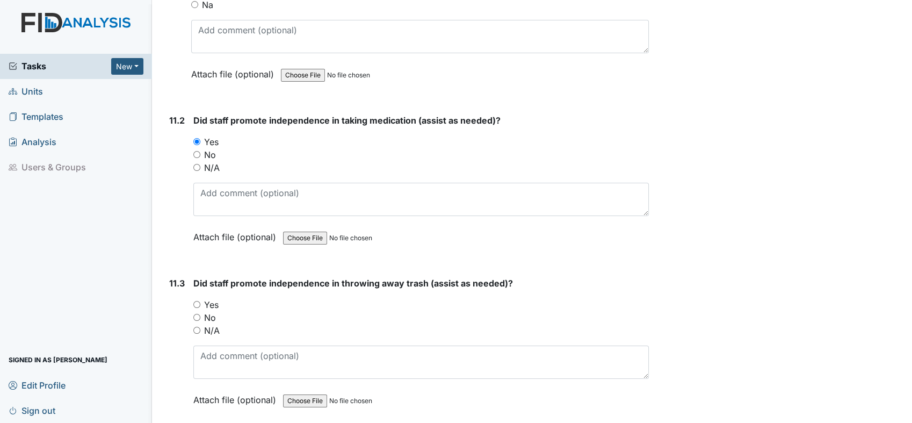
scroll to position [12234, 0]
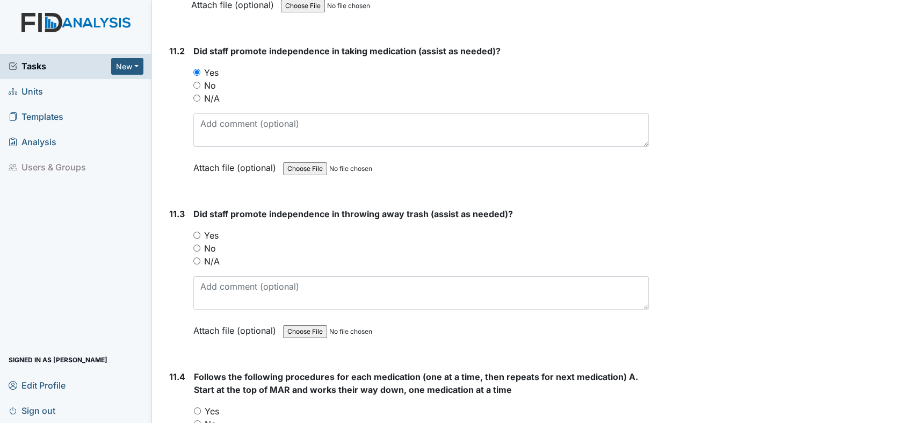
click at [196, 232] on input "Yes" at bounding box center [196, 235] width 7 height 7
radio input "true"
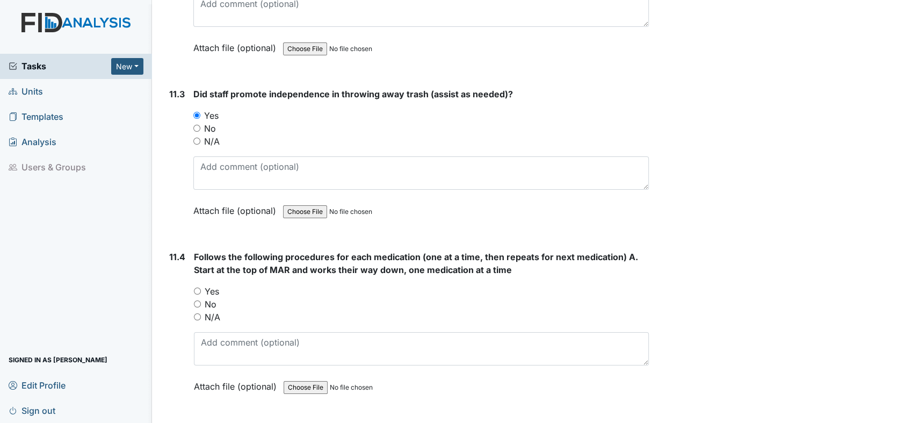
click at [197, 287] on input "Yes" at bounding box center [197, 290] width 7 height 7
radio input "true"
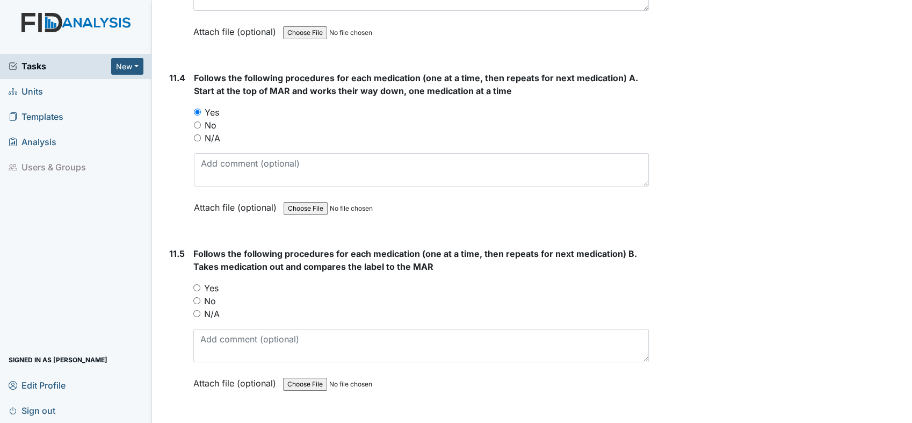
click at [198, 284] on input "Yes" at bounding box center [196, 287] width 7 height 7
radio input "true"
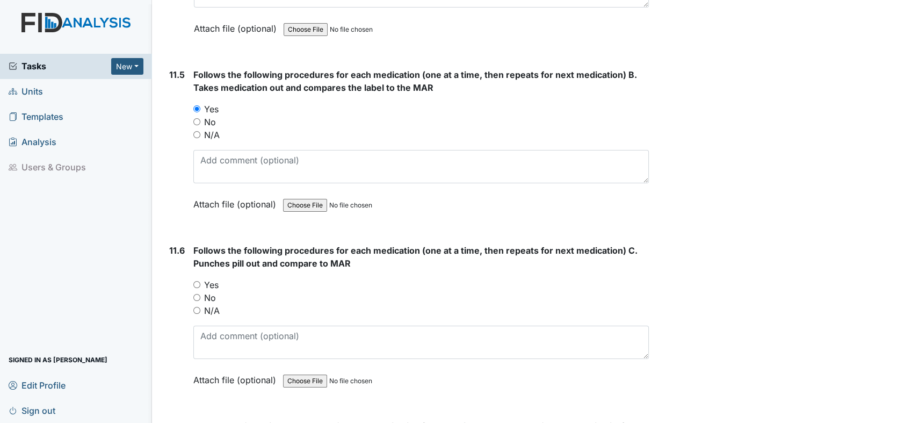
click at [197, 281] on input "Yes" at bounding box center [196, 284] width 7 height 7
radio input "true"
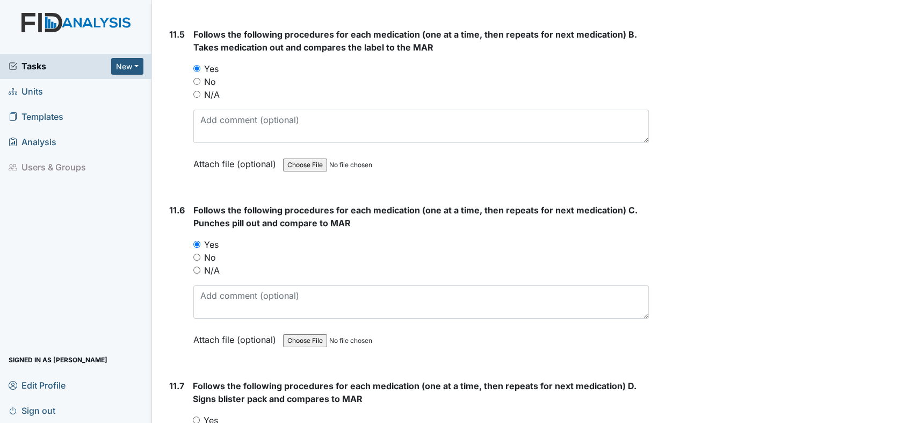
scroll to position [12831, 0]
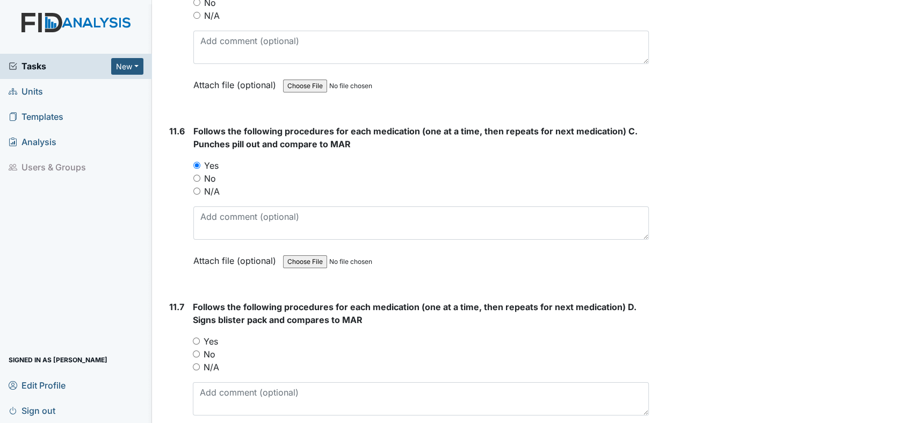
click at [196, 337] on input "Yes" at bounding box center [196, 340] width 7 height 7
radio input "true"
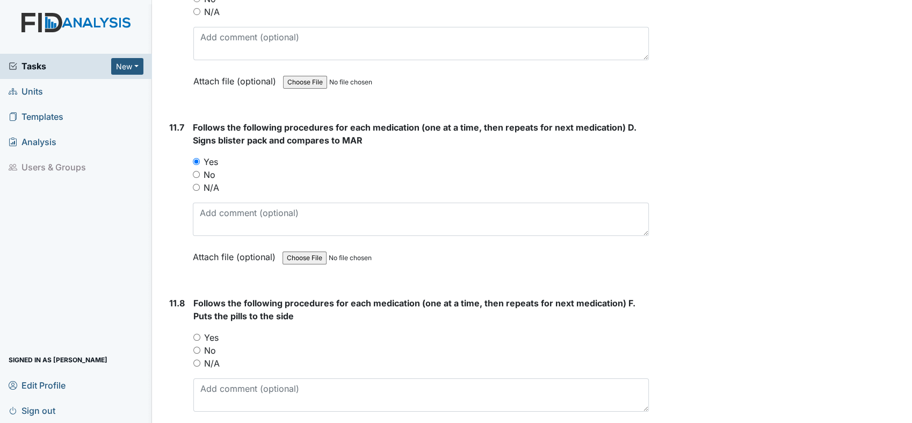
click at [196, 334] on input "Yes" at bounding box center [196, 337] width 7 height 7
radio input "true"
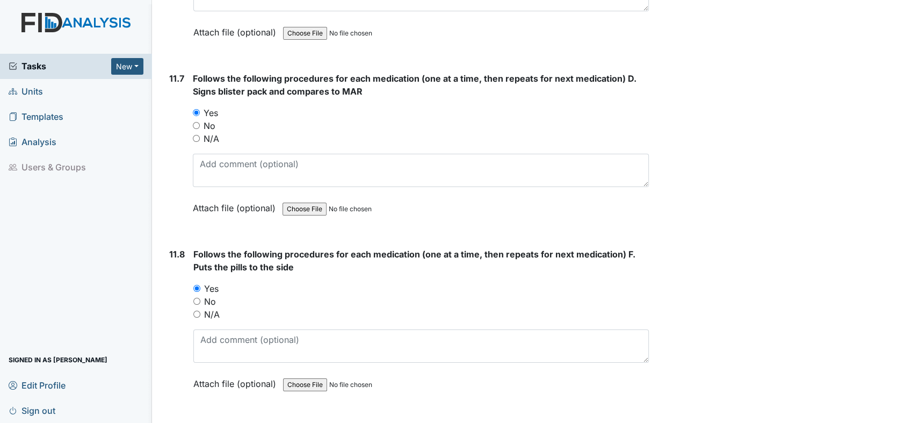
scroll to position [13130, 0]
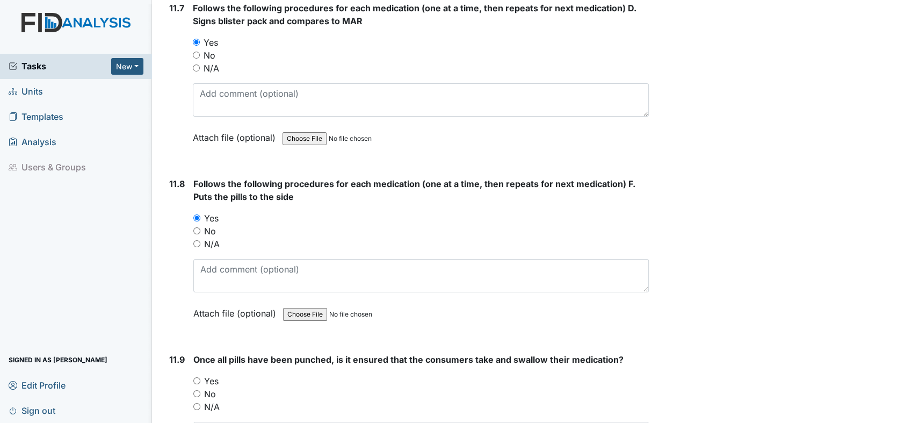
click at [198, 377] on input "Yes" at bounding box center [196, 380] width 7 height 7
radio input "true"
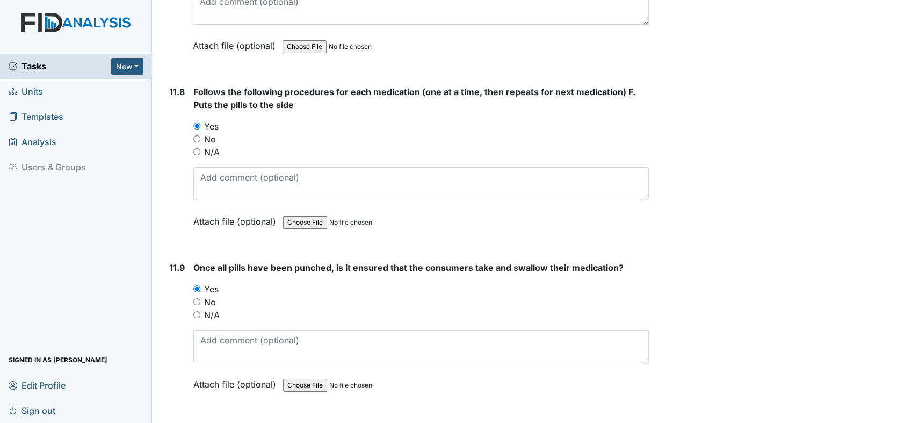
scroll to position [13308, 0]
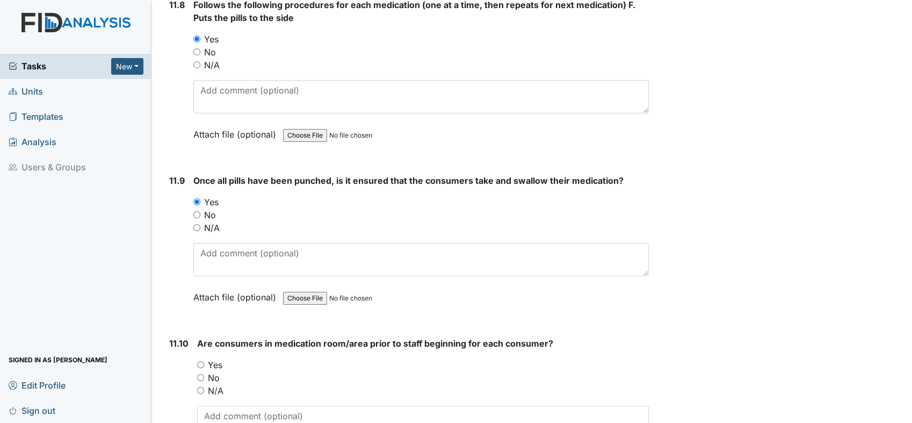
click at [201, 361] on input "Yes" at bounding box center [200, 364] width 7 height 7
radio input "true"
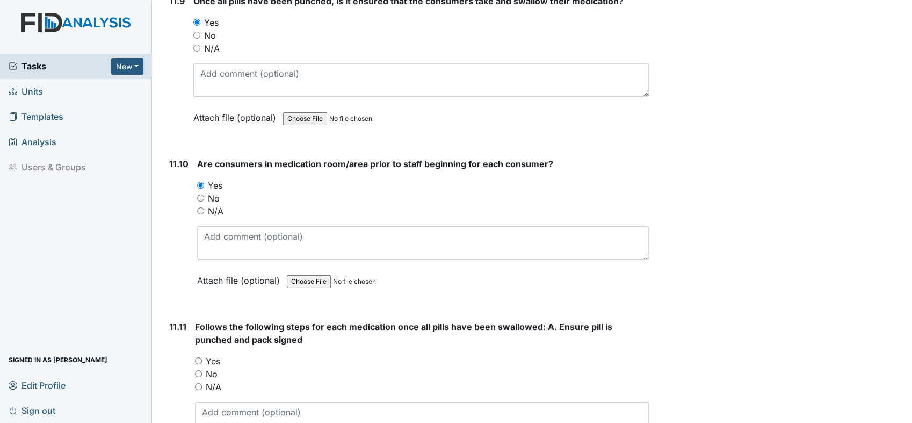
click at [200, 357] on input "Yes" at bounding box center [198, 360] width 7 height 7
radio input "true"
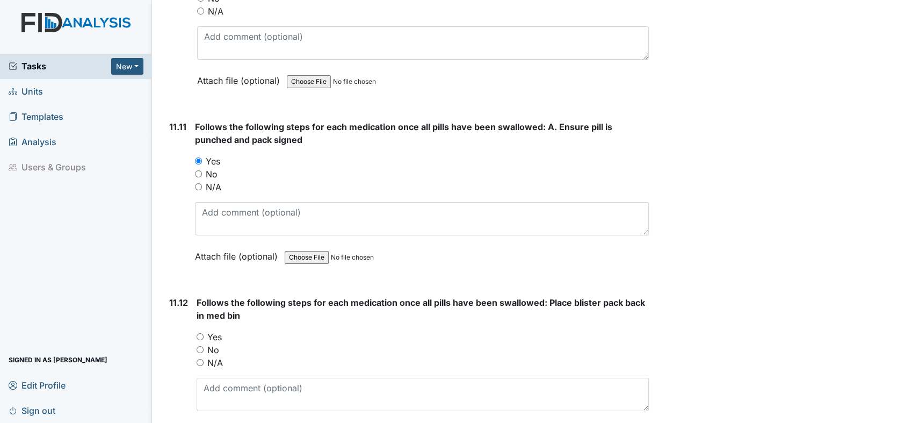
scroll to position [13786, 0]
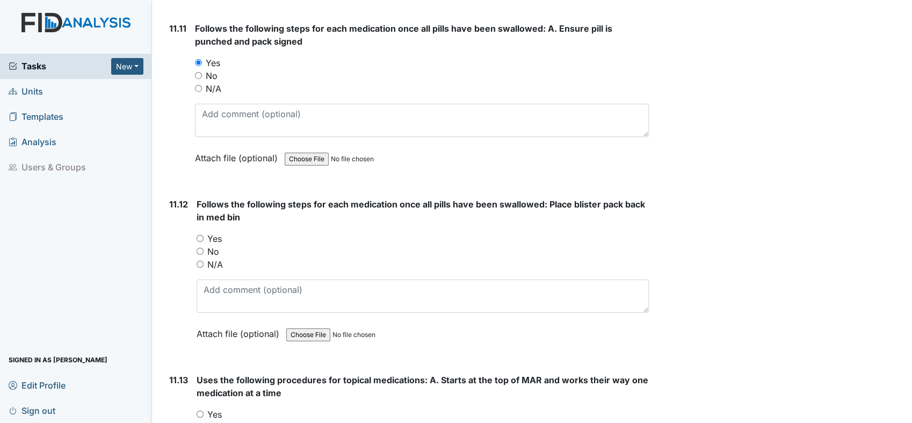
click at [201, 235] on input "Yes" at bounding box center [200, 238] width 7 height 7
radio input "true"
click at [201, 408] on div "Yes" at bounding box center [423, 414] width 452 height 13
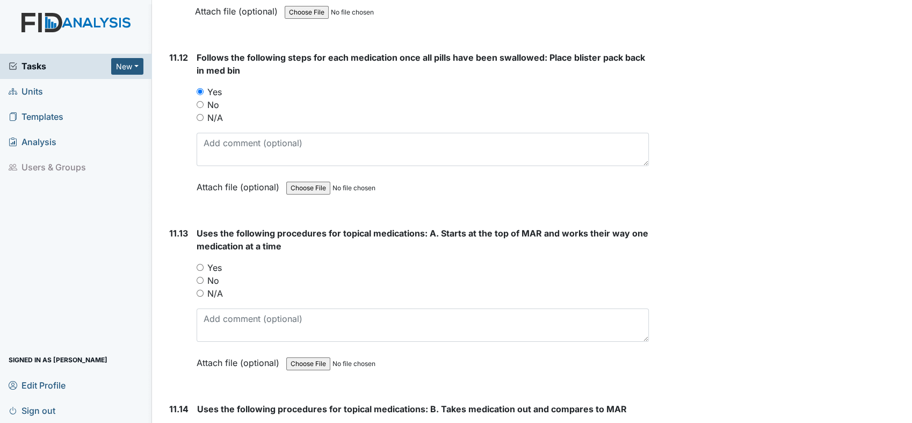
scroll to position [14025, 0]
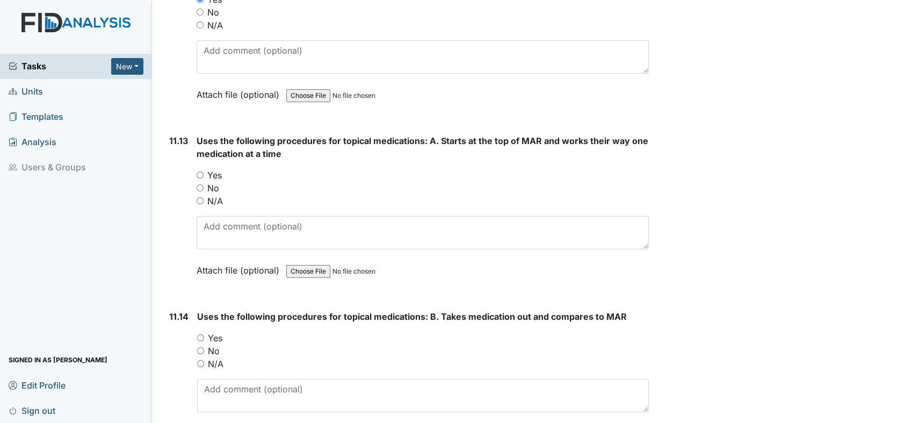
drag, startPoint x: 200, startPoint y: 124, endPoint x: 201, endPoint y: 131, distance: 7.1
click at [200, 169] on div "Yes" at bounding box center [423, 175] width 452 height 13
click at [200, 171] on input "Yes" at bounding box center [200, 174] width 7 height 7
radio input "true"
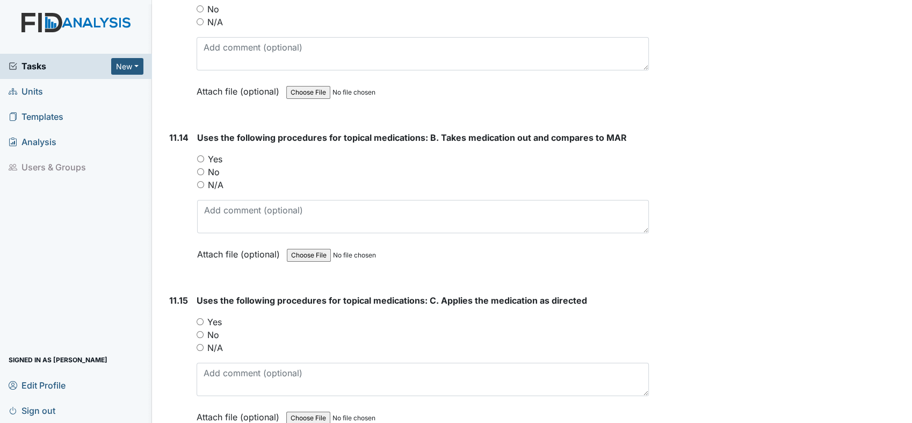
click at [202, 155] on input "Yes" at bounding box center [200, 158] width 7 height 7
radio input "true"
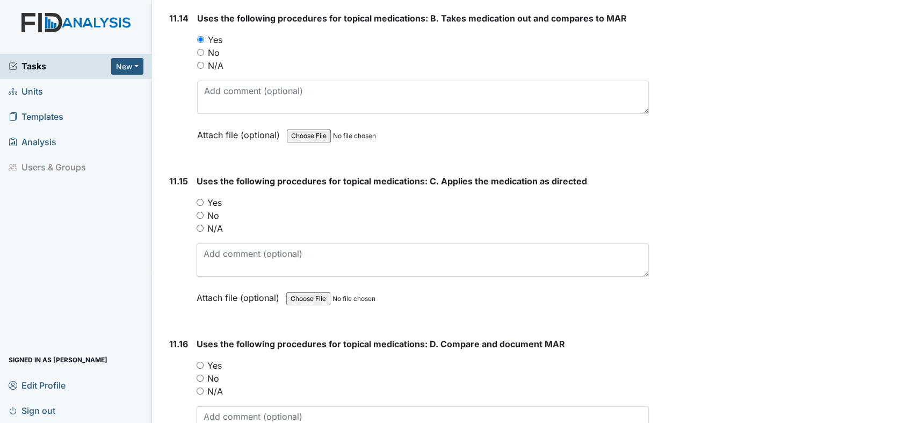
click at [200, 199] on input "Yes" at bounding box center [200, 202] width 7 height 7
radio input "true"
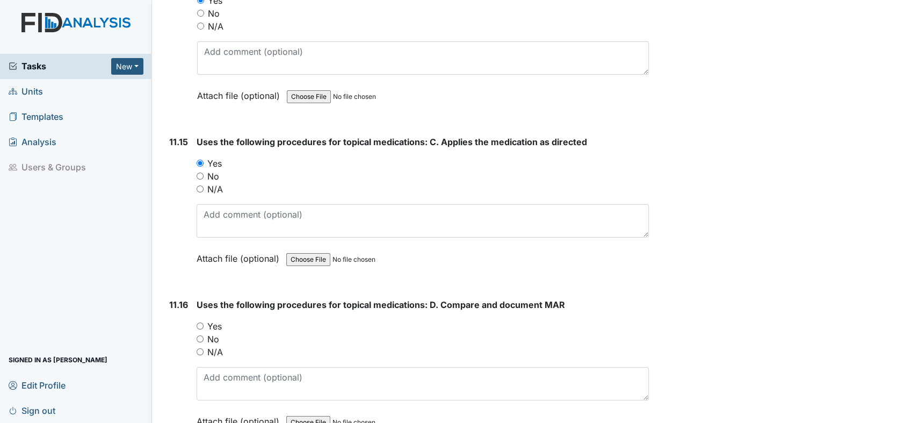
scroll to position [14383, 0]
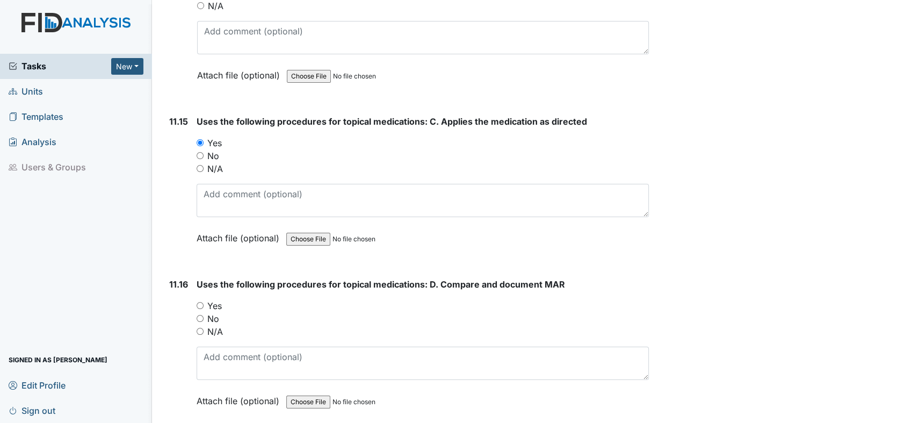
click at [202, 302] on input "Yes" at bounding box center [200, 305] width 7 height 7
radio input "true"
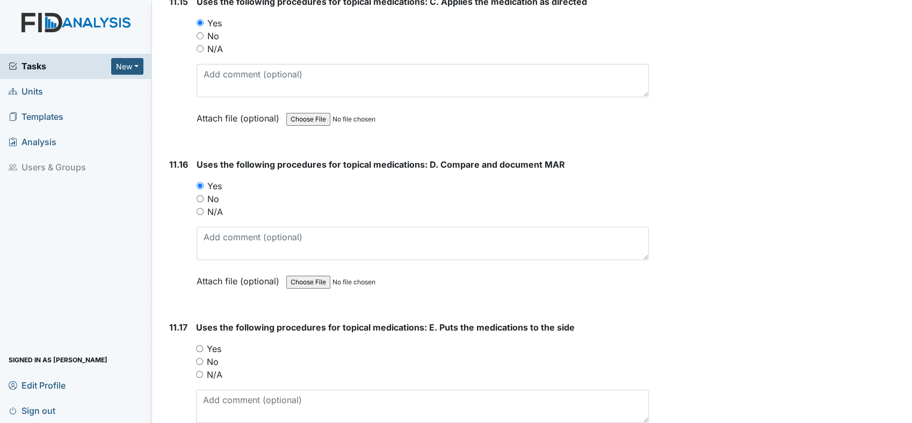
click at [200, 345] on input "Yes" at bounding box center [199, 348] width 7 height 7
radio input "true"
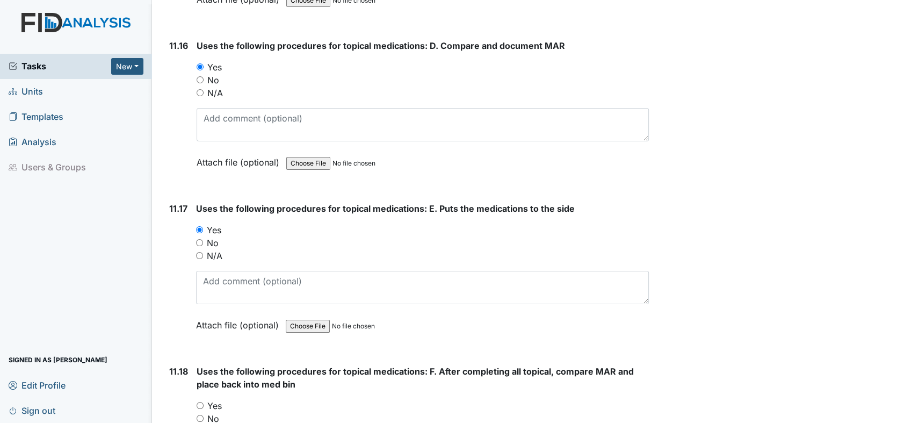
scroll to position [14622, 0]
click at [201, 401] on input "Yes" at bounding box center [200, 404] width 7 height 7
radio input "true"
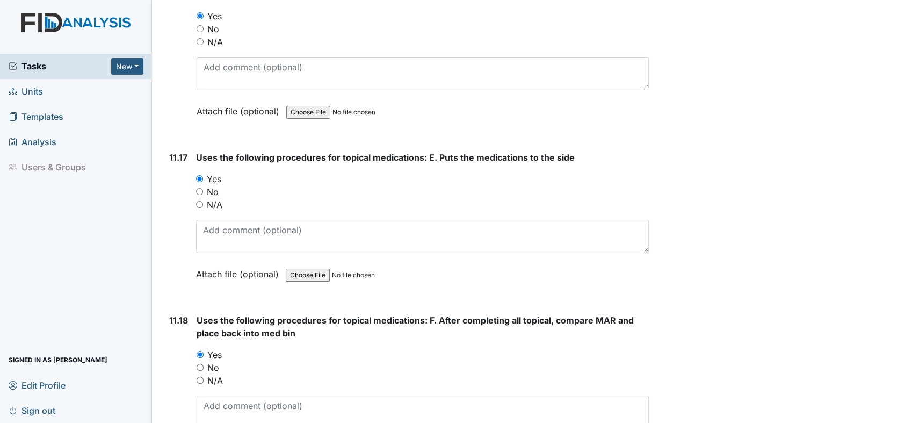
scroll to position [14801, 0]
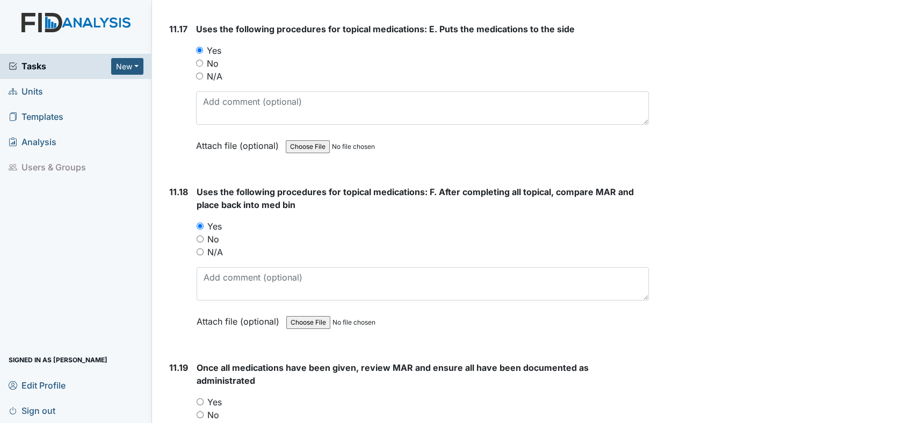
click at [202, 398] on input "Yes" at bounding box center [200, 401] width 7 height 7
radio input "true"
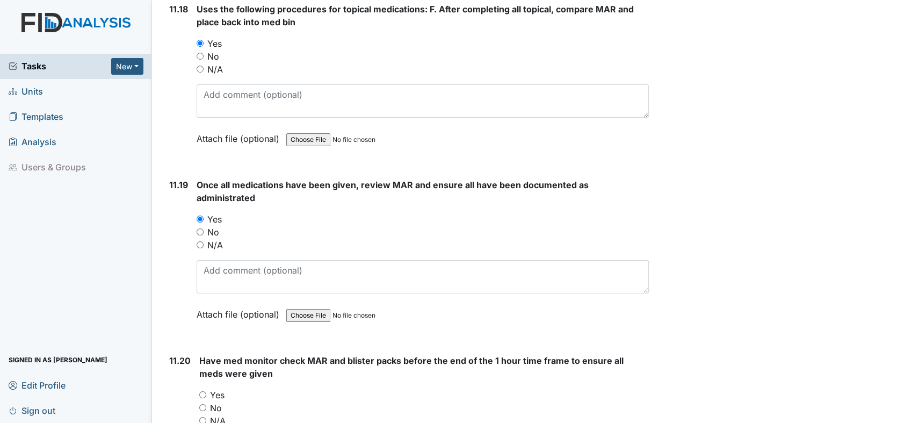
scroll to position [15040, 0]
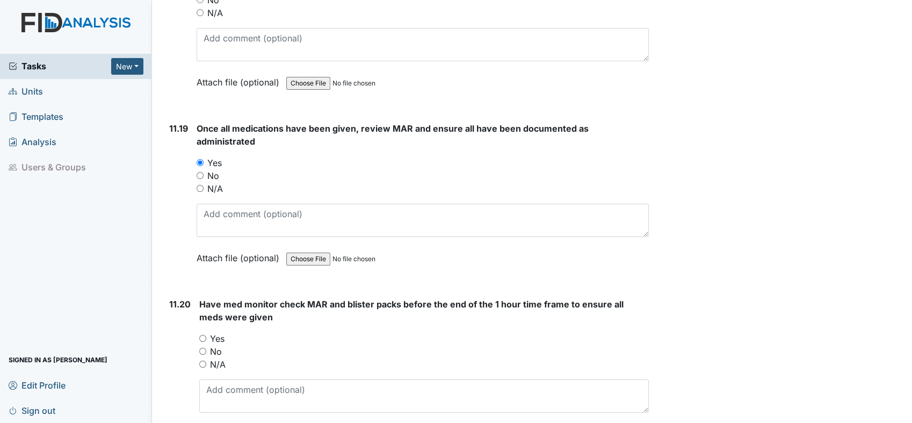
click at [205, 332] on div "Yes" at bounding box center [424, 338] width 450 height 13
click at [206, 335] on input "Yes" at bounding box center [202, 338] width 7 height 7
radio input "true"
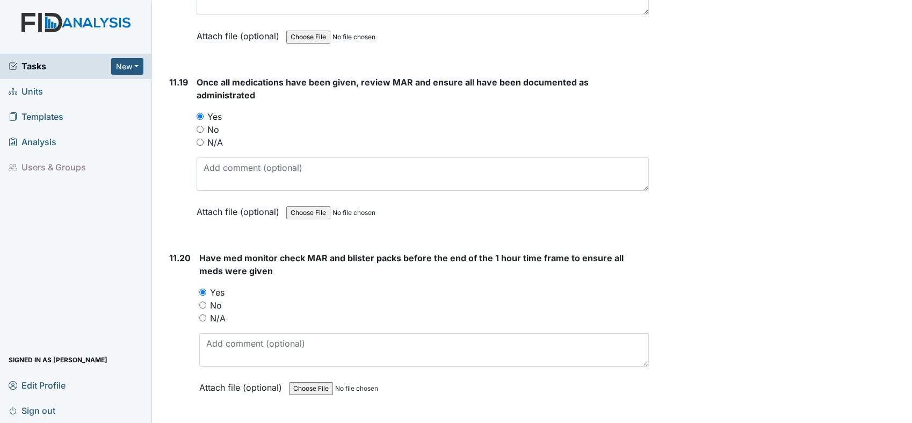
scroll to position [15159, 0]
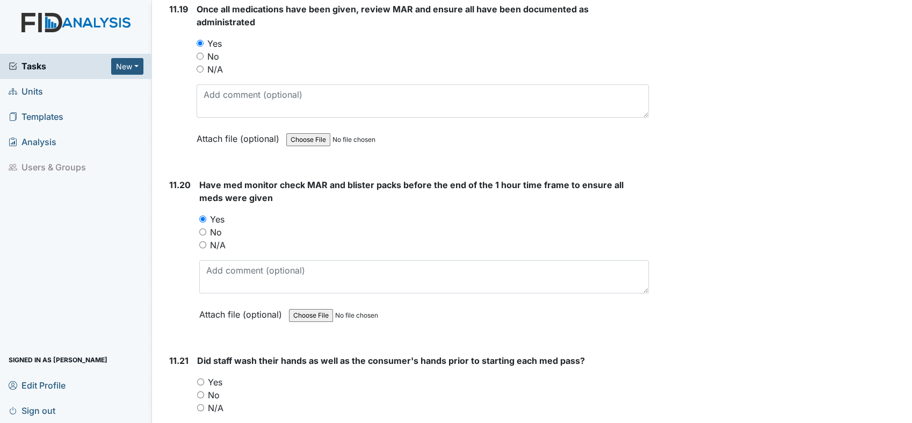
click at [201, 378] on input "Yes" at bounding box center [200, 381] width 7 height 7
radio input "true"
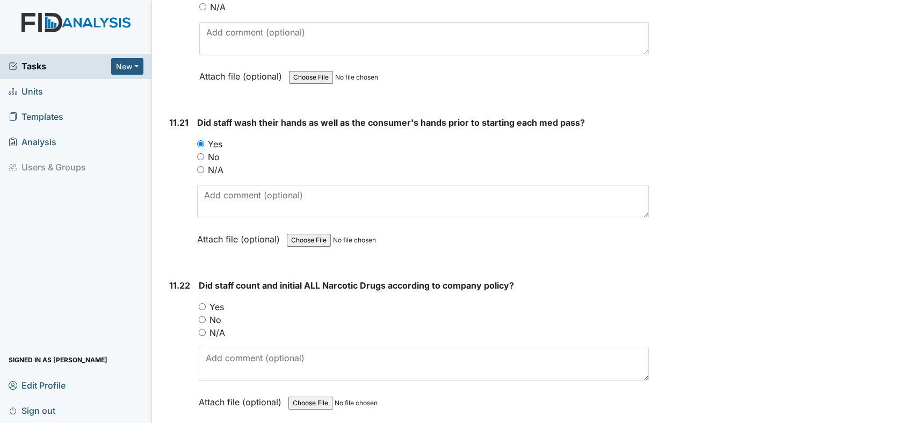
scroll to position [15397, 0]
click at [205, 302] on input "Yes" at bounding box center [202, 305] width 7 height 7
radio input "true"
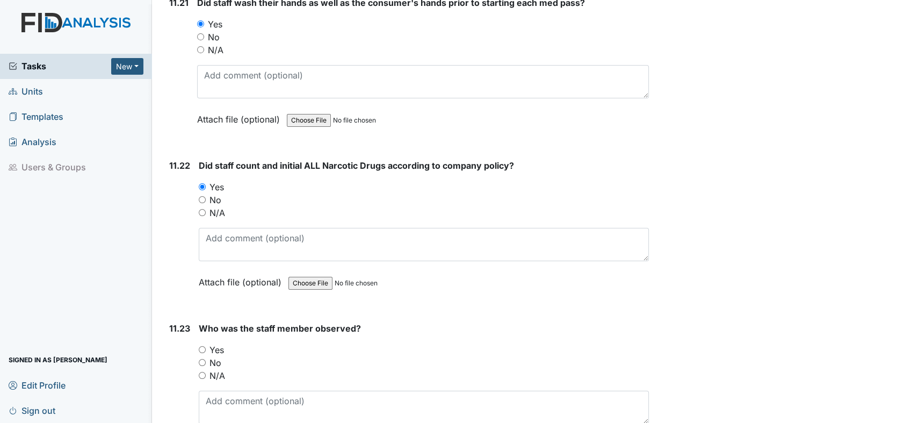
click at [205, 343] on div "You must select one of the below options. Yes No N/A" at bounding box center [424, 362] width 450 height 39
click at [204, 356] on div "No" at bounding box center [424, 362] width 450 height 13
click at [202, 346] on input "Yes" at bounding box center [202, 349] width 7 height 7
radio input "true"
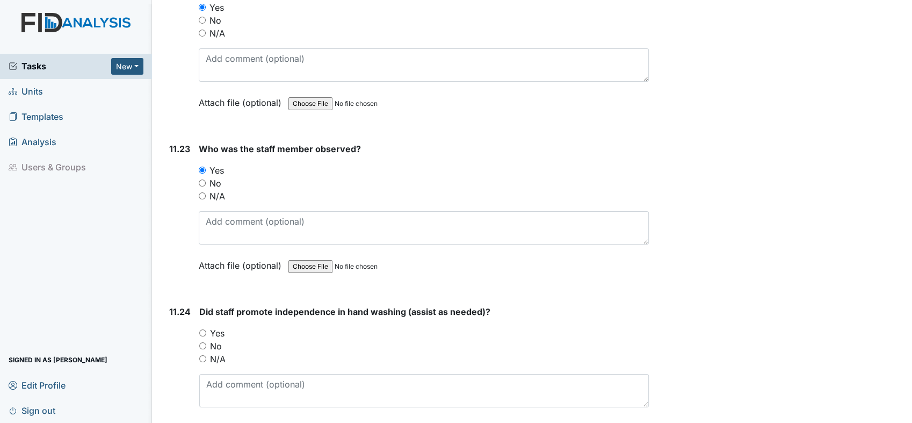
click at [202, 329] on input "Yes" at bounding box center [202, 332] width 7 height 7
radio input "true"
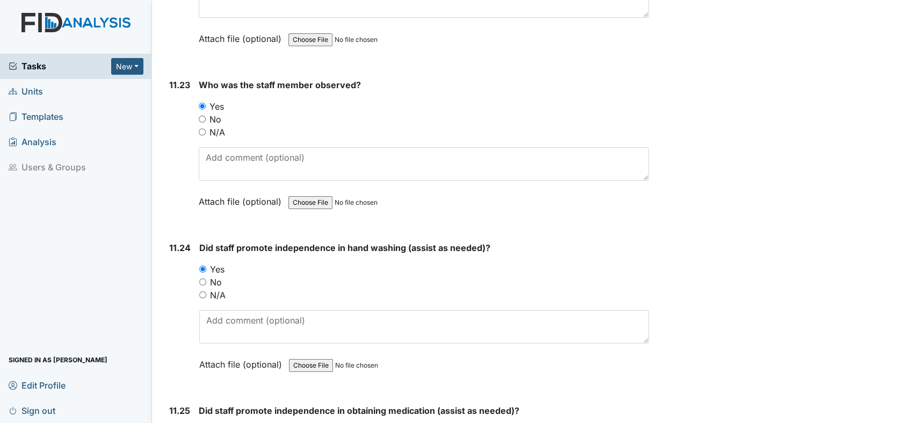
scroll to position [15815, 0]
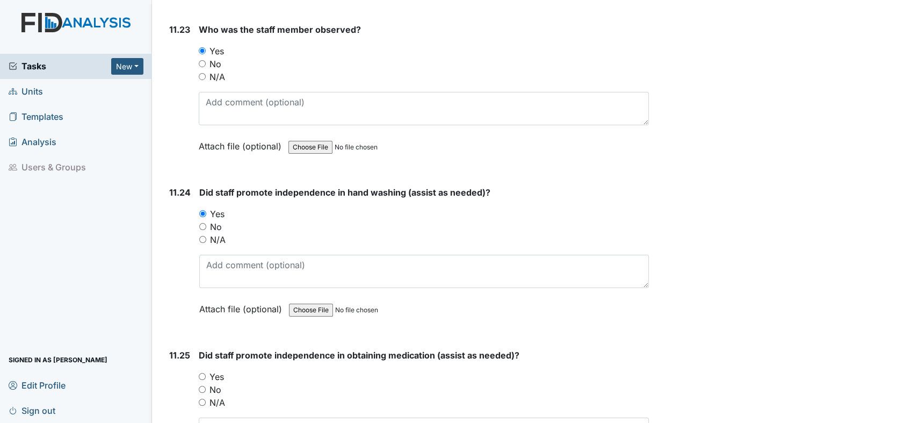
click at [201, 373] on input "Yes" at bounding box center [202, 376] width 7 height 7
radio input "true"
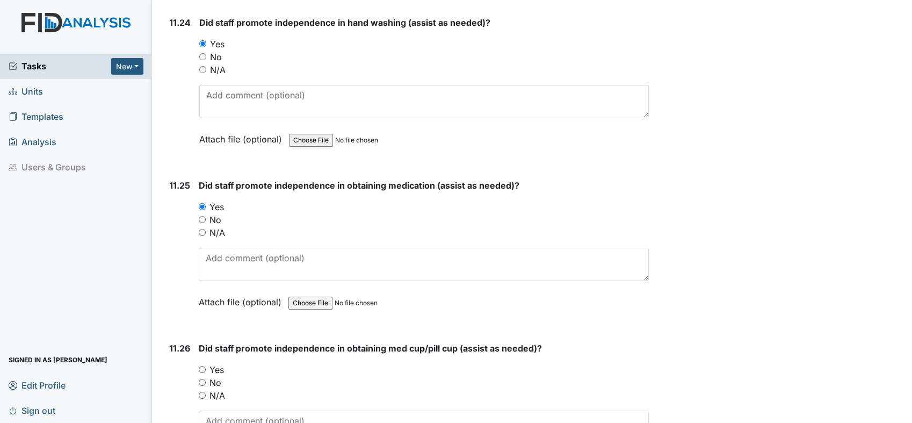
scroll to position [16054, 0]
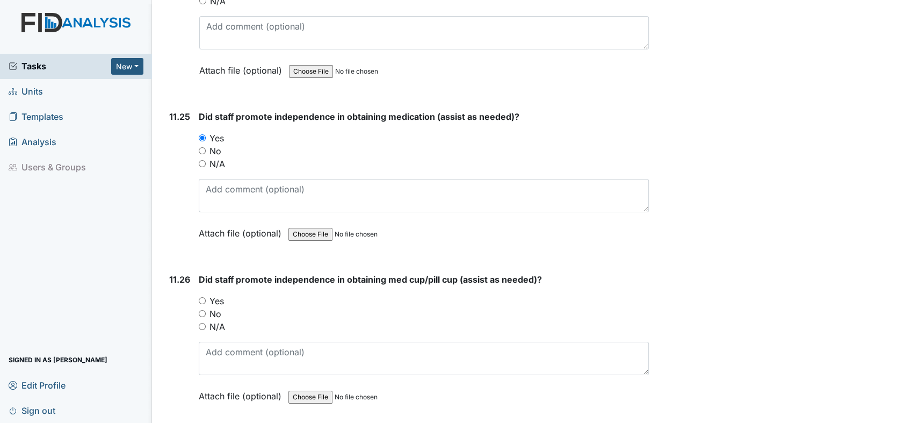
click at [202, 297] on input "Yes" at bounding box center [202, 300] width 7 height 7
radio input "true"
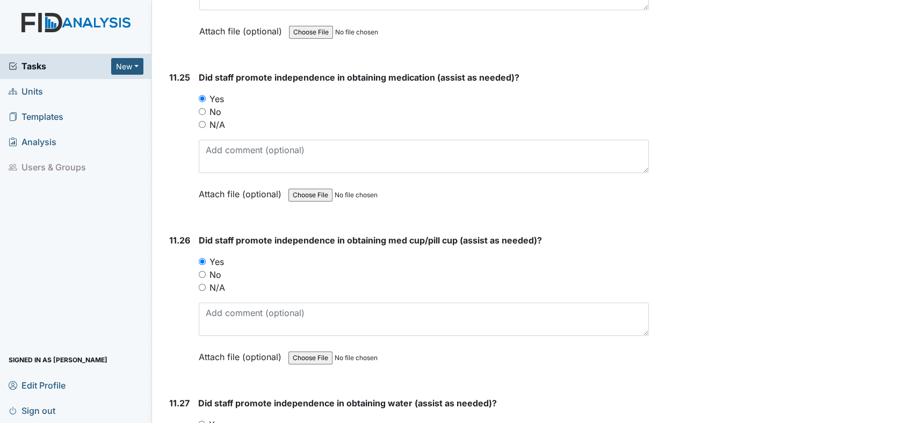
scroll to position [16173, 0]
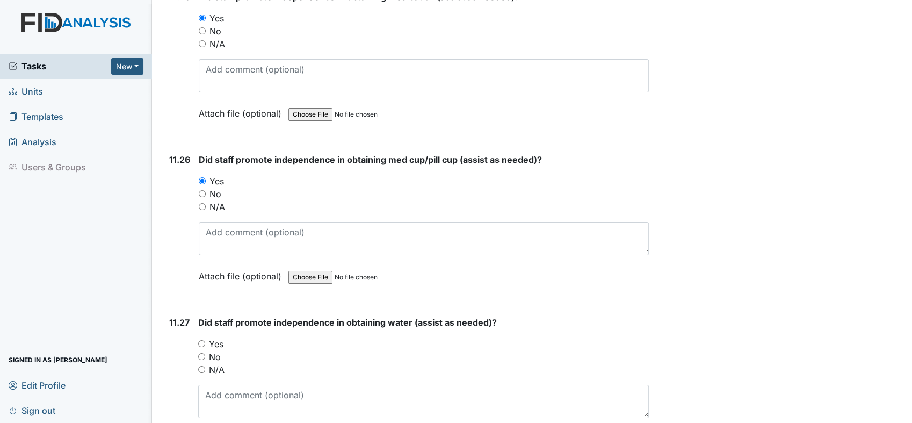
click at [200, 340] on input "Yes" at bounding box center [201, 343] width 7 height 7
radio input "true"
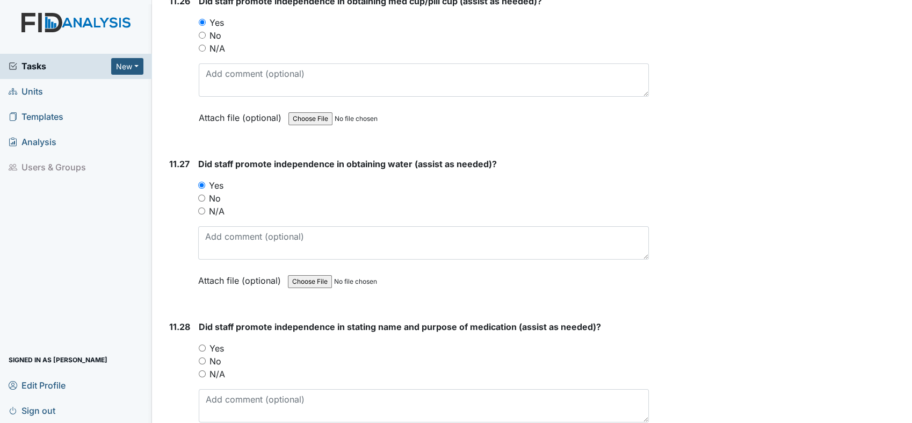
scroll to position [16412, 0]
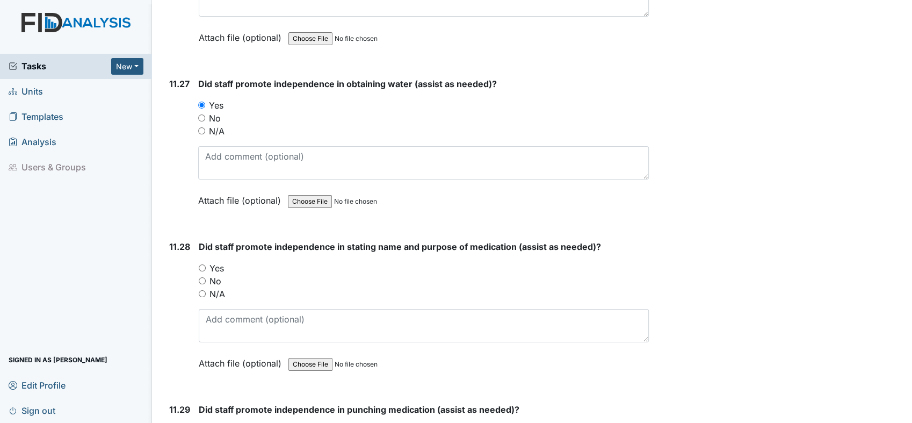
click at [202, 264] on input "Yes" at bounding box center [202, 267] width 7 height 7
radio input "true"
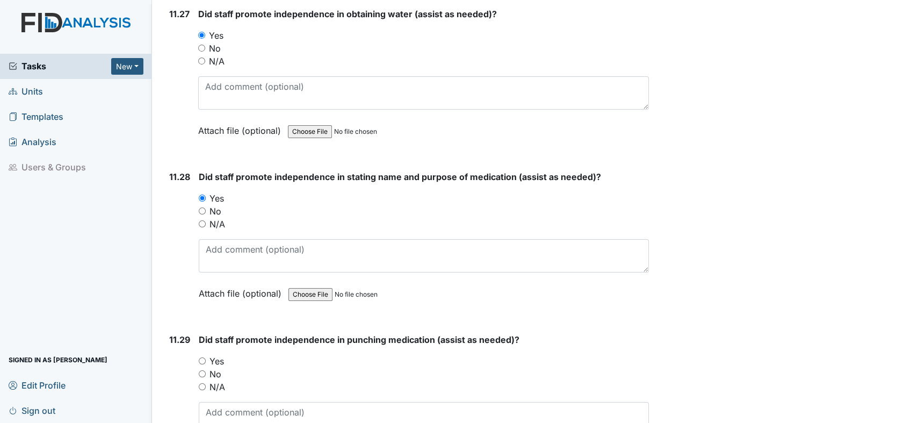
scroll to position [16531, 0]
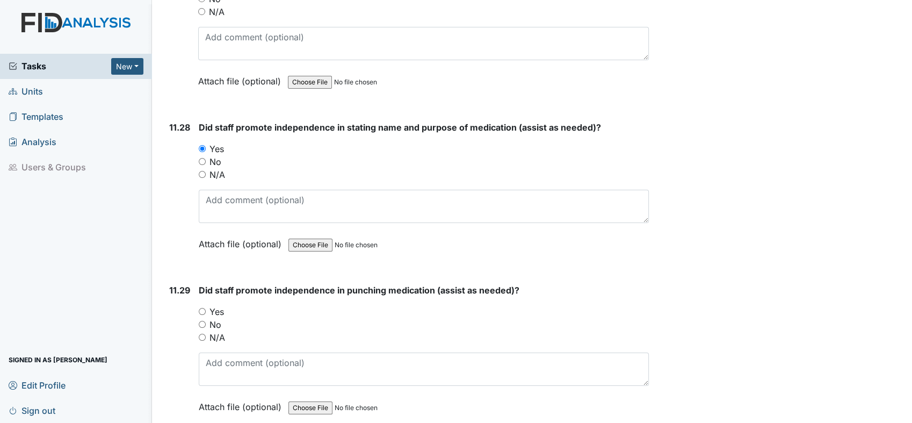
click at [201, 308] on input "Yes" at bounding box center [202, 311] width 7 height 7
radio input "true"
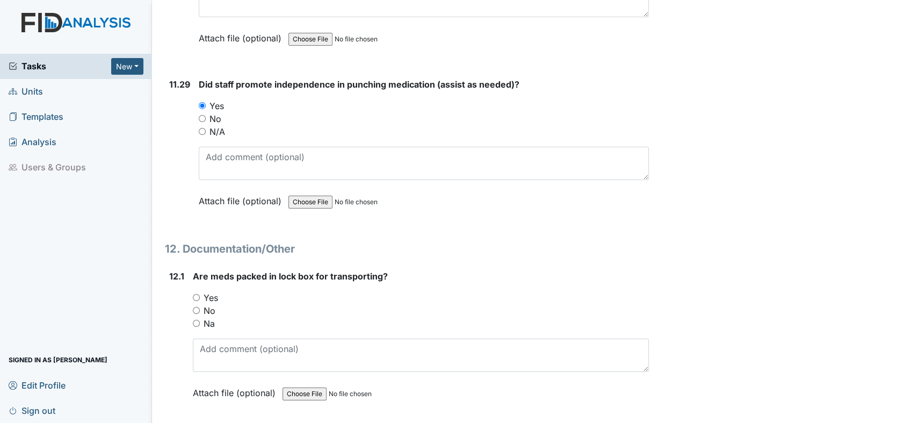
scroll to position [16770, 0]
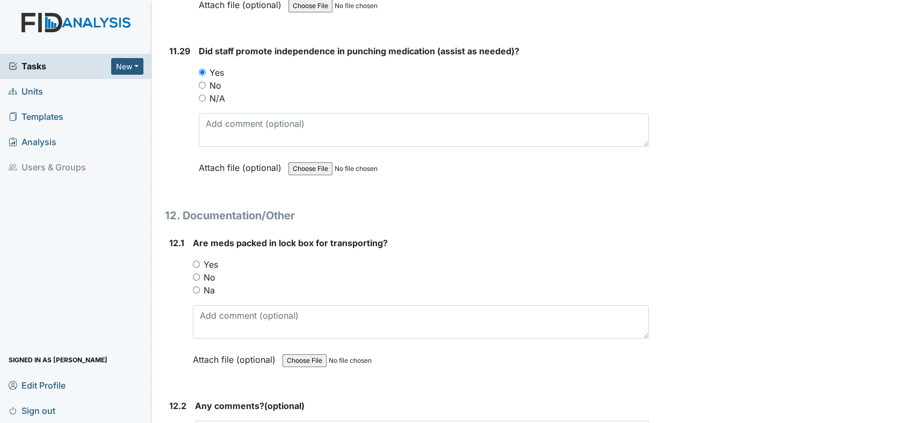
drag, startPoint x: 194, startPoint y: 215, endPoint x: 214, endPoint y: 230, distance: 25.4
click at [194, 284] on div "Na" at bounding box center [421, 290] width 456 height 13
drag, startPoint x: 194, startPoint y: 219, endPoint x: 213, endPoint y: 219, distance: 19.3
click at [194, 286] on input "Na" at bounding box center [196, 289] width 7 height 7
radio input "true"
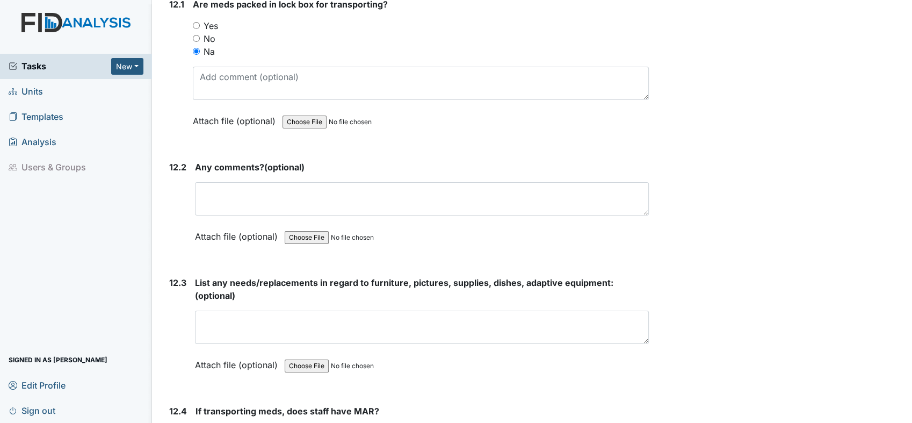
scroll to position [17128, 0]
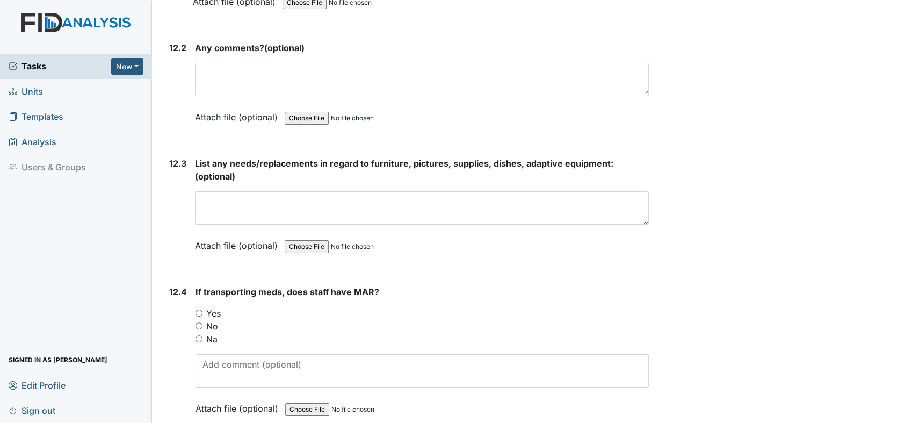
click at [200, 335] on input "Na" at bounding box center [199, 338] width 7 height 7
radio input "true"
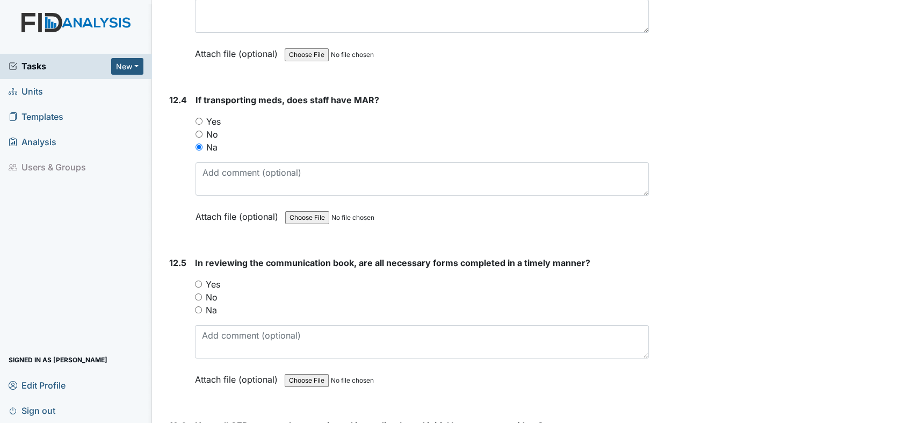
scroll to position [17367, 0]
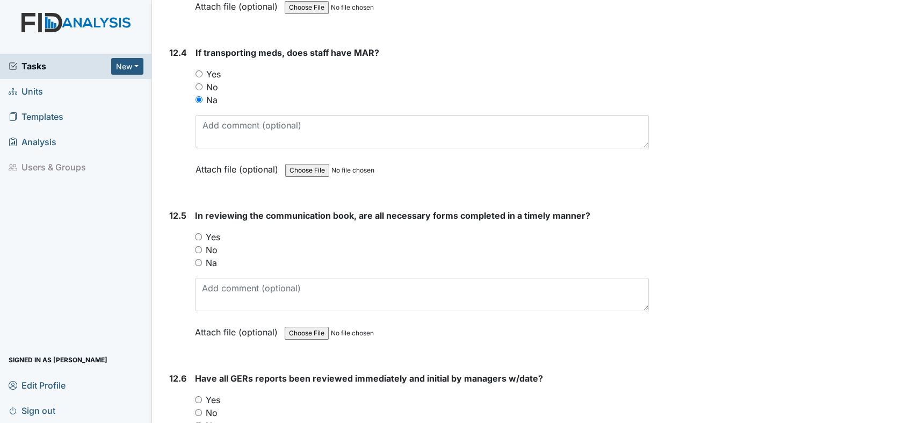
drag, startPoint x: 196, startPoint y: 178, endPoint x: 205, endPoint y: 176, distance: 9.3
click at [199, 246] on input "No" at bounding box center [198, 249] width 7 height 7
radio input "true"
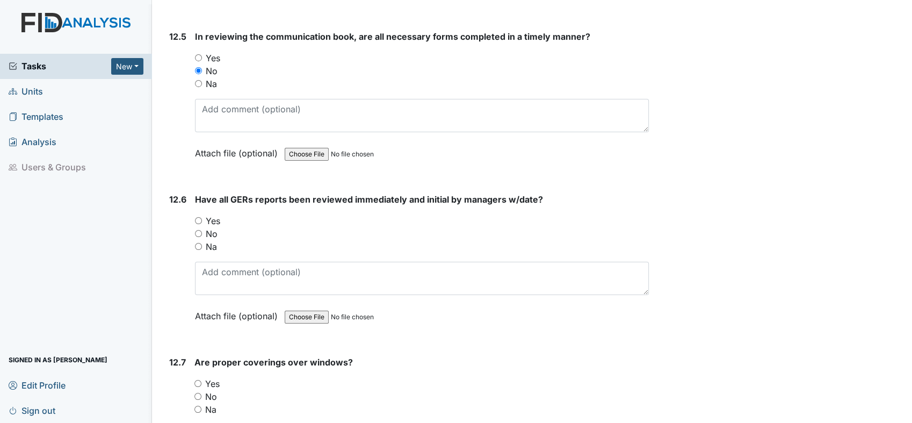
scroll to position [17725, 0]
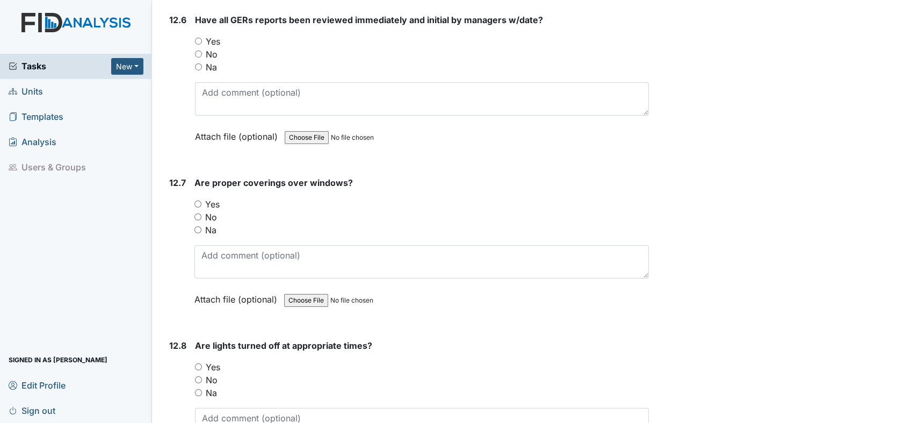
click at [196, 176] on div "12.7 Are proper coverings over windows? You must select one of the below option…" at bounding box center [407, 249] width 484 height 146
drag, startPoint x: 196, startPoint y: 129, endPoint x: 202, endPoint y: 131, distance: 6.1
click at [200, 200] on input "Yes" at bounding box center [197, 203] width 7 height 7
radio input "true"
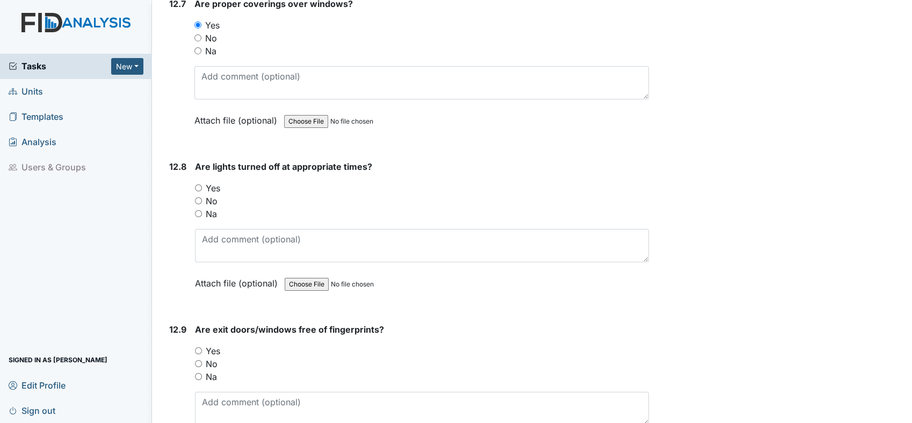
click at [198, 184] on input "Yes" at bounding box center [198, 187] width 7 height 7
radio input "true"
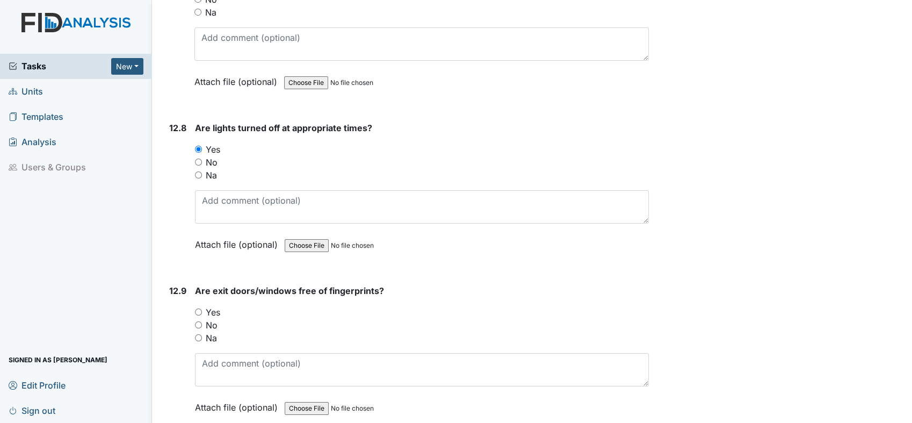
scroll to position [17964, 0]
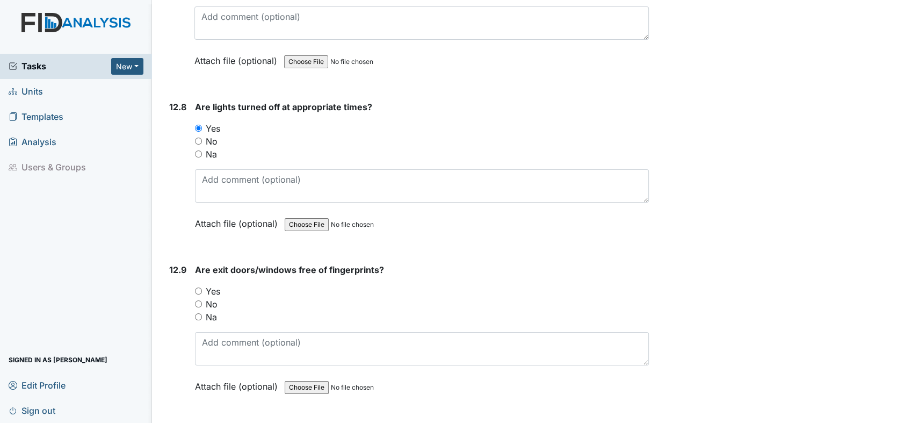
click at [198, 287] on input "Yes" at bounding box center [198, 290] width 7 height 7
radio input "true"
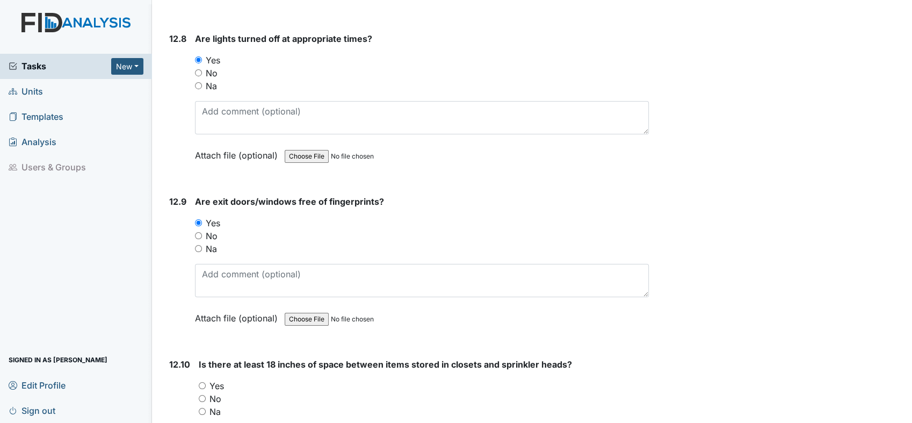
scroll to position [18083, 0]
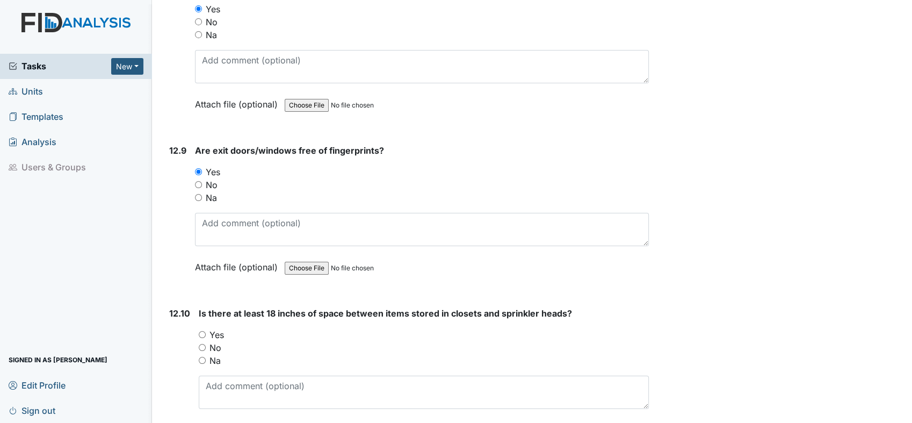
click at [201, 331] on input "Yes" at bounding box center [202, 334] width 7 height 7
radio input "true"
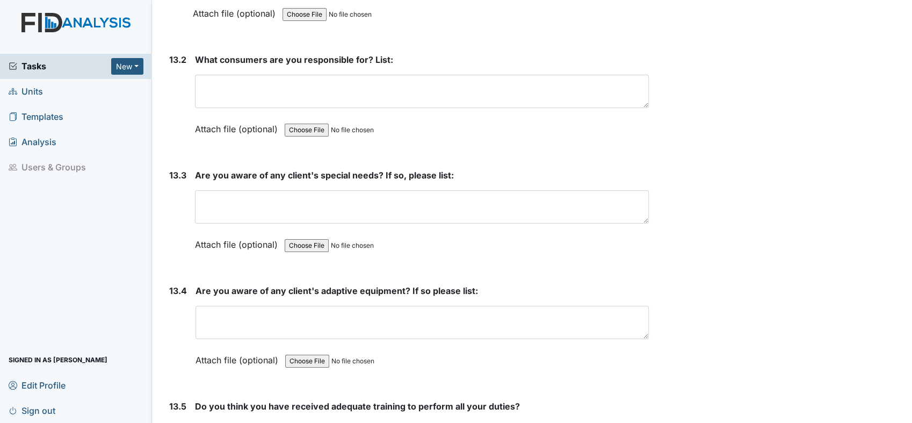
scroll to position [18382, 0]
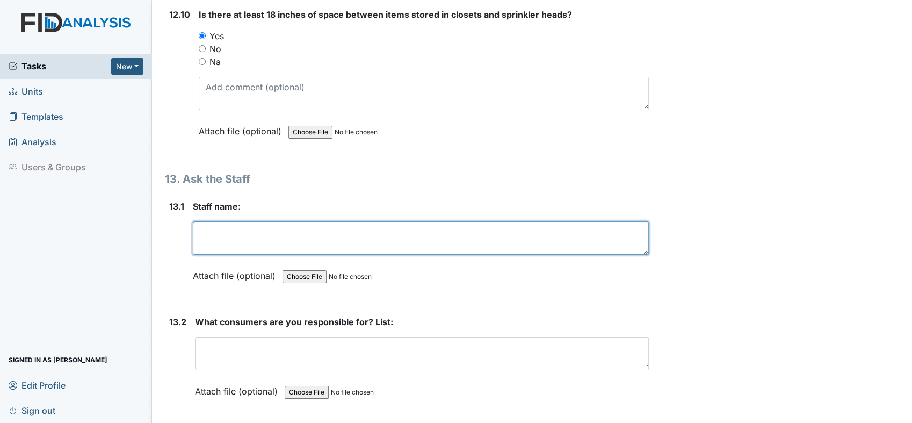
click at [292, 221] on textarea at bounding box center [421, 237] width 456 height 33
type textarea "d"
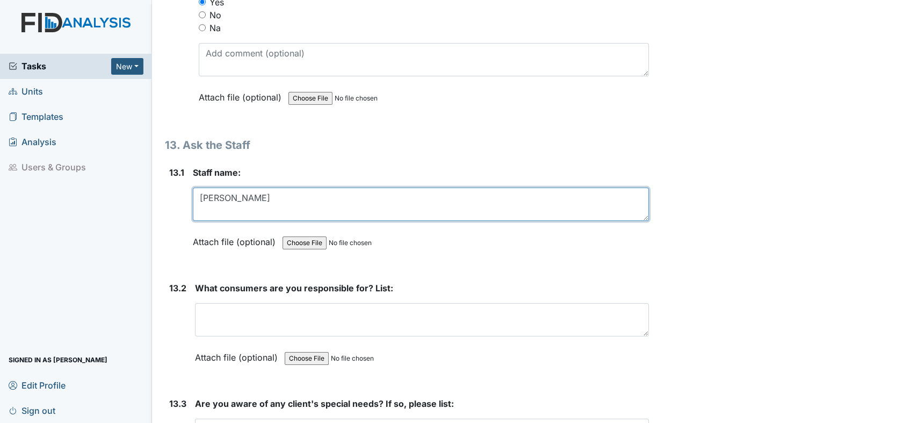
scroll to position [18501, 0]
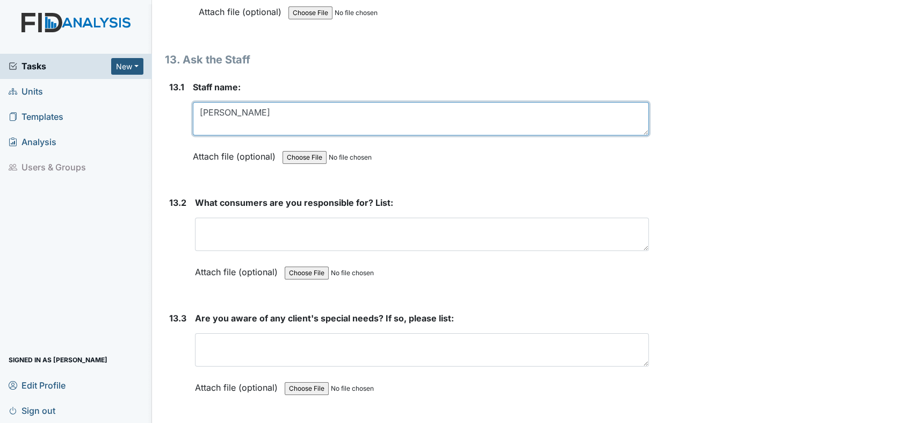
type textarea "Darlene Gore"
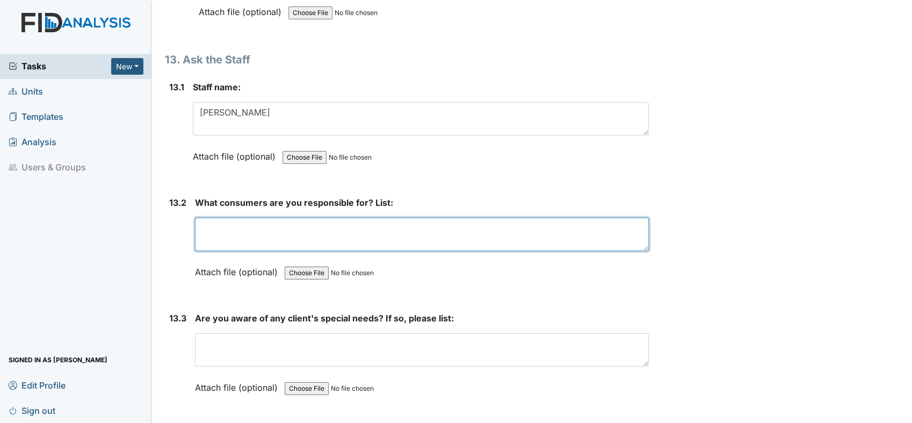
click at [363, 218] on textarea at bounding box center [422, 234] width 454 height 33
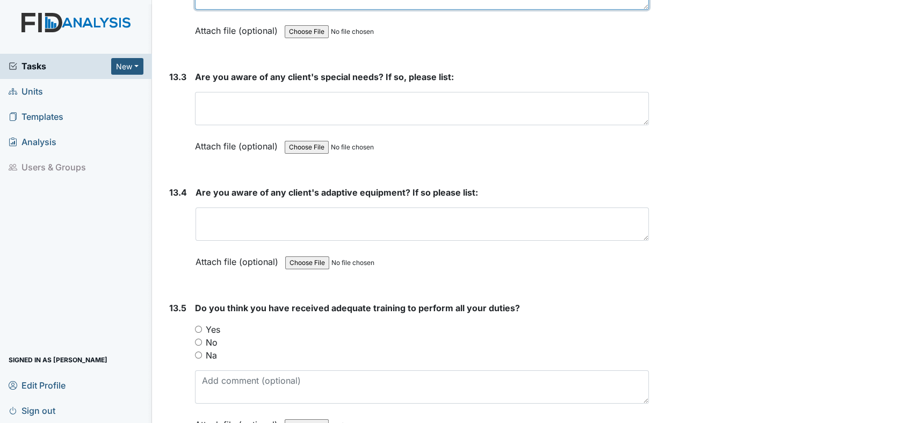
scroll to position [18802, 0]
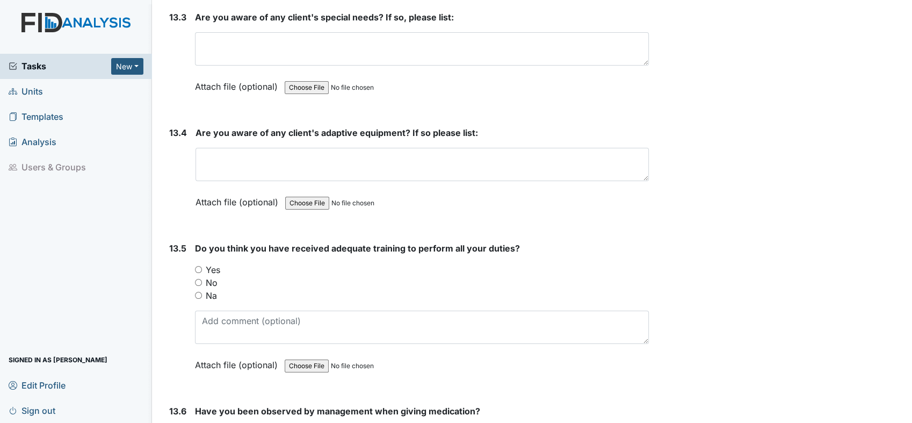
type textarea "DC, AG, BA"
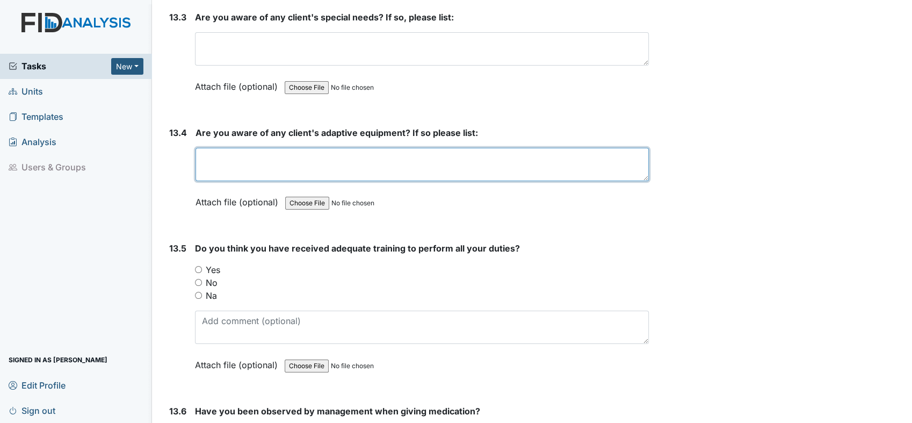
click at [301, 148] on textarea at bounding box center [422, 164] width 453 height 33
type textarea "Staff able to list all adaptive equipment for consumers."
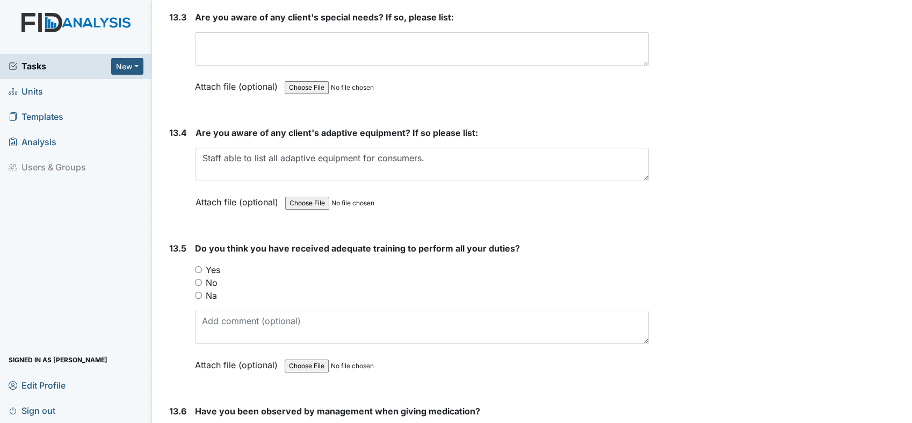
click at [198, 266] on input "Yes" at bounding box center [198, 269] width 7 height 7
radio input "true"
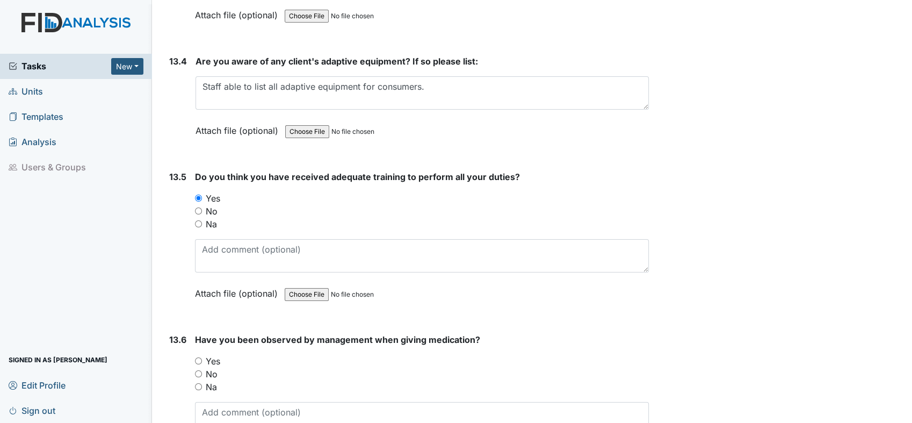
scroll to position [18980, 0]
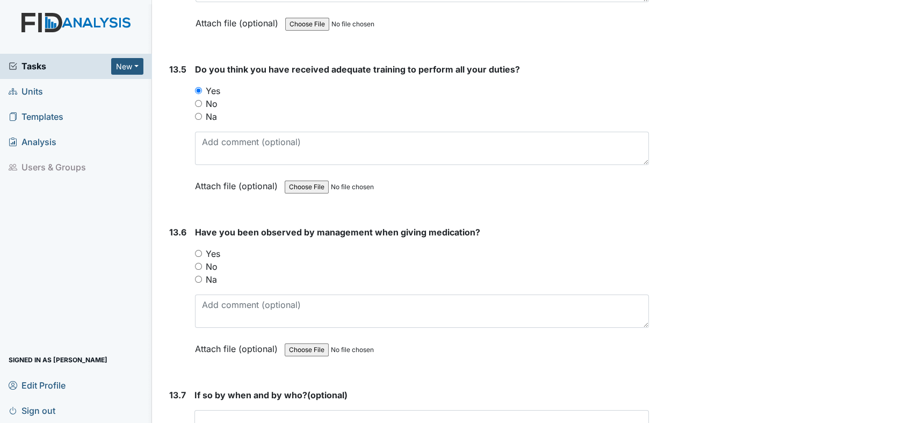
click at [195, 250] on input "Yes" at bounding box center [198, 253] width 7 height 7
radio input "true"
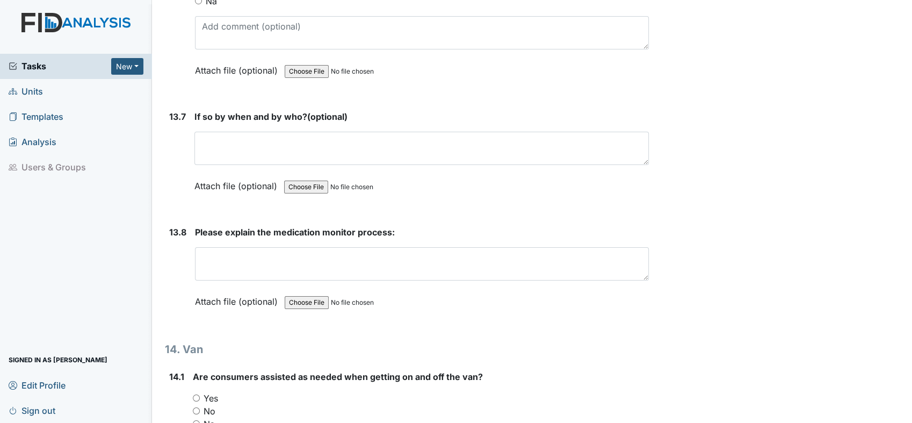
scroll to position [19339, 0]
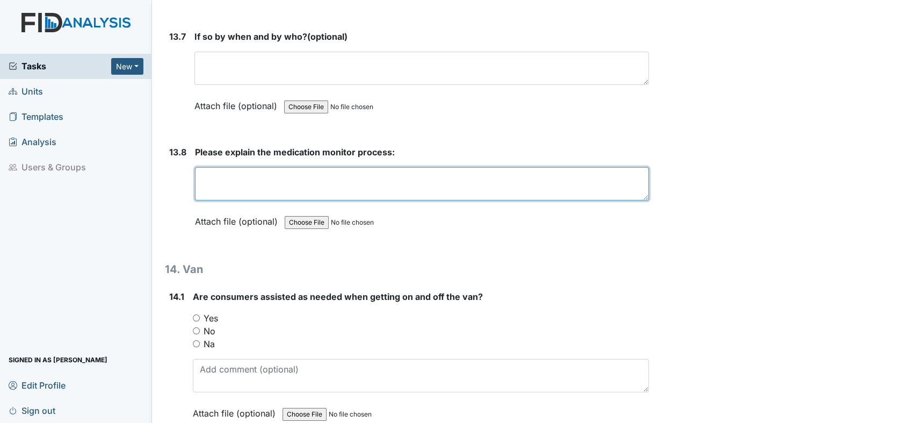
click at [260, 167] on textarea at bounding box center [422, 183] width 454 height 33
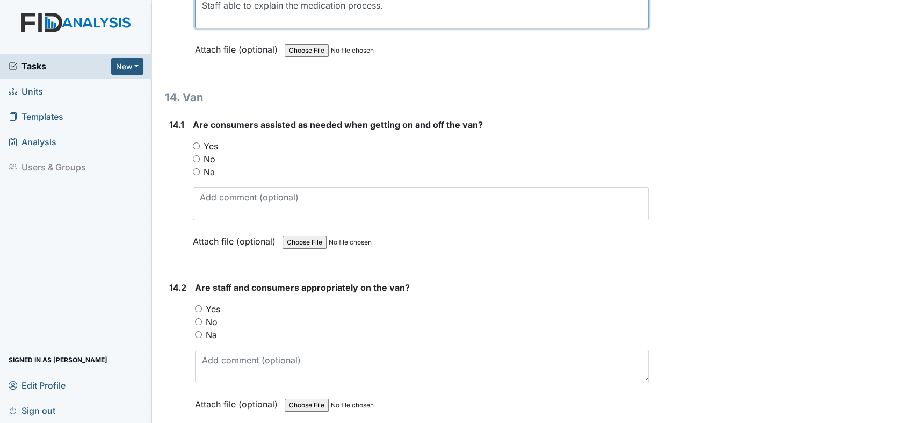
scroll to position [19518, 0]
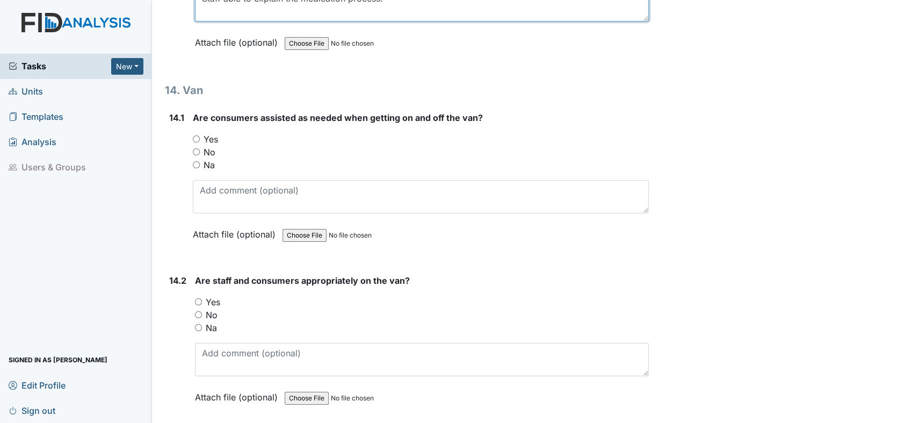
type textarea "Staff able to explain the medication process."
click at [194, 161] on input "Na" at bounding box center [196, 164] width 7 height 7
radio input "true"
click at [197, 324] on input "Na" at bounding box center [198, 327] width 7 height 7
radio input "true"
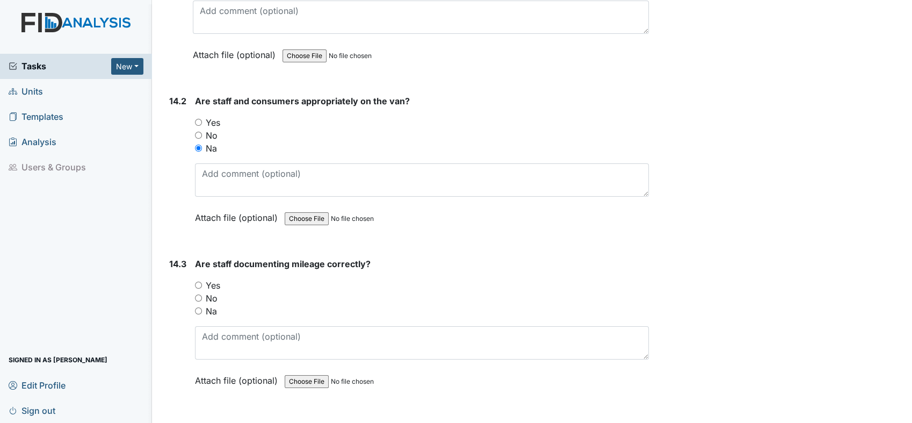
scroll to position [19816, 0]
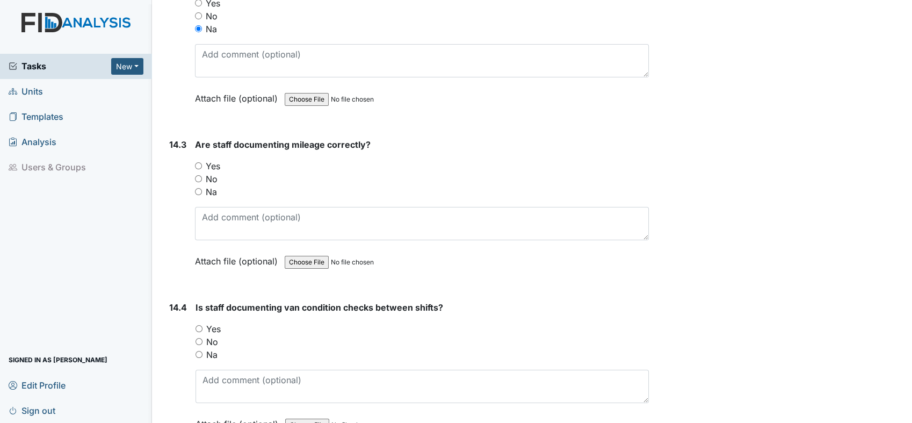
click at [198, 162] on input "Yes" at bounding box center [198, 165] width 7 height 7
radio input "true"
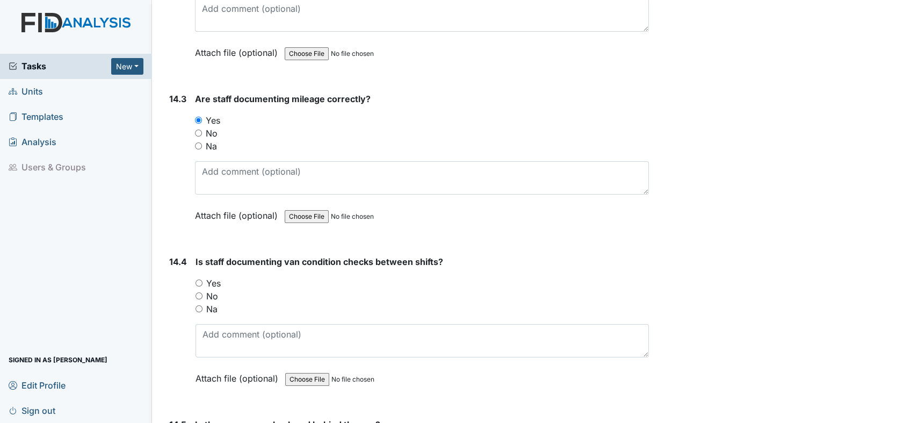
scroll to position [19935, 0]
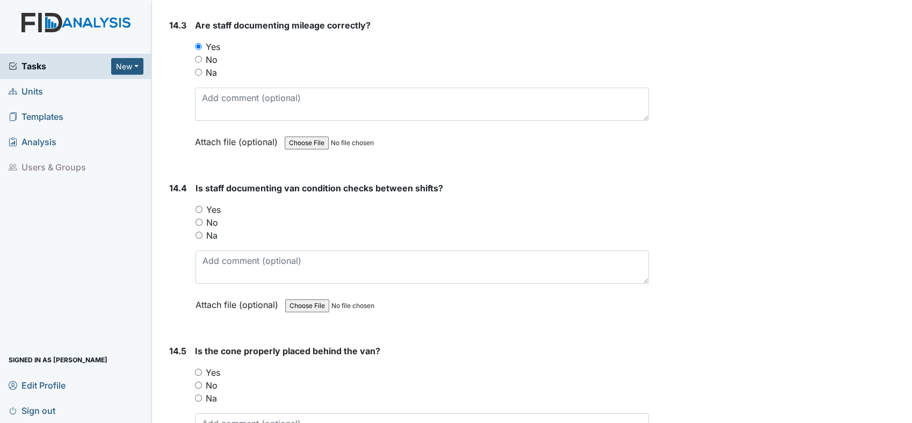
click at [199, 206] on input "Yes" at bounding box center [199, 209] width 7 height 7
radio input "true"
drag, startPoint x: 196, startPoint y: 141, endPoint x: 201, endPoint y: 140, distance: 5.6
click at [198, 219] on input "No" at bounding box center [199, 222] width 7 height 7
radio input "true"
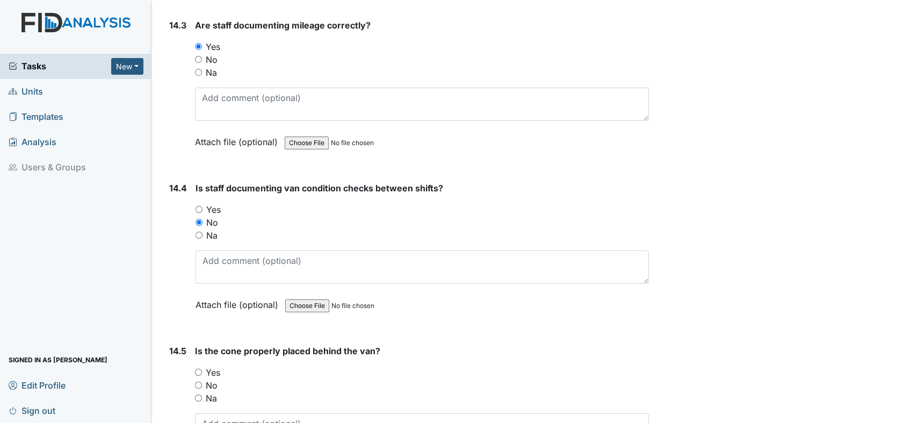
scroll to position [20114, 0]
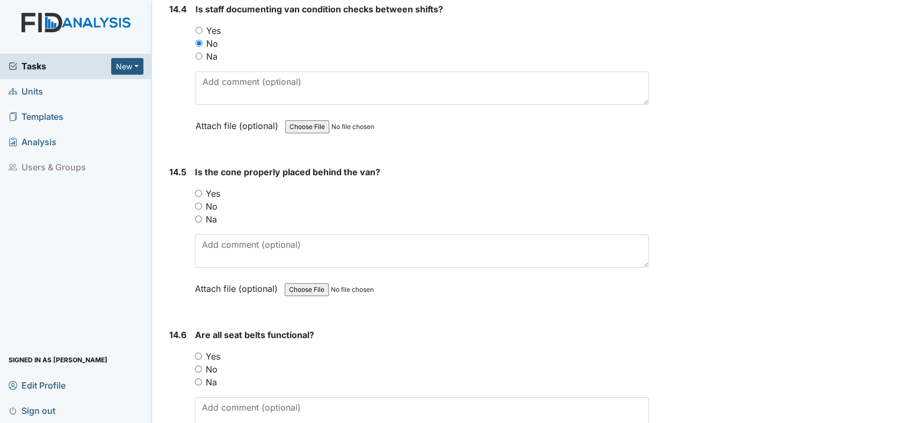
click at [198, 190] on input "Yes" at bounding box center [198, 193] width 7 height 7
radio input "true"
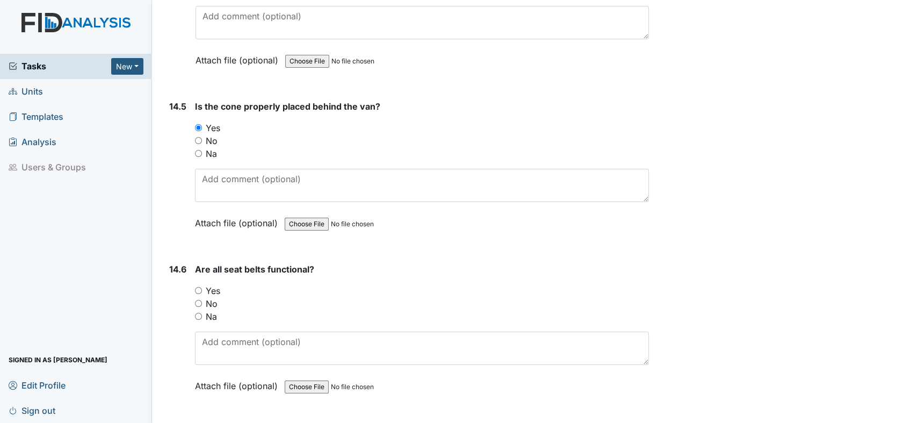
scroll to position [20244, 0]
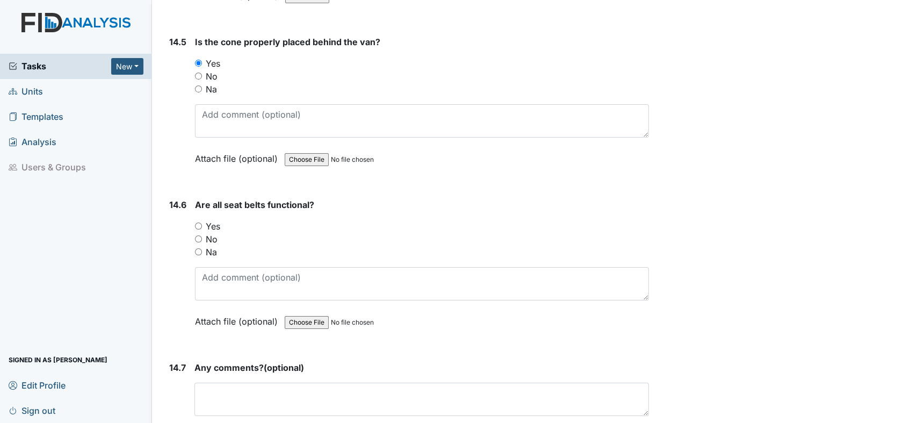
drag, startPoint x: 198, startPoint y: 143, endPoint x: 222, endPoint y: 155, distance: 26.7
click at [198, 222] on input "Yes" at bounding box center [198, 225] width 7 height 7
radio input "true"
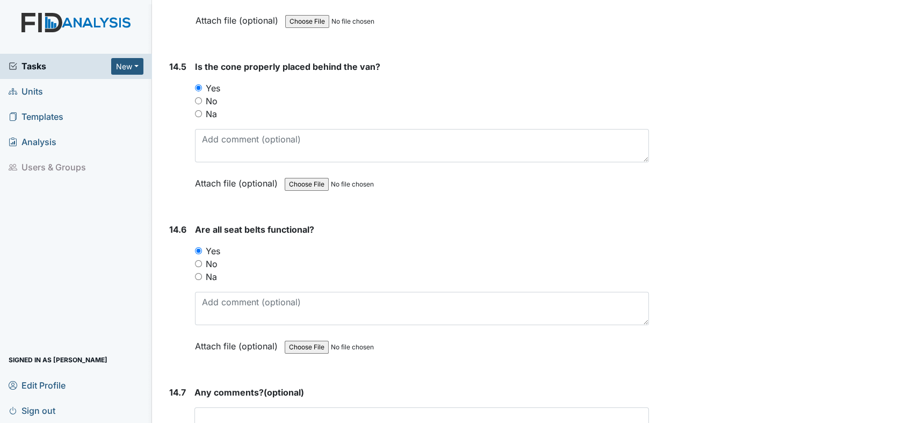
scroll to position [20269, 0]
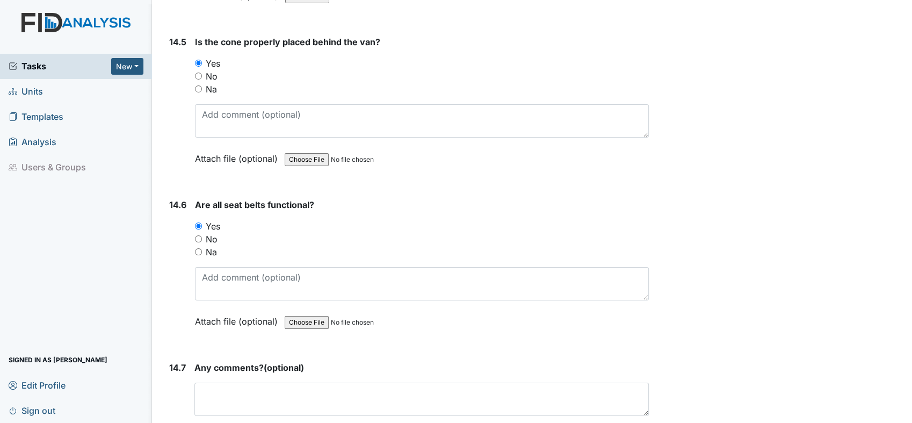
drag, startPoint x: 189, startPoint y: 402, endPoint x: 194, endPoint y: 399, distance: 6.7
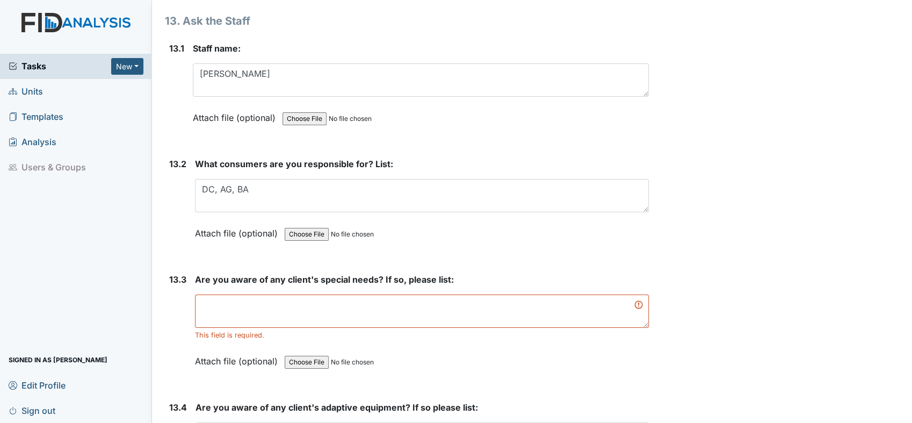
scroll to position [18479, 0]
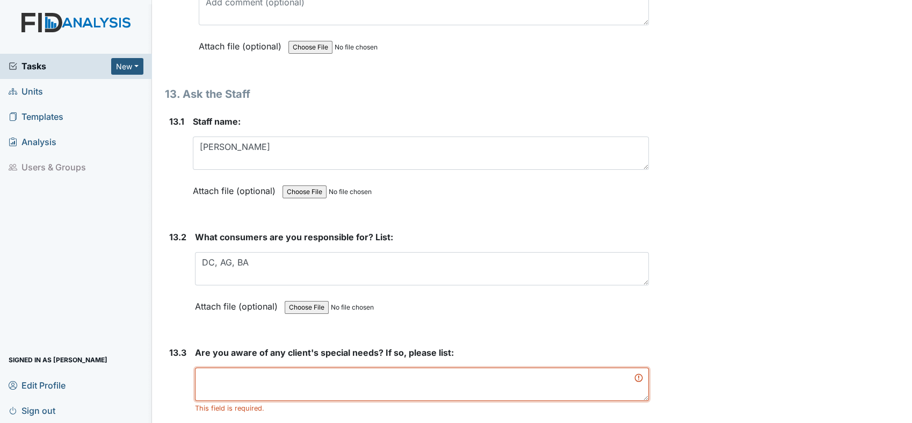
click at [321, 367] on textarea at bounding box center [422, 383] width 454 height 33
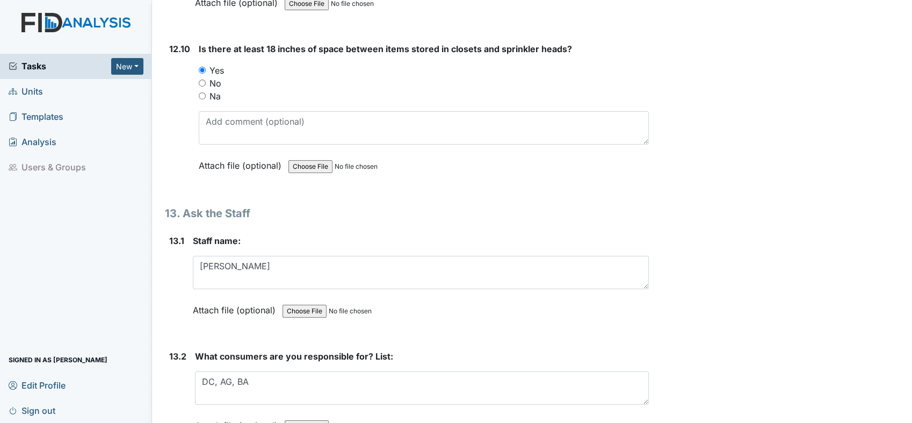
scroll to position [18538, 0]
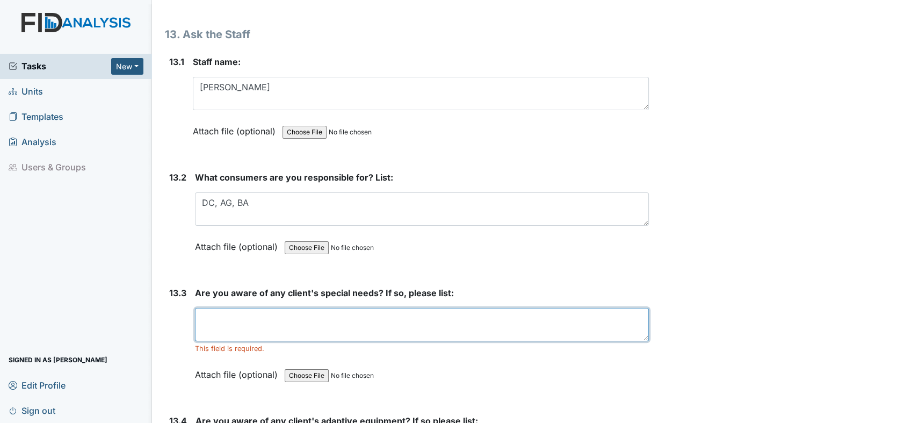
click at [303, 308] on textarea at bounding box center [422, 324] width 454 height 33
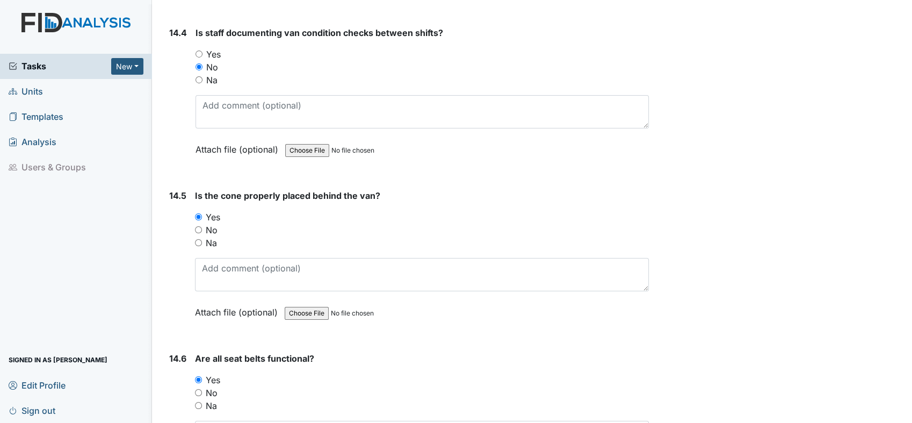
scroll to position [20269, 0]
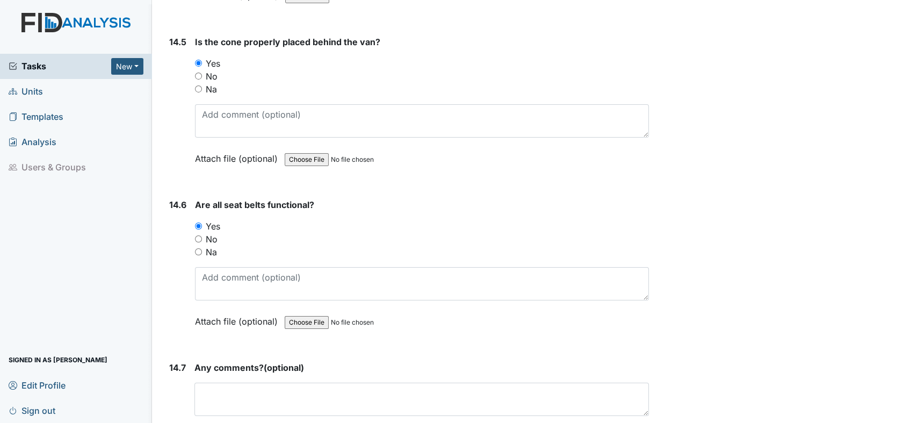
type textarea "Yes, Special diet orders. Consumers have special dishes and clothing protectors."
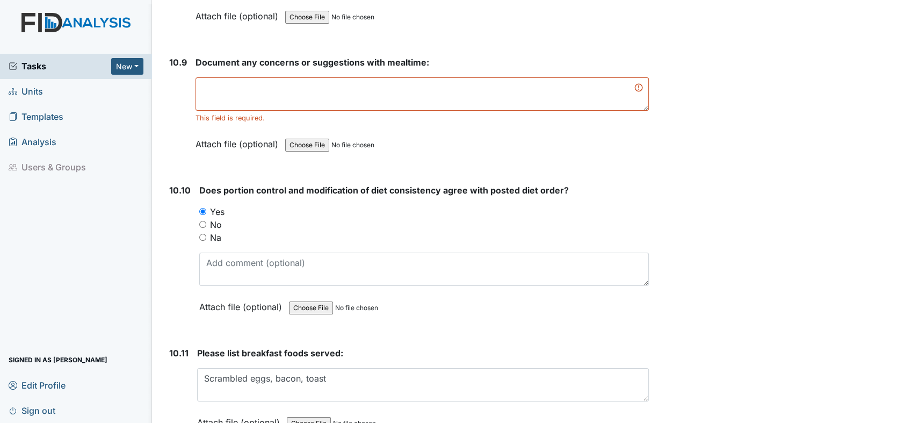
scroll to position [10601, 0]
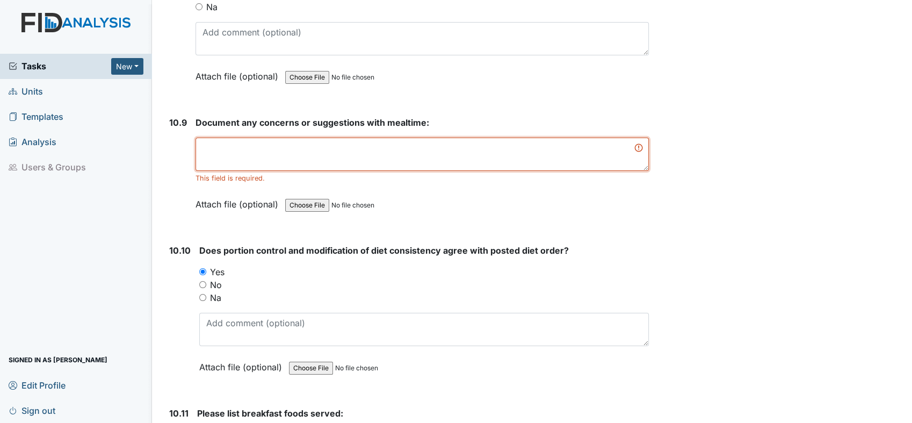
drag, startPoint x: 307, startPoint y: 122, endPoint x: 309, endPoint y: 128, distance: 5.6
click at [309, 138] on textarea at bounding box center [422, 154] width 453 height 33
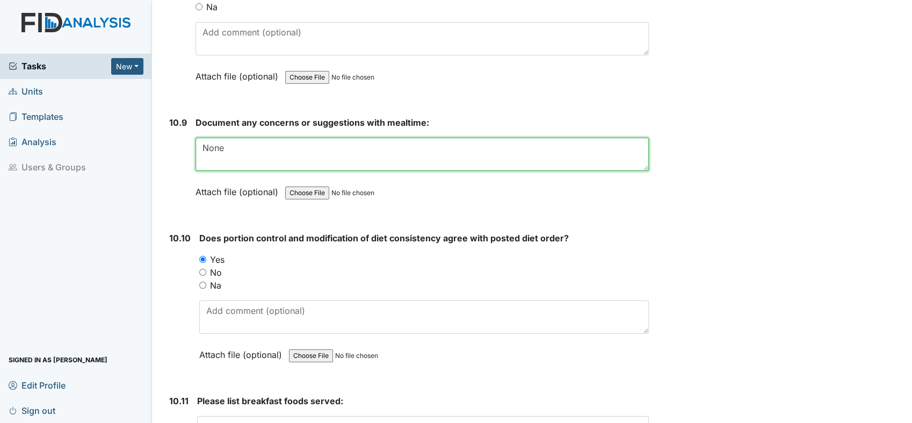
drag, startPoint x: 309, startPoint y: 128, endPoint x: 281, endPoint y: 100, distance: 39.1
click at [281, 116] on div "Document any concerns or suggestions with mealtime: None This field is required…" at bounding box center [422, 161] width 453 height 90
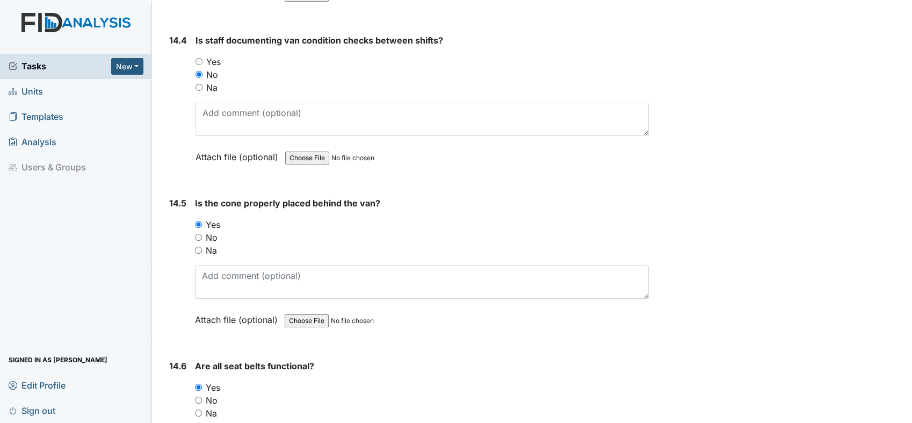
scroll to position [20257, 0]
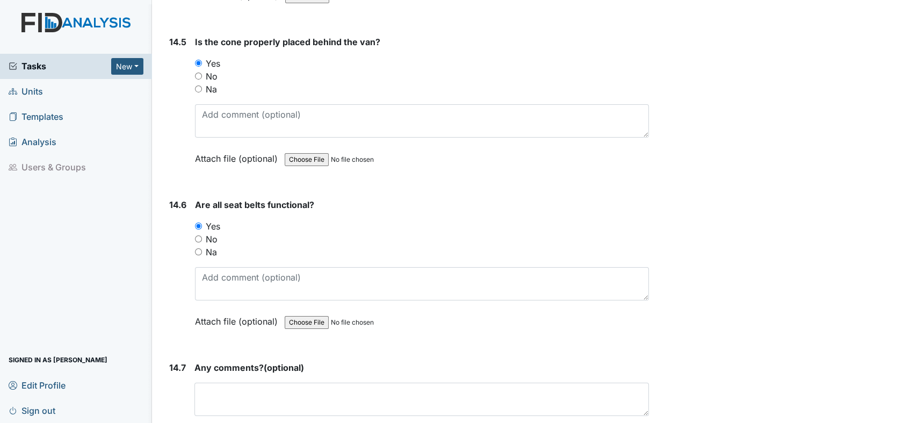
type textarea "None at this time."
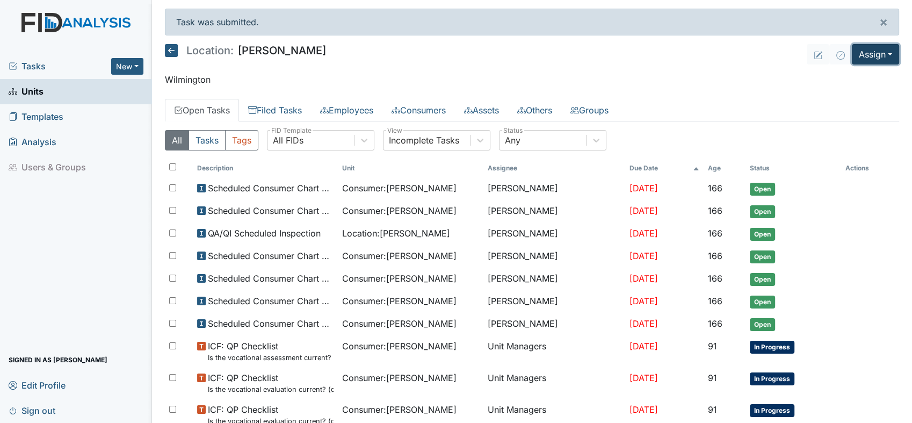
click at [882, 52] on button "Assign" at bounding box center [875, 54] width 47 height 20
click at [829, 92] on link "Assign Inspection" at bounding box center [850, 96] width 97 height 17
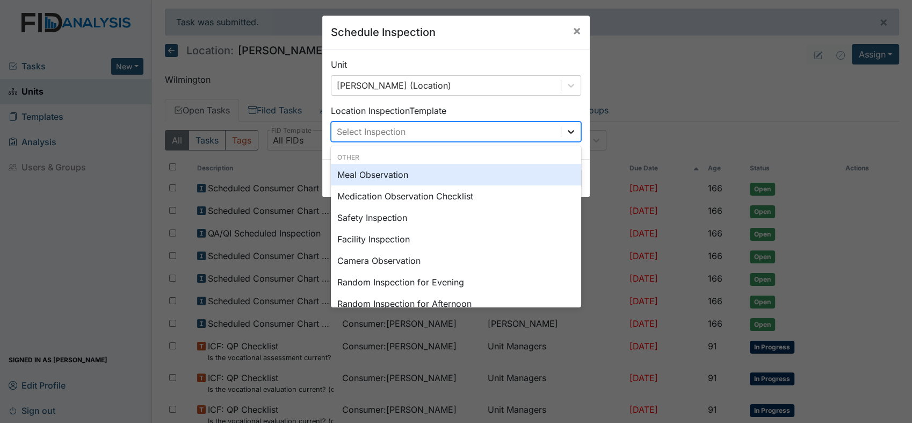
click at [567, 131] on icon at bounding box center [571, 131] width 11 height 11
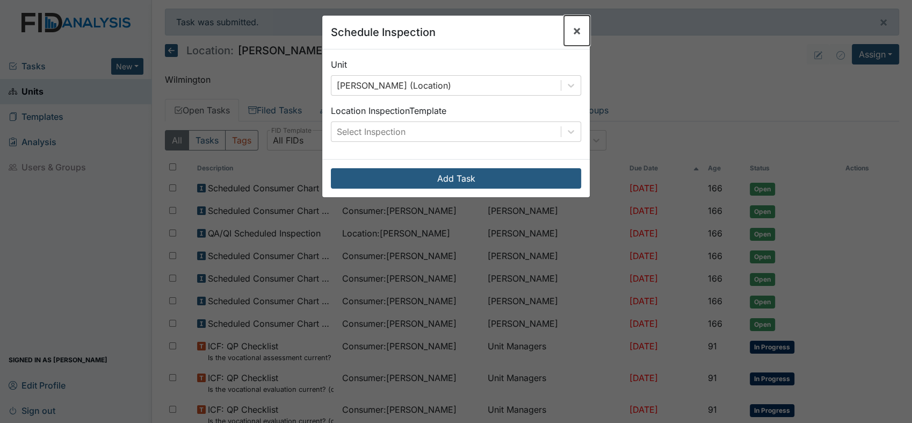
click at [573, 29] on span "×" at bounding box center [577, 31] width 9 height 16
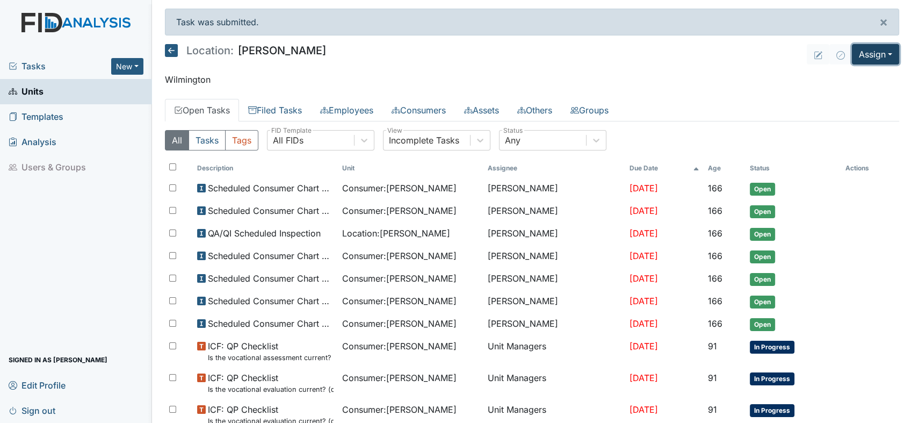
click at [872, 50] on button "Assign" at bounding box center [875, 54] width 47 height 20
click at [858, 79] on link "Assign Form" at bounding box center [850, 78] width 97 height 17
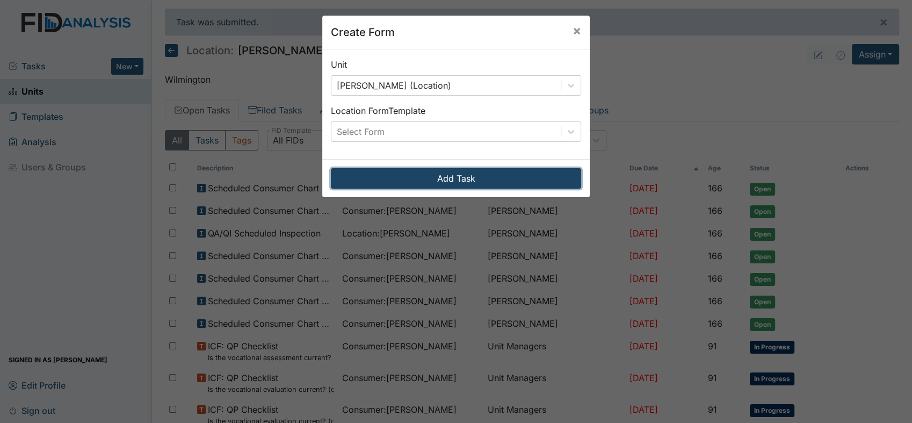
click at [438, 172] on button "Add Task" at bounding box center [456, 178] width 250 height 20
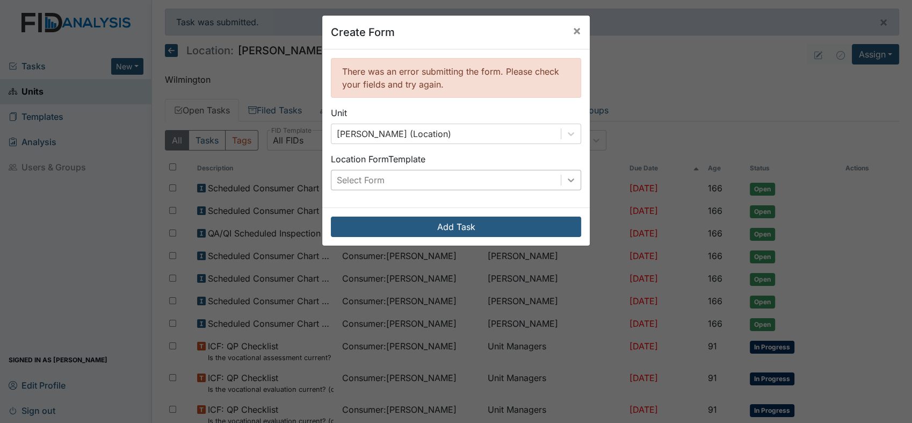
click at [568, 179] on icon at bounding box center [571, 180] width 6 height 4
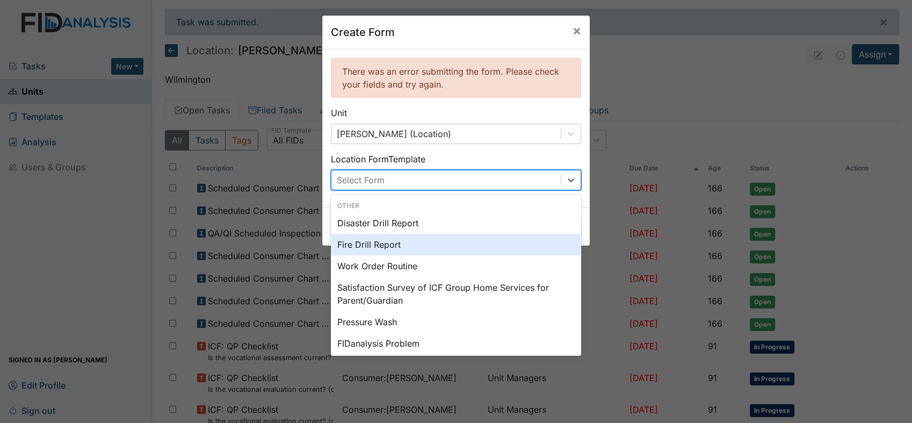
click at [373, 244] on div "Fire Drill Report" at bounding box center [456, 244] width 250 height 21
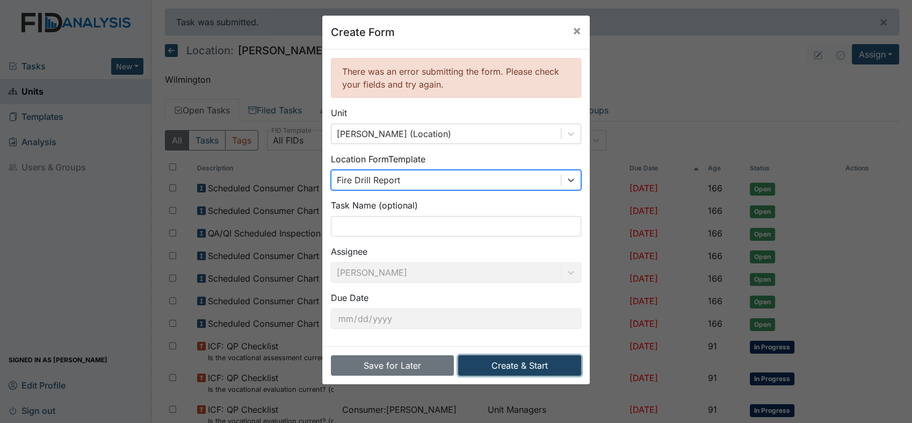
click at [507, 363] on button "Create & Start" at bounding box center [519, 365] width 123 height 20
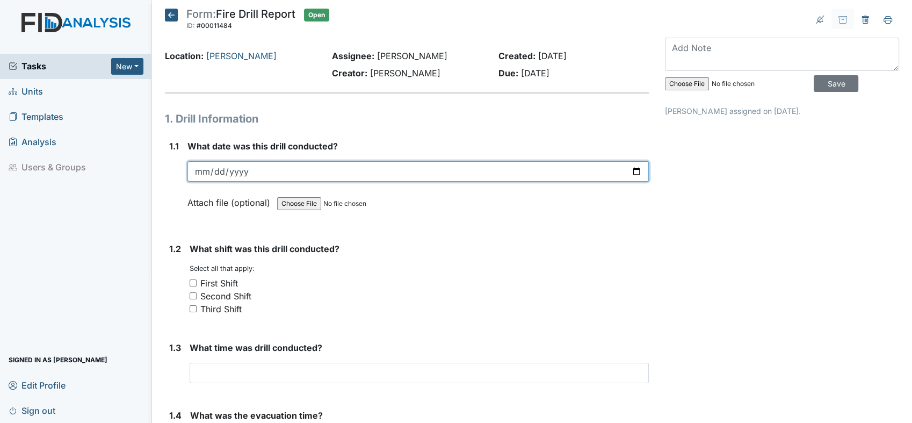
click at [632, 168] on input "date" at bounding box center [417, 171] width 461 height 20
type input "[DATE]"
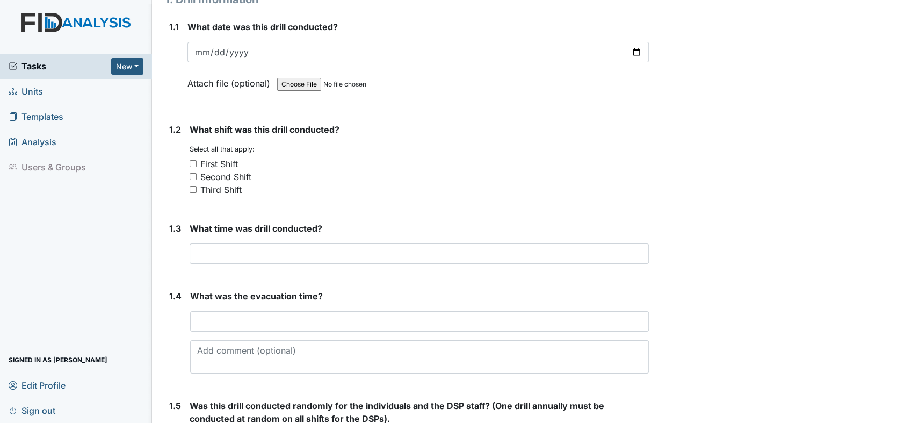
click at [191, 186] on input "Third Shift" at bounding box center [193, 189] width 7 height 7
checkbox input "true"
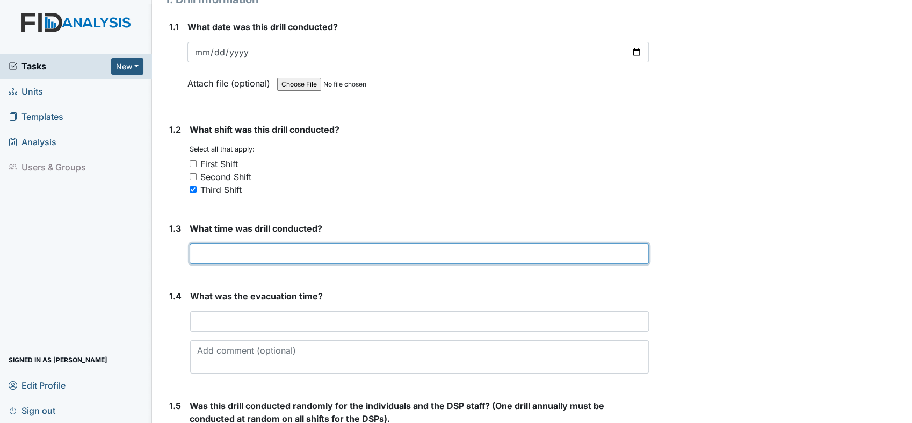
click at [245, 252] on input "text" at bounding box center [419, 253] width 459 height 20
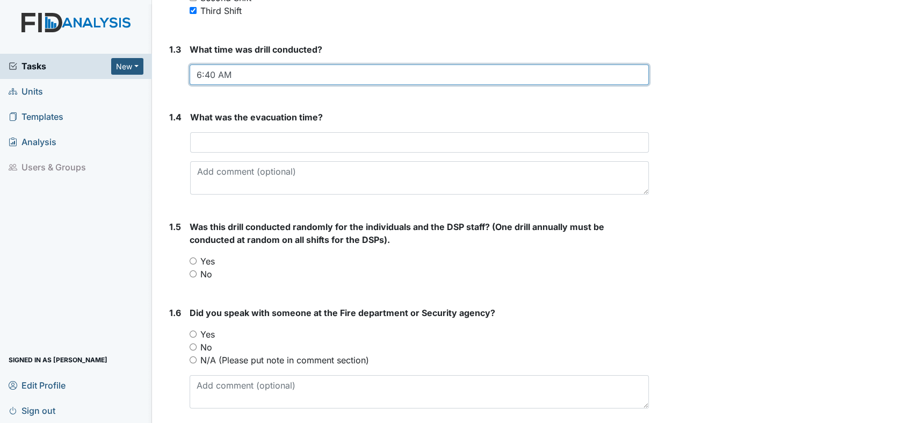
click at [304, 73] on input "6:40 AM" at bounding box center [419, 74] width 459 height 20
type input "6:55 AM"
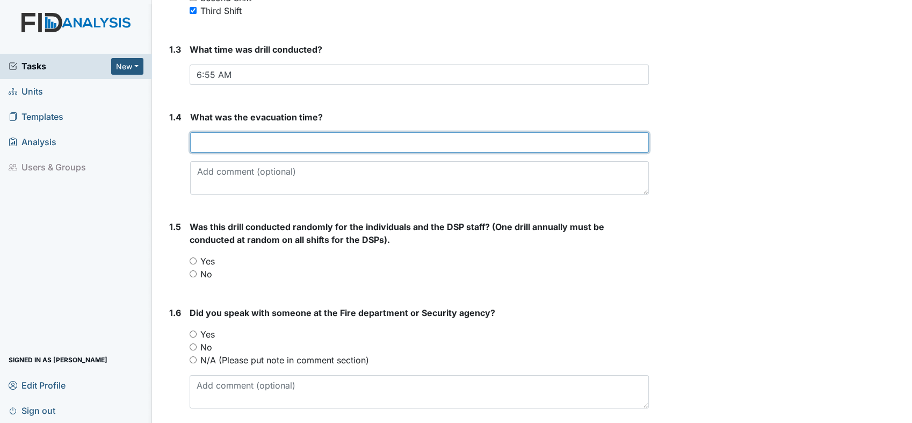
click at [302, 138] on input "text" at bounding box center [419, 142] width 459 height 20
type input "1"
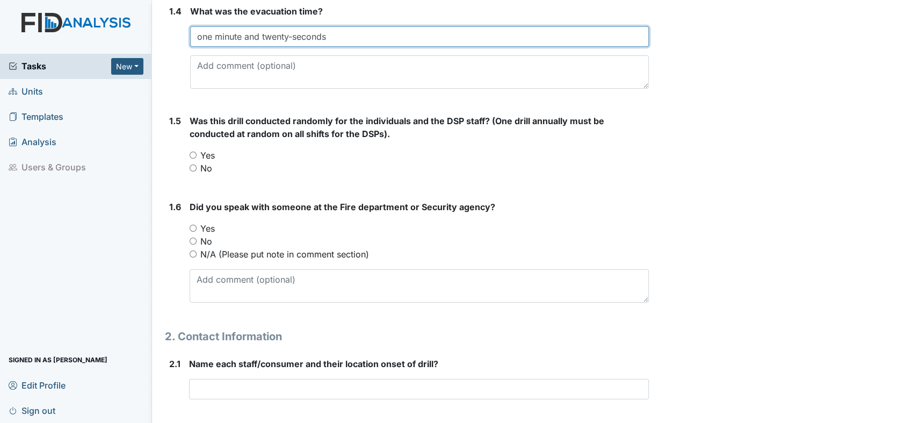
scroll to position [417, 0]
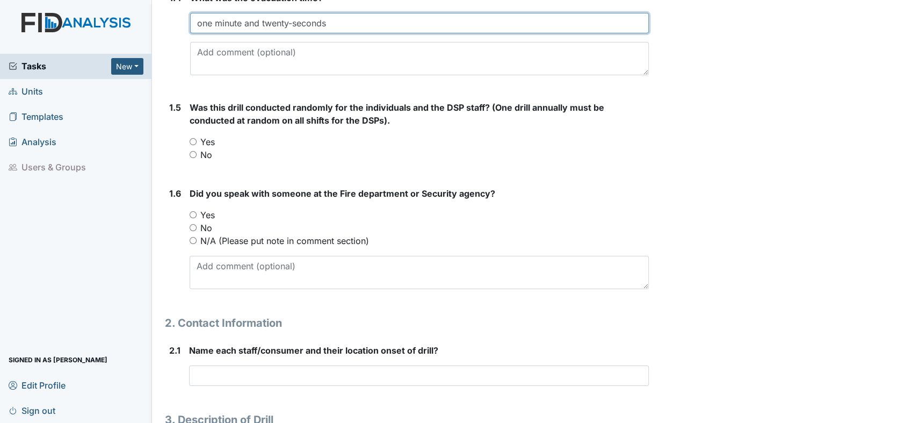
type input "one minute and twenty-seconds"
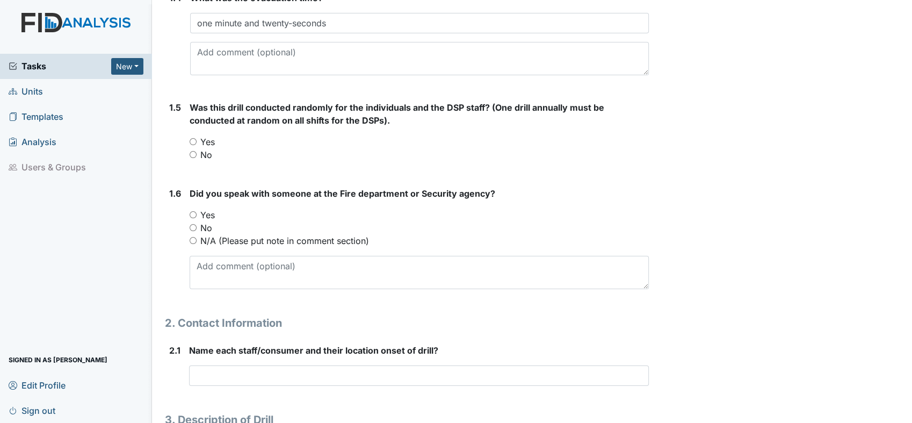
click at [192, 153] on input "No" at bounding box center [193, 154] width 7 height 7
radio input "true"
click at [190, 138] on input "Yes" at bounding box center [193, 141] width 7 height 7
radio input "true"
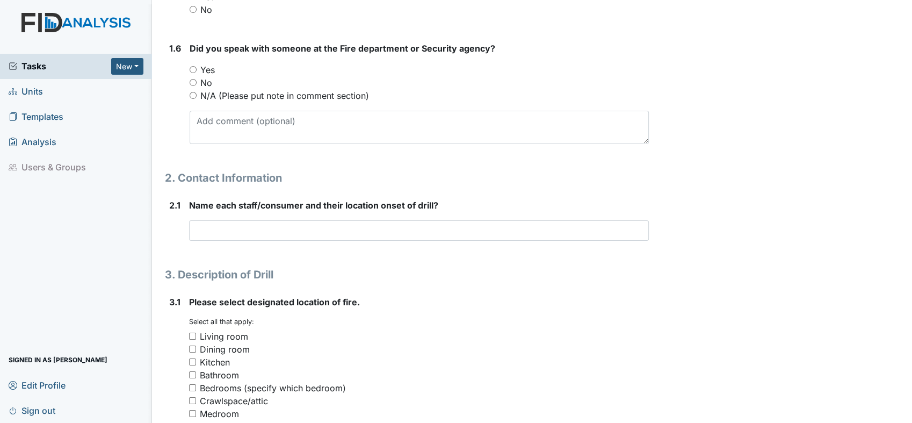
scroll to position [477, 0]
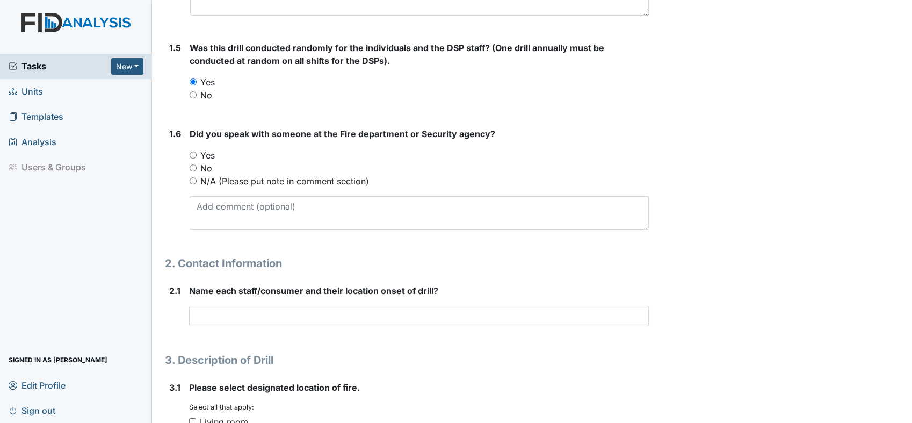
click at [191, 151] on input "Yes" at bounding box center [193, 154] width 7 height 7
radio input "true"
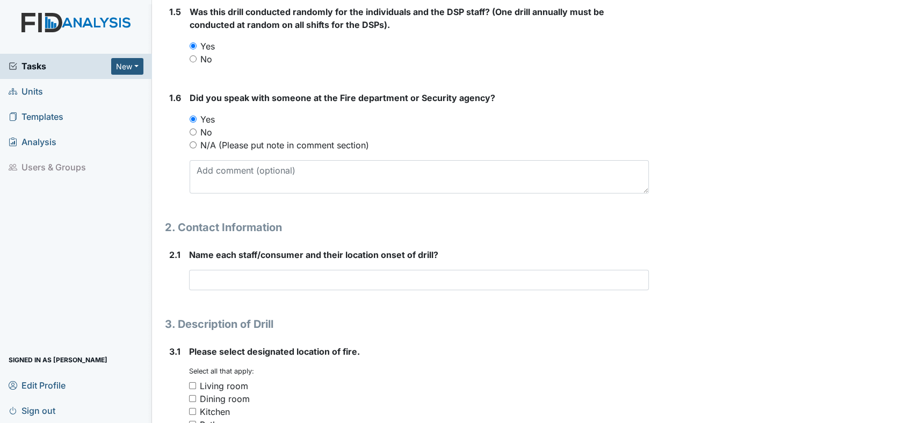
scroll to position [597, 0]
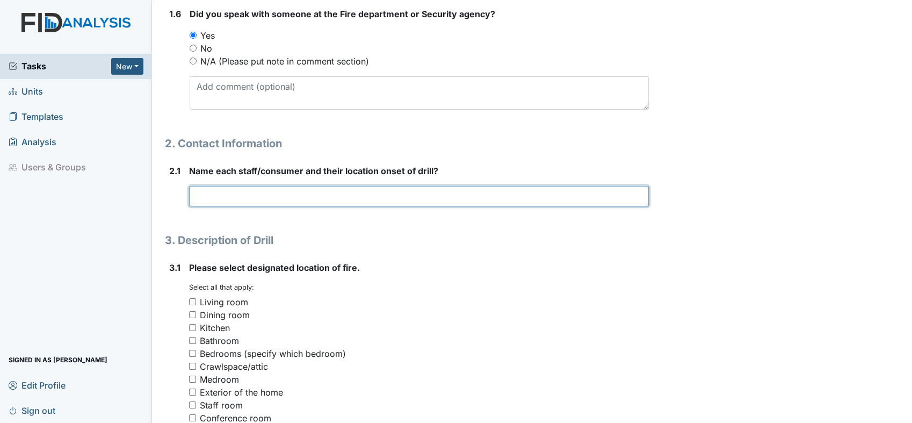
click at [320, 201] on input "text" at bounding box center [419, 196] width 460 height 20
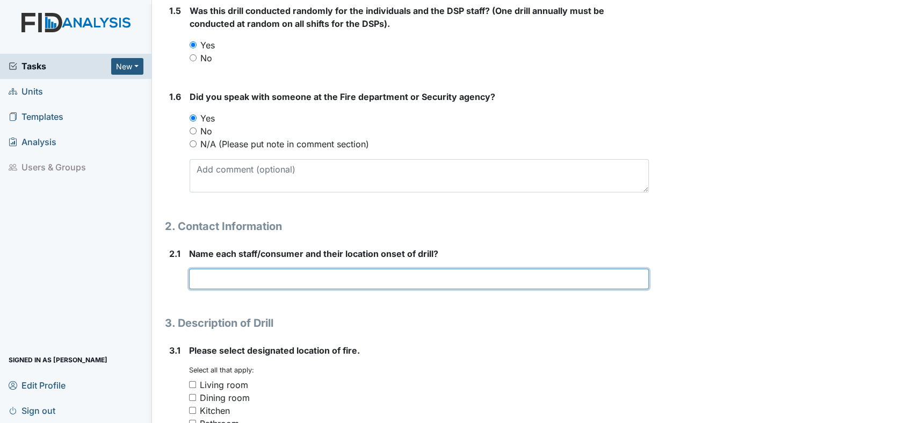
scroll to position [477, 0]
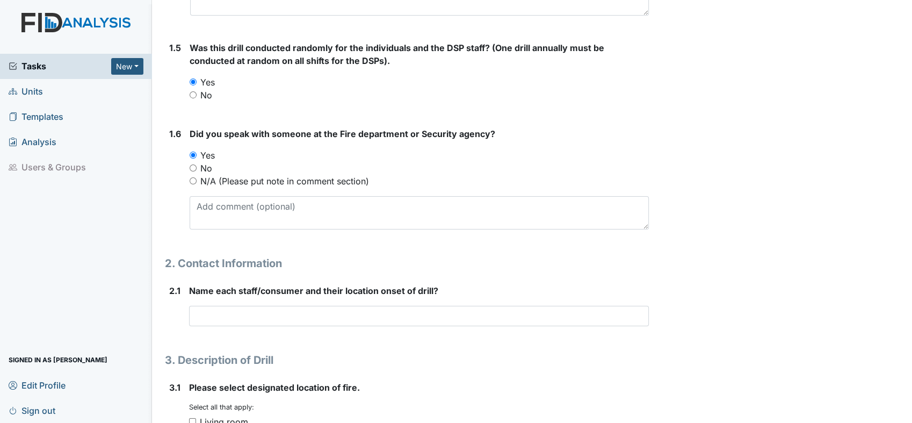
click at [344, 164] on div "No" at bounding box center [419, 168] width 459 height 13
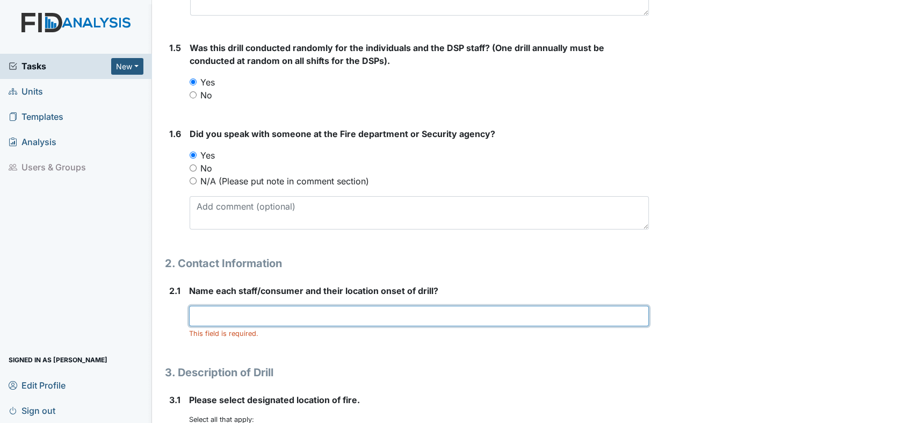
click at [235, 319] on input "text" at bounding box center [419, 316] width 460 height 20
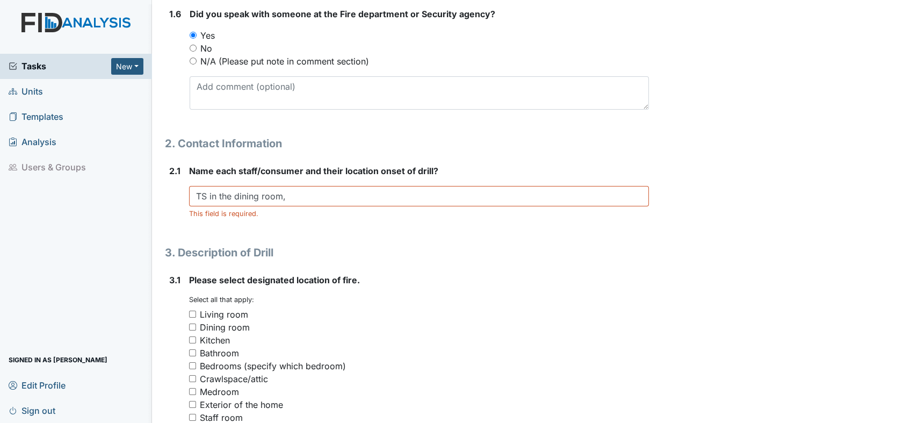
scroll to position [716, 0]
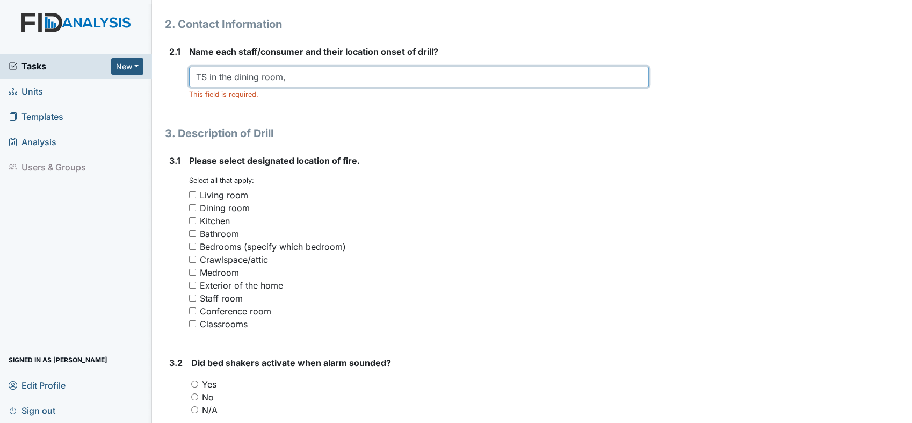
click at [321, 76] on input "TS in the dining room," at bounding box center [419, 77] width 460 height 20
click at [322, 81] on input "TS in the dining room," at bounding box center [419, 77] width 460 height 20
type input "TS in the dining room, Jl in the office, BA, SM,"
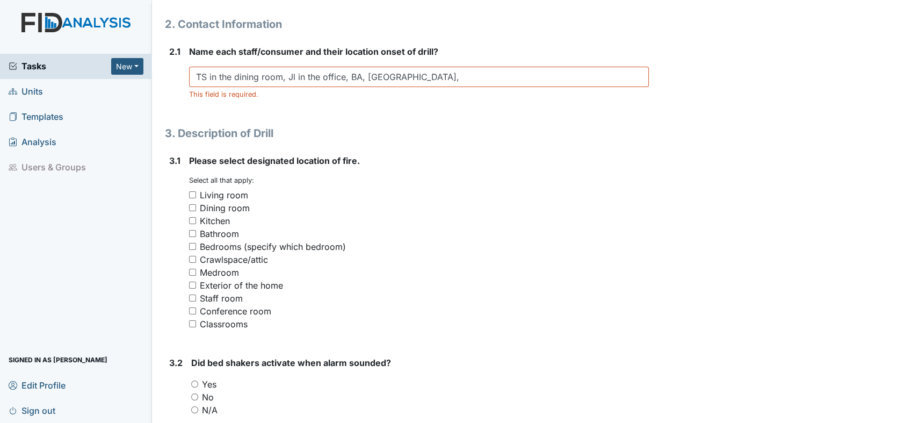
click at [192, 229] on div "Bathroom" at bounding box center [419, 233] width 460 height 13
click at [191, 230] on input "Bathroom" at bounding box center [192, 233] width 7 height 7
checkbox input "true"
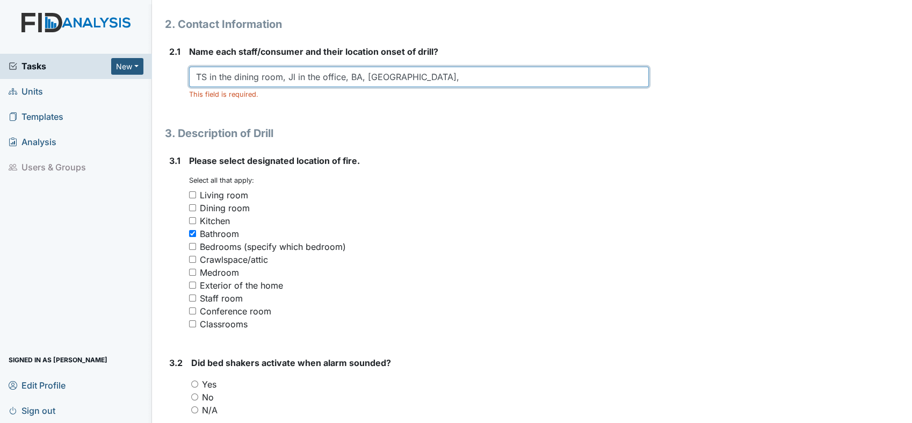
click at [434, 67] on input "TS in the dining room, Jl in the office, BA, SM," at bounding box center [419, 77] width 460 height 20
click at [435, 78] on input "TS in the dining room, Jl in the office, BA, SM, DC," at bounding box center [419, 77] width 460 height 20
type input "TS in the dining room, Jl in the office, BA, SM, DC, AG."
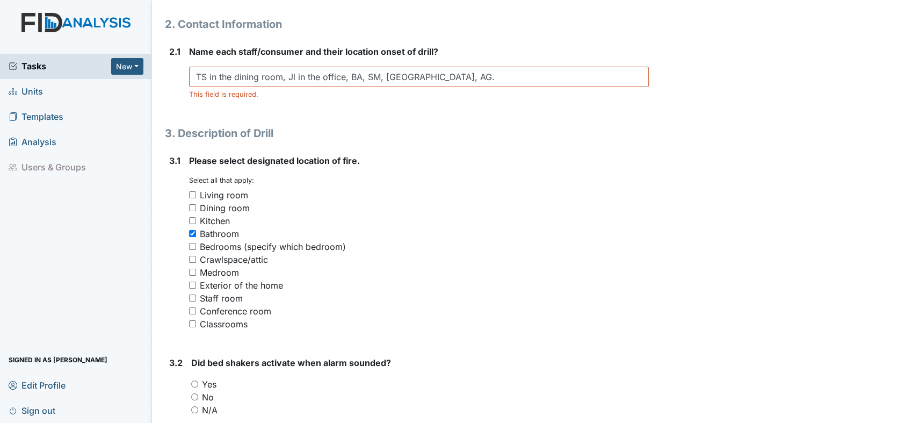
drag, startPoint x: 720, startPoint y: 249, endPoint x: 647, endPoint y: 176, distance: 103.3
click at [712, 241] on div "Archive Task × Are you sure you want to archive this task? It will appear as in…" at bounding box center [782, 168] width 250 height 1751
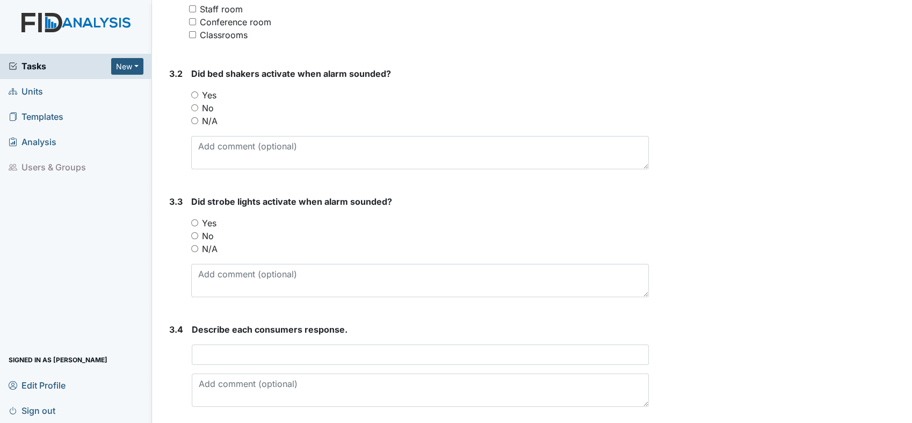
scroll to position [1014, 0]
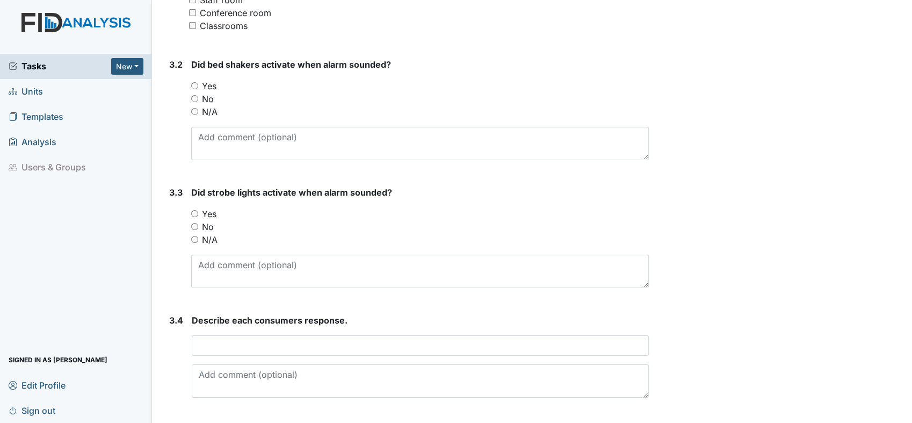
click at [195, 84] on input "Yes" at bounding box center [194, 85] width 7 height 7
radio input "true"
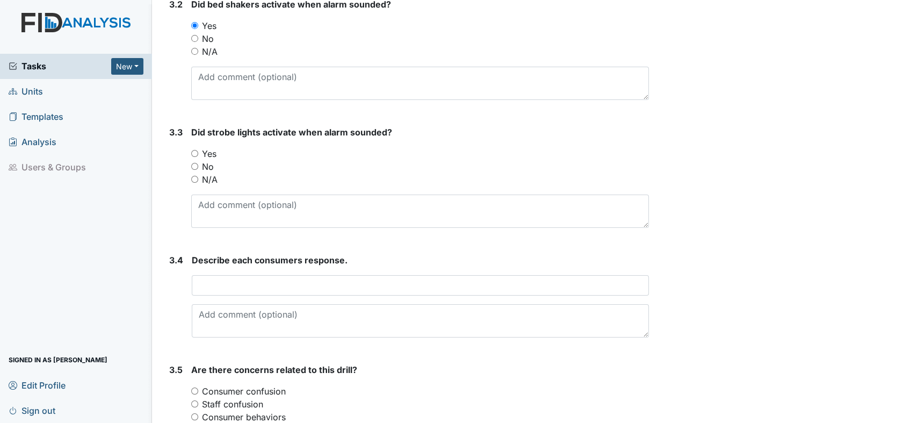
click at [192, 151] on input "Yes" at bounding box center [194, 153] width 7 height 7
radio input "true"
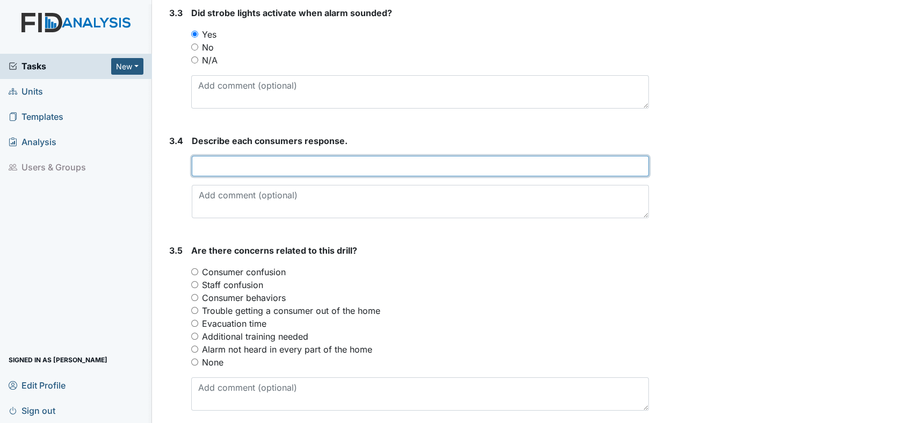
click at [270, 170] on input "text" at bounding box center [420, 166] width 457 height 20
click at [315, 170] on input "All cons" at bounding box center [420, 166] width 457 height 20
click at [367, 157] on input "All consumers were cooraptive" at bounding box center [420, 166] width 457 height 20
type input "All consumers were cooraptive and exited the home"
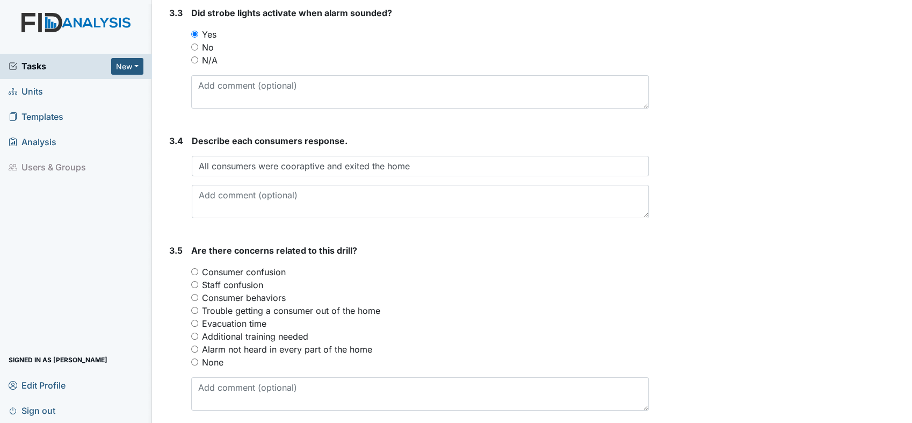
click at [459, 115] on form "Did strobe lights activate when alarm sounded? You must select one of the below…" at bounding box center [420, 61] width 458 height 111
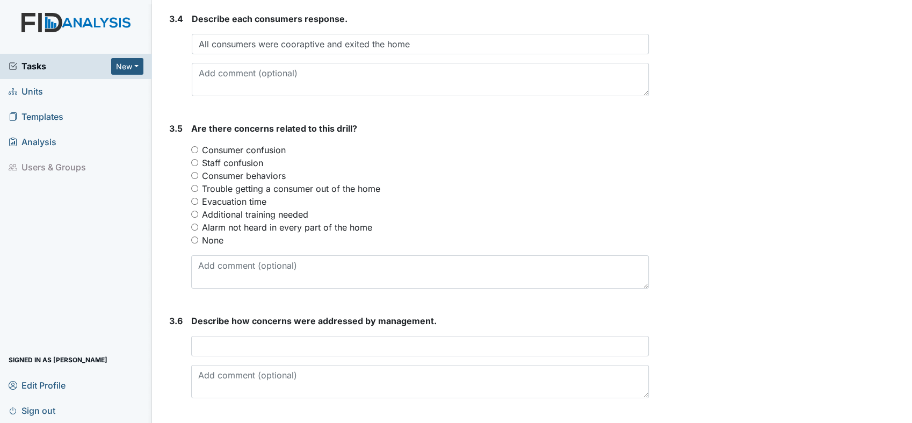
scroll to position [1344, 0]
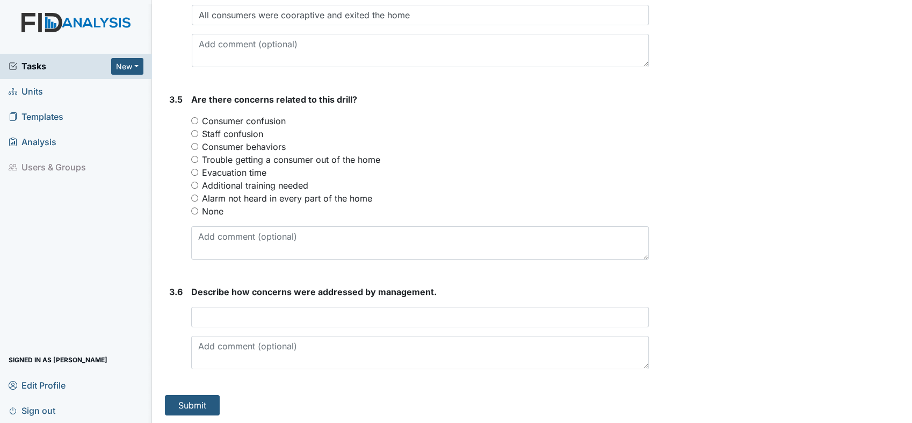
click at [193, 207] on input "None" at bounding box center [194, 210] width 7 height 7
radio input "true"
click at [191, 400] on button "Submit" at bounding box center [192, 405] width 55 height 20
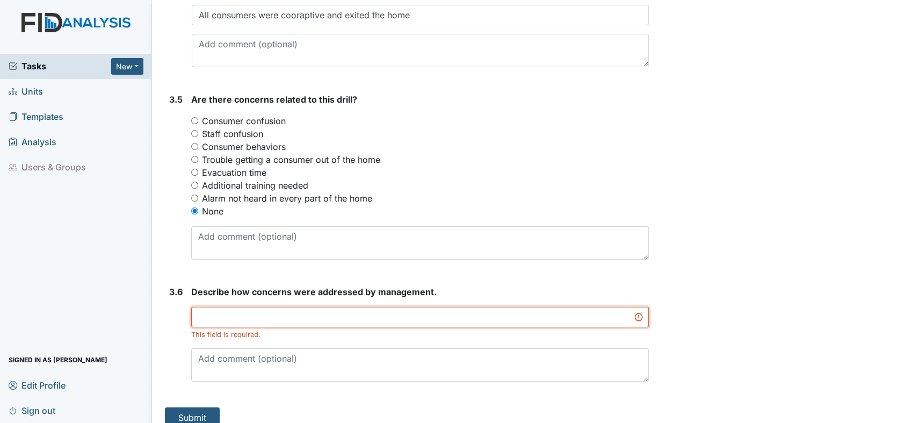
click at [326, 312] on input "text" at bounding box center [420, 317] width 458 height 20
click at [215, 312] on input "text" at bounding box center [420, 317] width 458 height 20
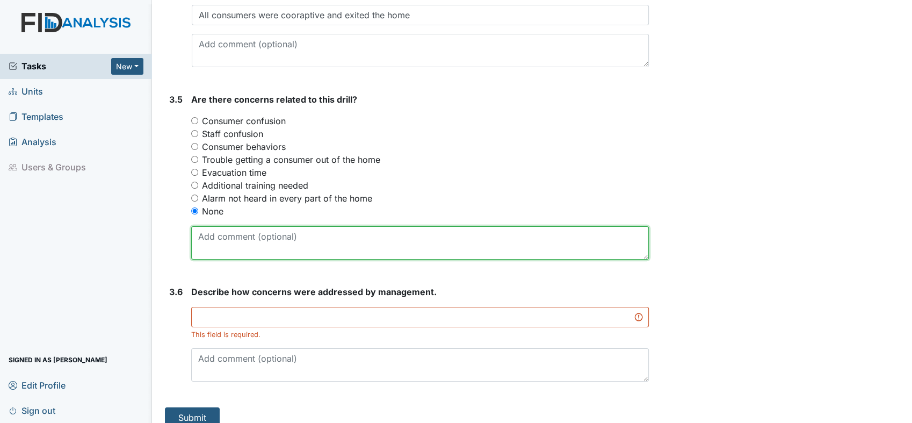
click at [577, 251] on textarea at bounding box center [420, 242] width 458 height 33
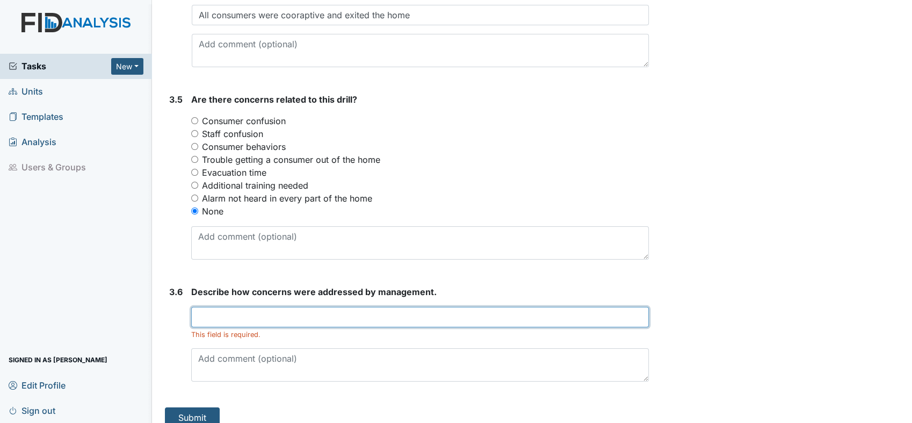
click at [292, 314] on input "text" at bounding box center [420, 317] width 458 height 20
drag, startPoint x: 294, startPoint y: 311, endPoint x: 229, endPoint y: 288, distance: 69.0
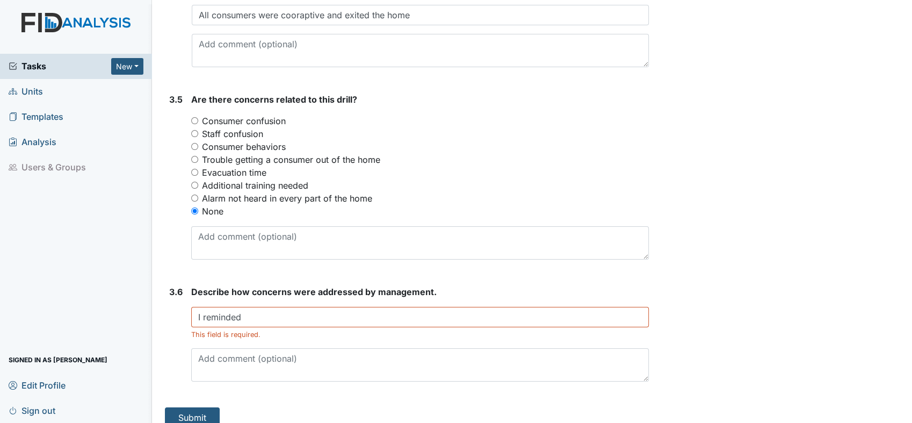
drag, startPoint x: 229, startPoint y: 288, endPoint x: 777, endPoint y: 175, distance: 559.4
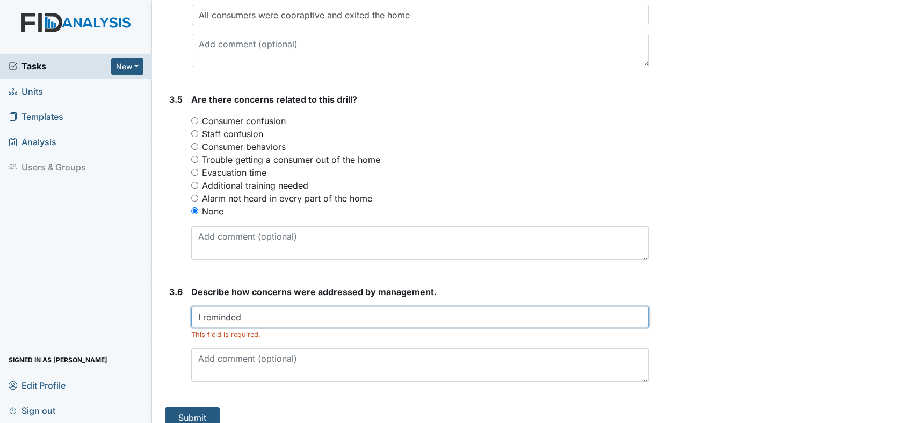
click at [274, 313] on input "I reminded" at bounding box center [420, 317] width 458 height 20
type input "I reminded staff and consumers the importance of fire and safety"
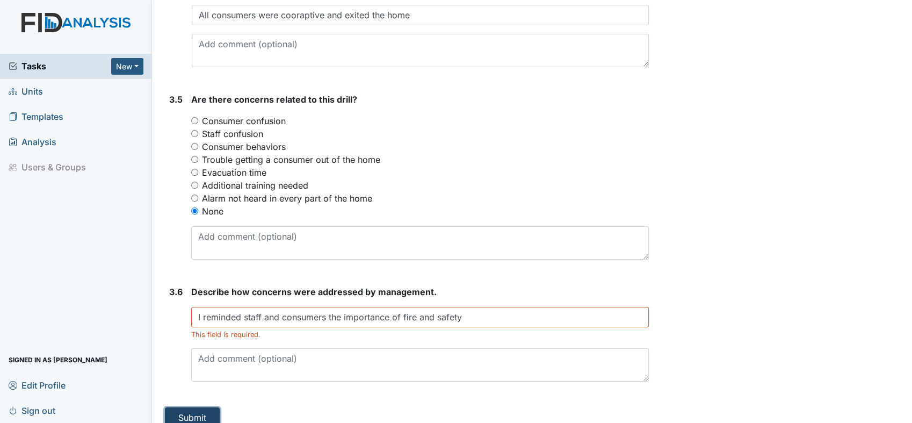
click at [196, 410] on button "Submit" at bounding box center [192, 417] width 55 height 20
